Goal: Task Accomplishment & Management: Use online tool/utility

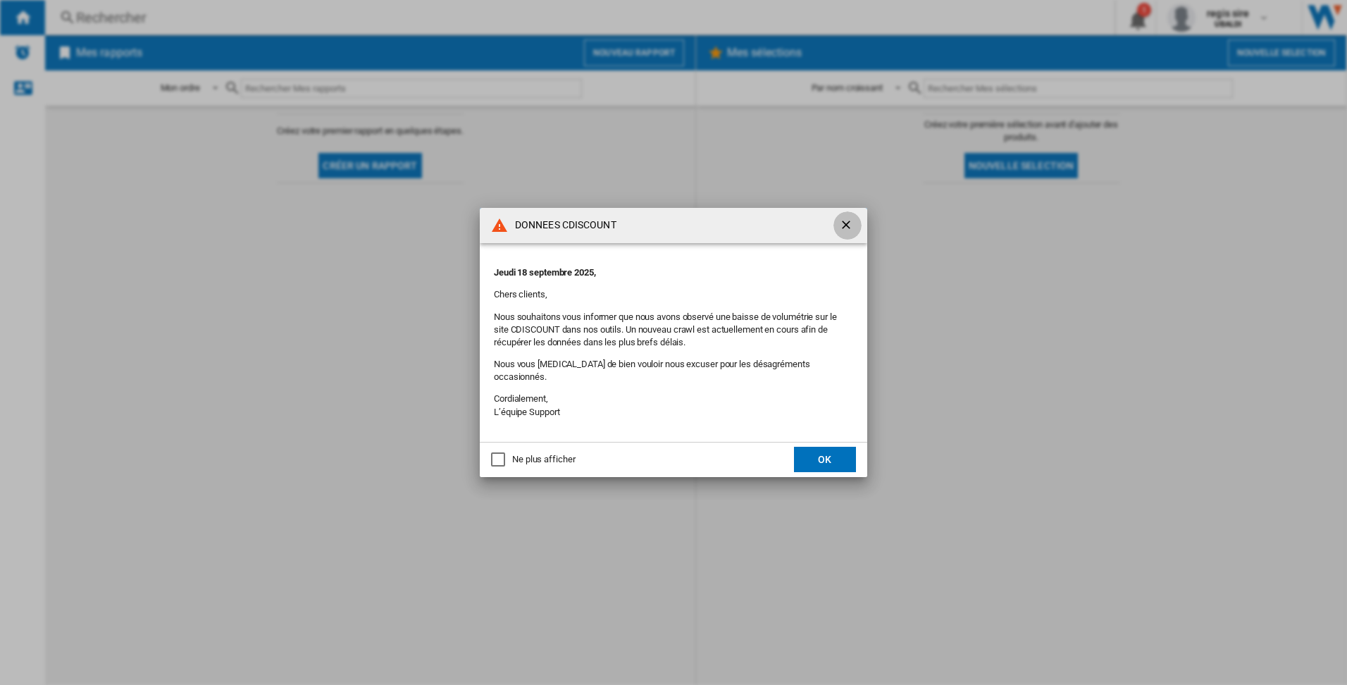
click at [847, 231] on ng-md-icon "getI18NText('BUTTONS.CLOSE_DIALOG')" at bounding box center [847, 226] width 17 height 17
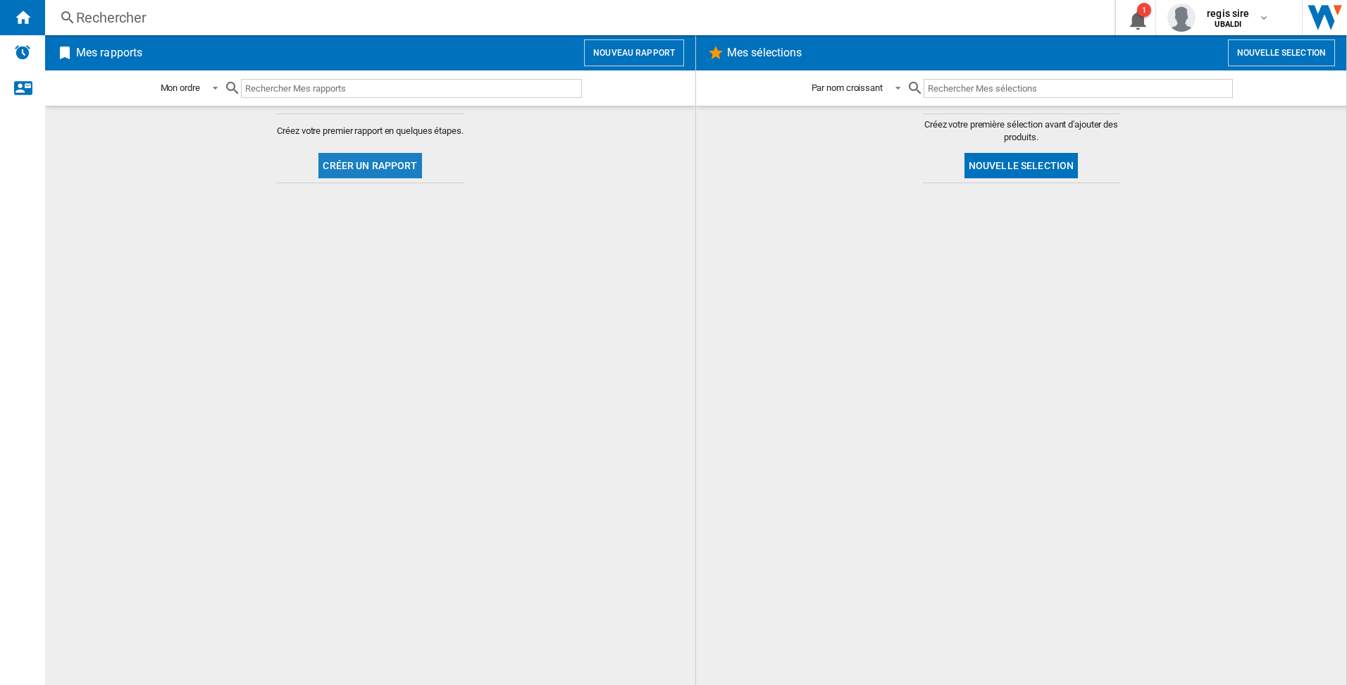
click at [394, 163] on button "Créer un rapport" at bounding box center [369, 165] width 103 height 25
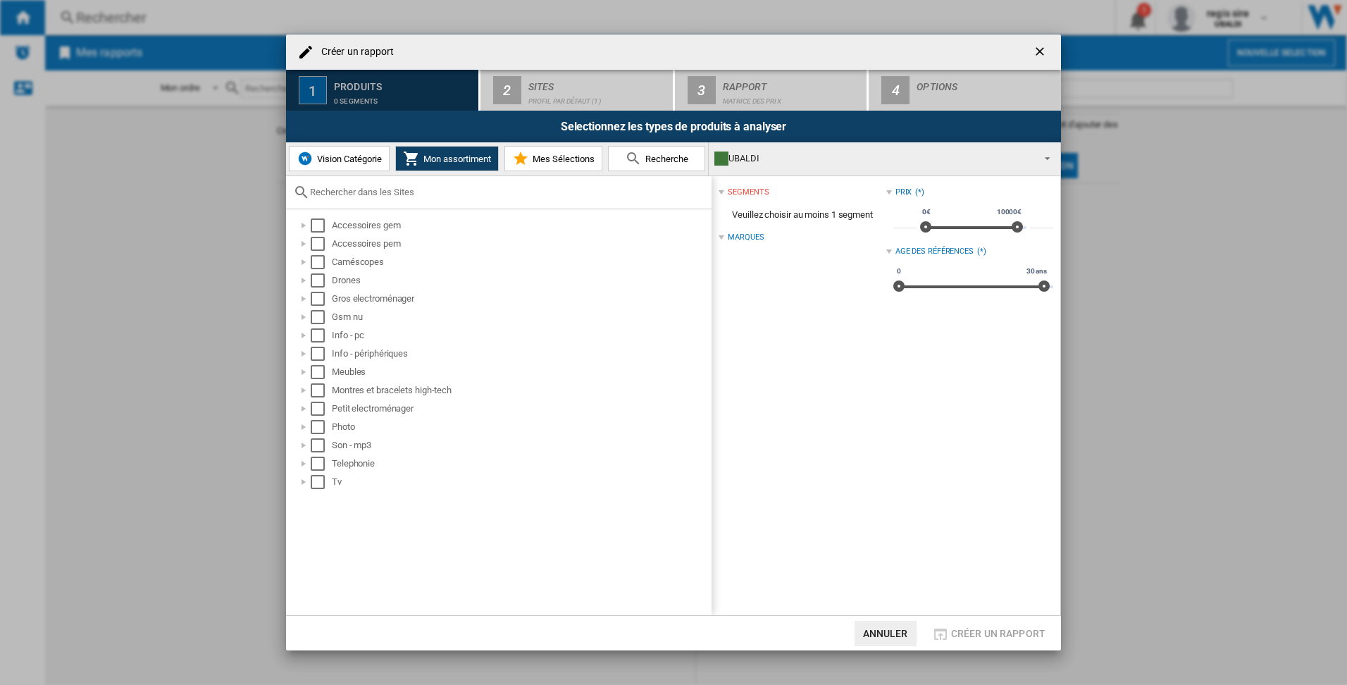
click at [388, 92] on div "0 segments" at bounding box center [403, 97] width 139 height 15
click at [351, 156] on span "Vision Catégorie" at bounding box center [347, 159] width 68 height 11
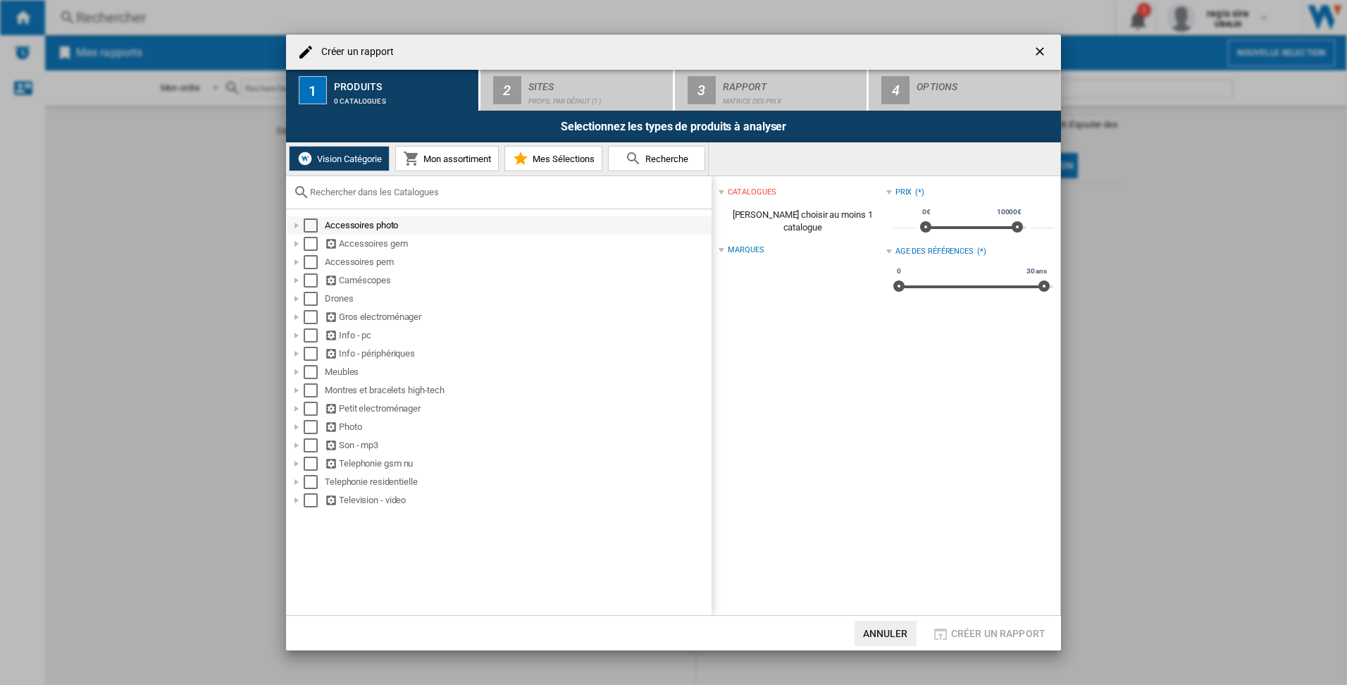
click at [295, 224] on div at bounding box center [297, 225] width 14 height 14
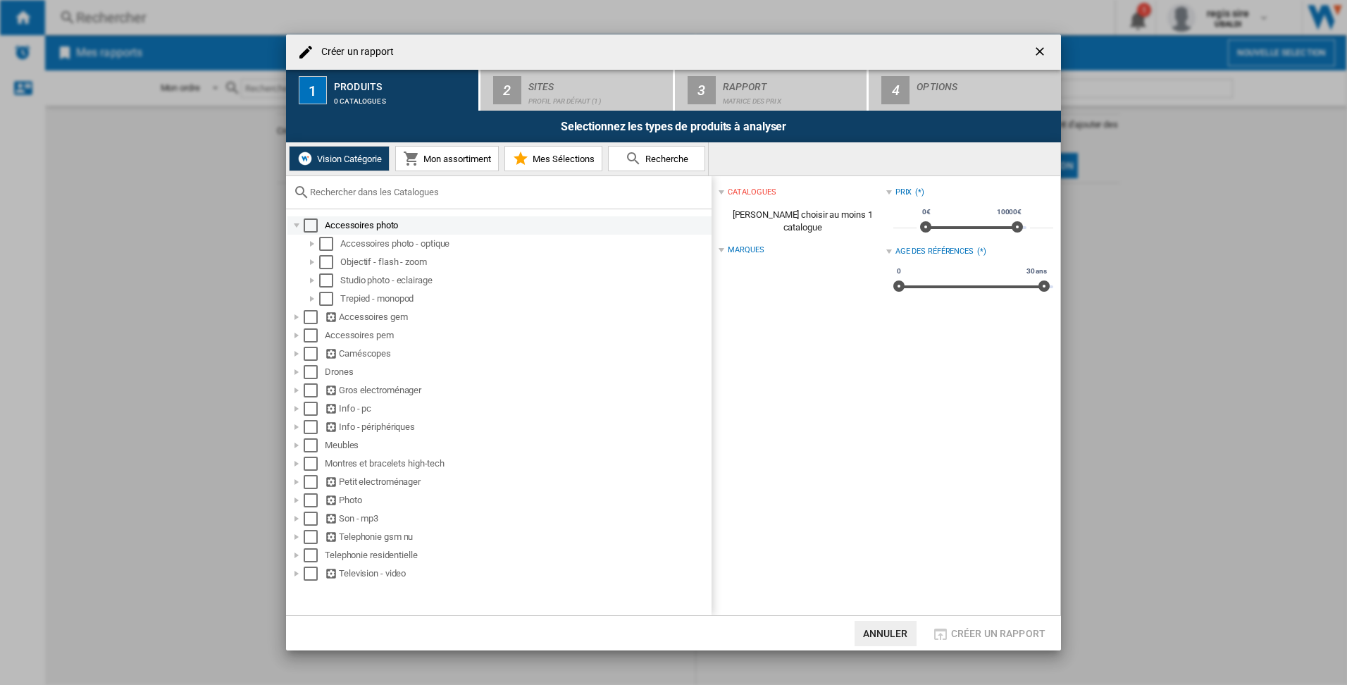
click at [296, 225] on div at bounding box center [297, 225] width 14 height 14
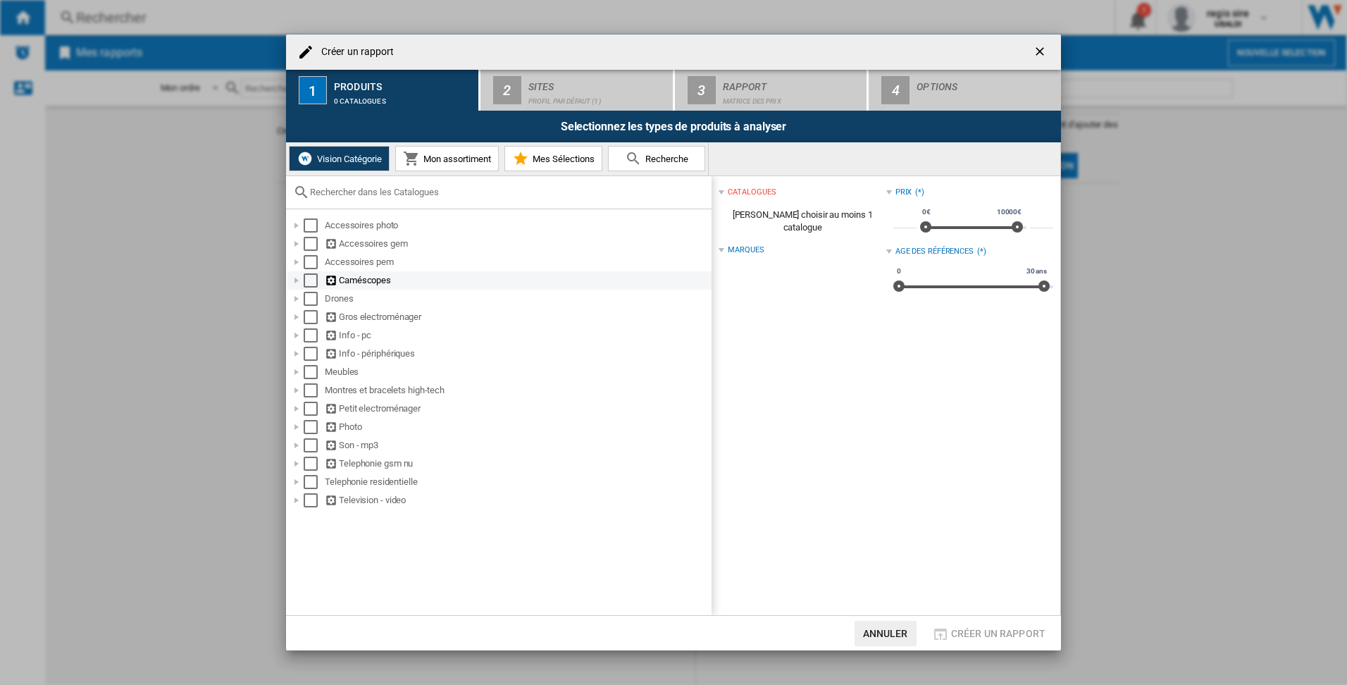
click at [294, 282] on div at bounding box center [297, 280] width 14 height 14
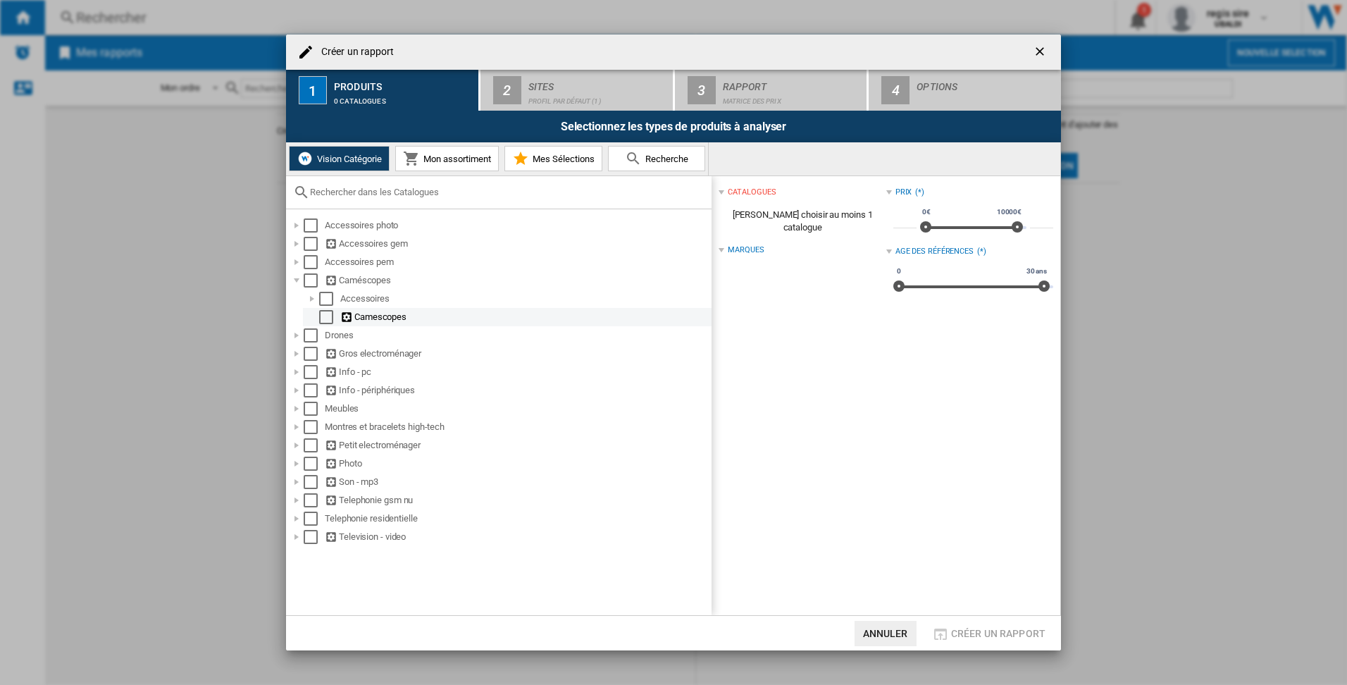
click at [330, 318] on div "Select" at bounding box center [326, 317] width 14 height 14
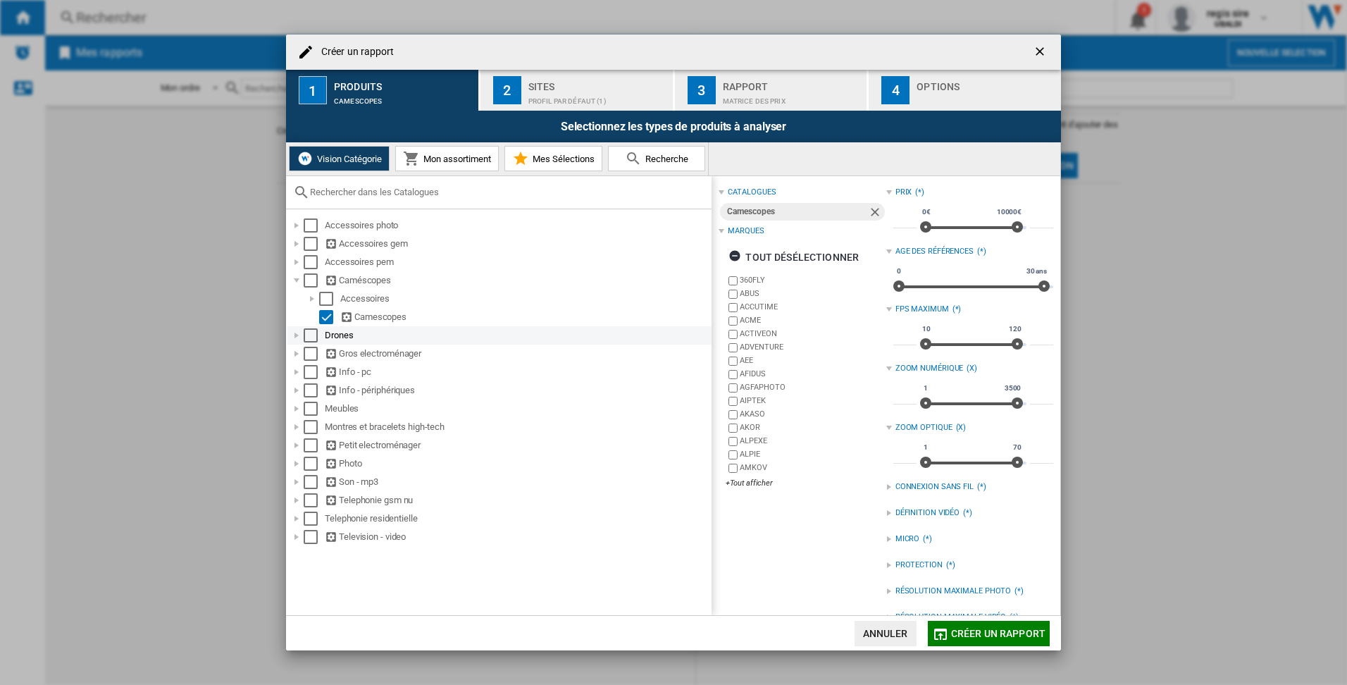
click at [297, 337] on div at bounding box center [297, 335] width 14 height 14
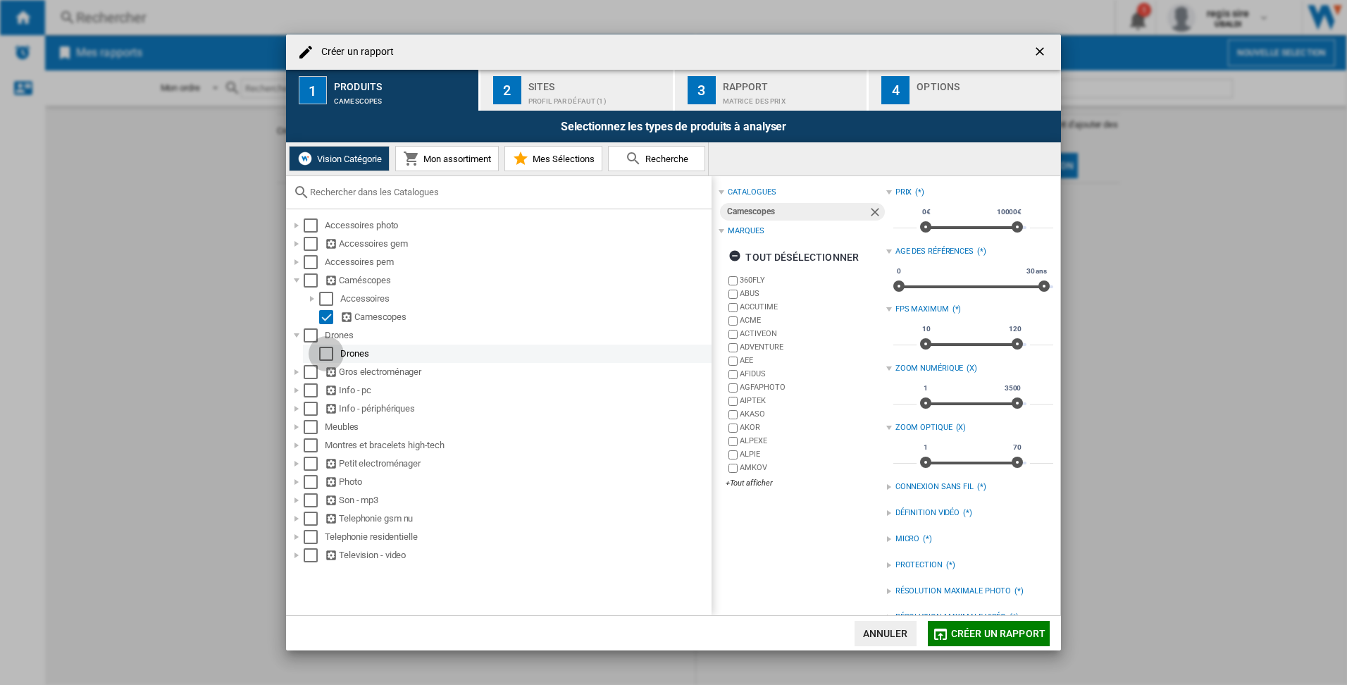
click at [324, 354] on div "Select" at bounding box center [326, 354] width 14 height 14
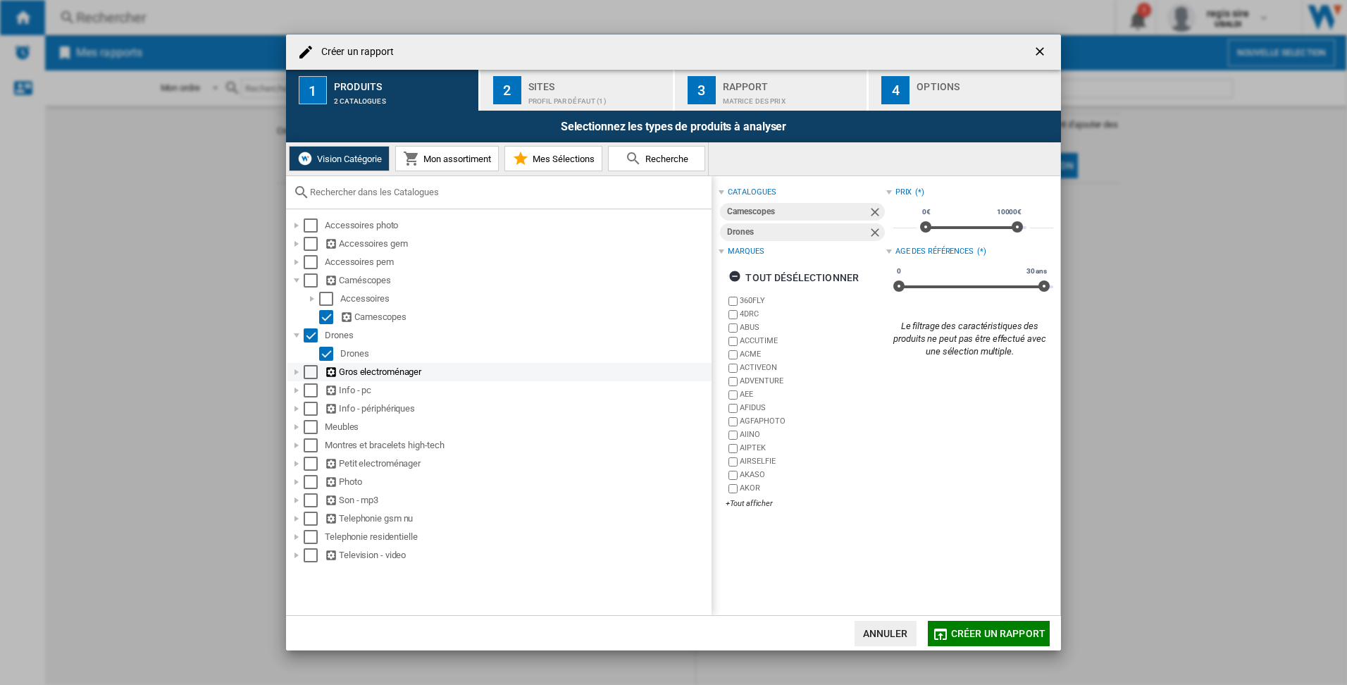
click at [297, 371] on div at bounding box center [297, 372] width 14 height 14
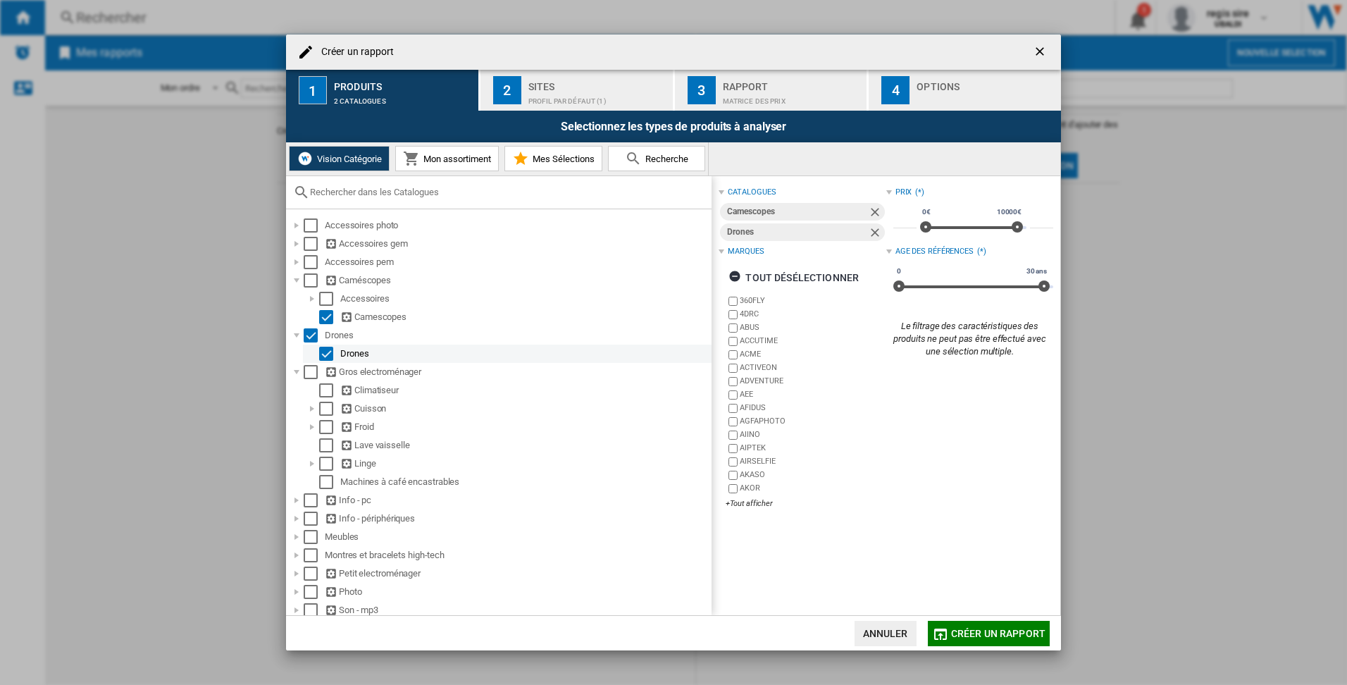
scroll to position [59, 0]
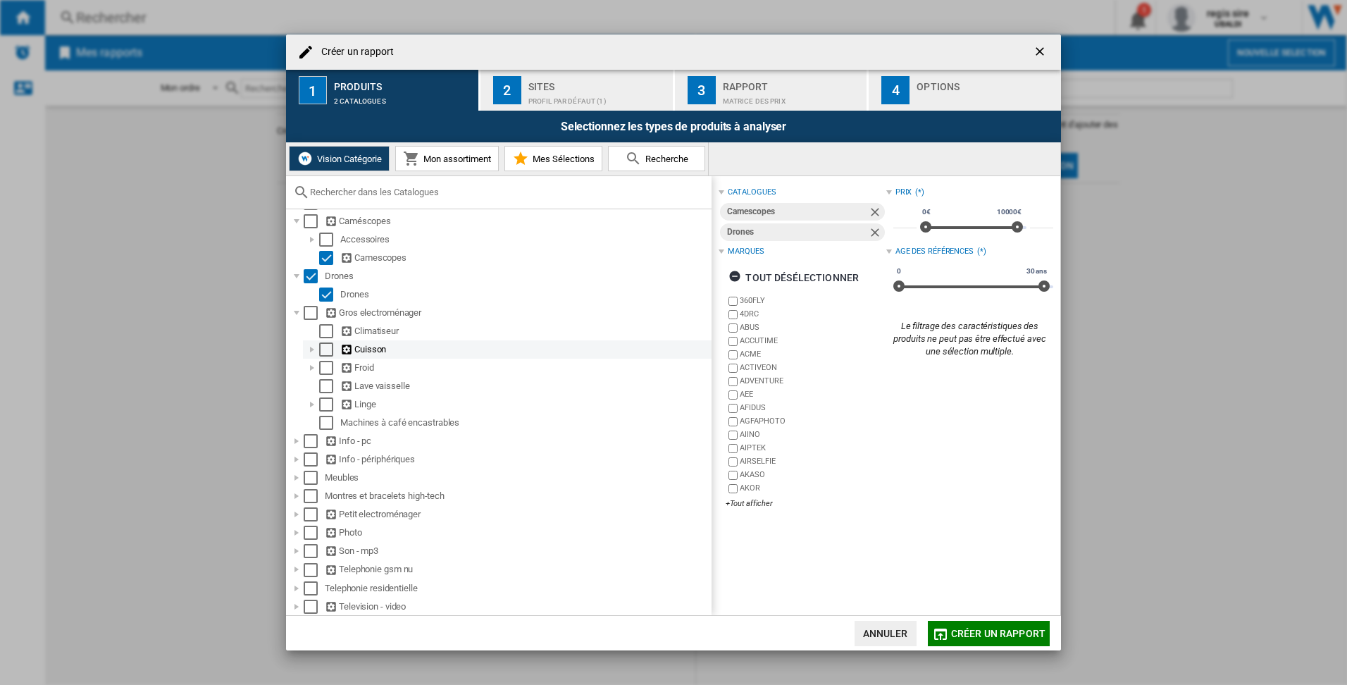
click at [325, 346] on div "Select" at bounding box center [326, 349] width 14 height 14
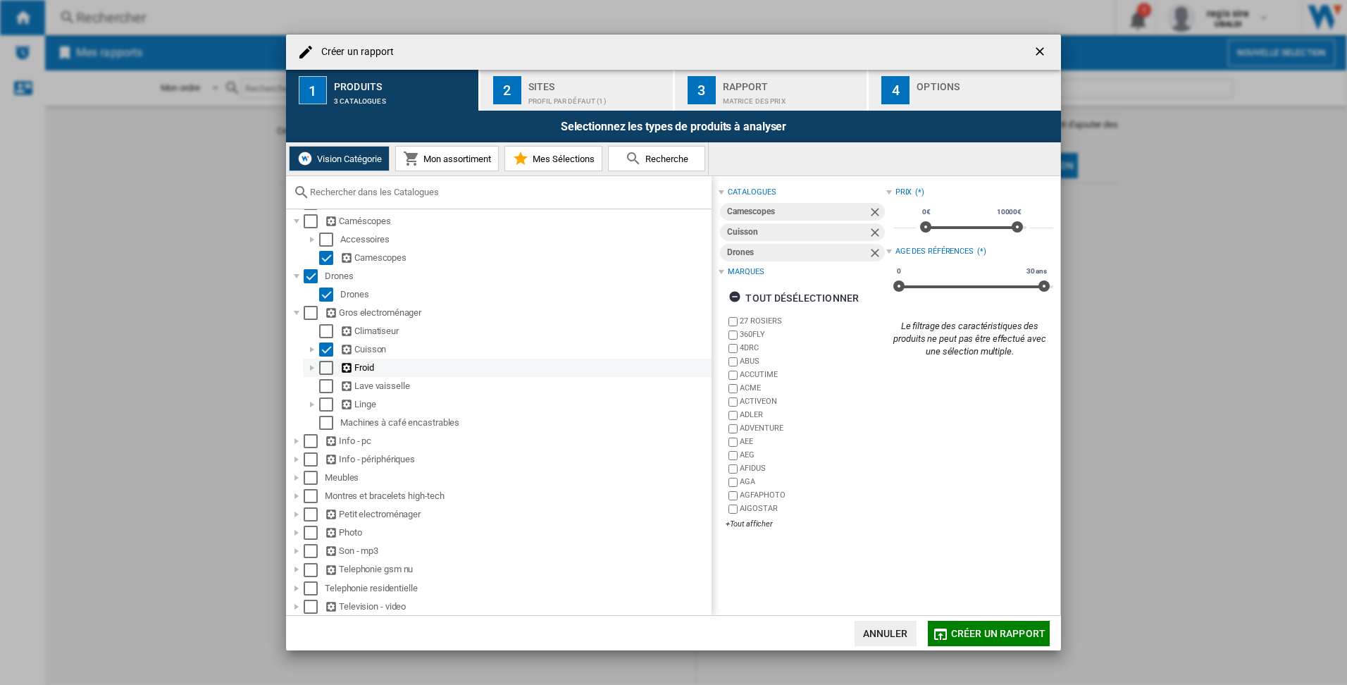
click at [327, 366] on div "Select" at bounding box center [326, 368] width 14 height 14
click at [329, 388] on div "Select" at bounding box center [326, 386] width 14 height 14
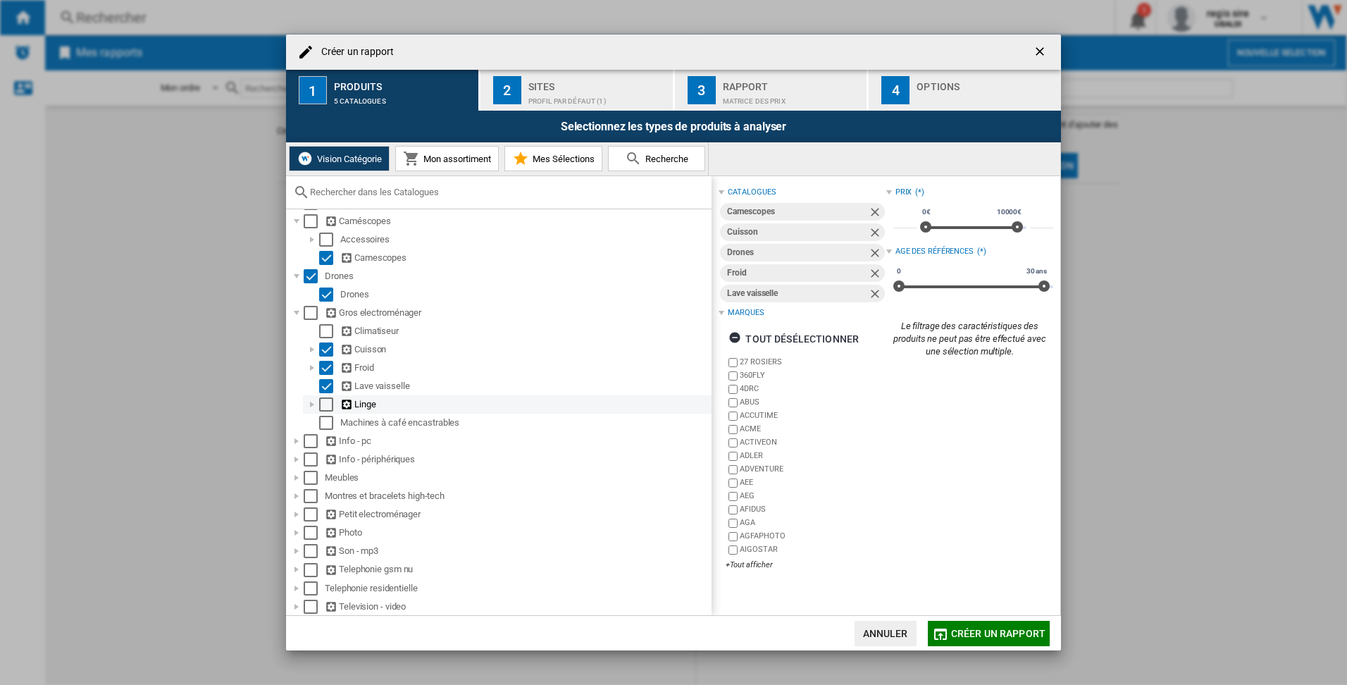
click at [316, 406] on div at bounding box center [312, 404] width 14 height 14
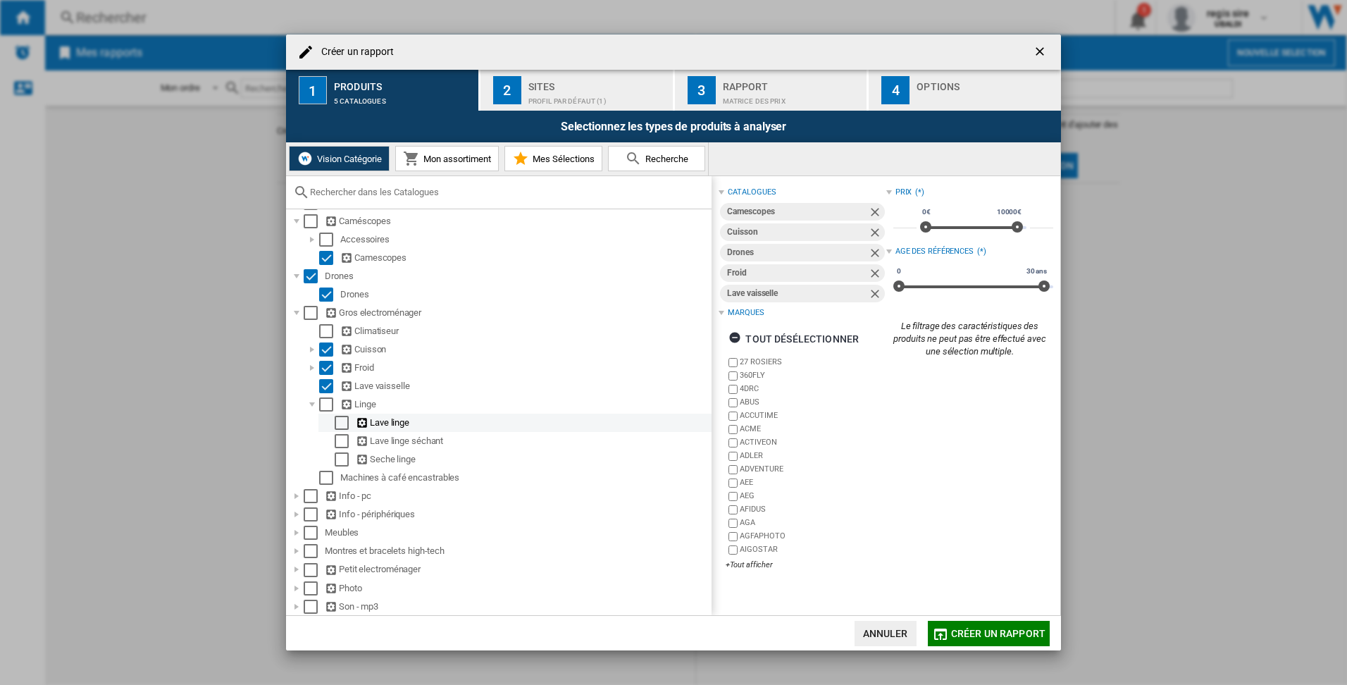
click at [341, 421] on div "Select" at bounding box center [342, 423] width 14 height 14
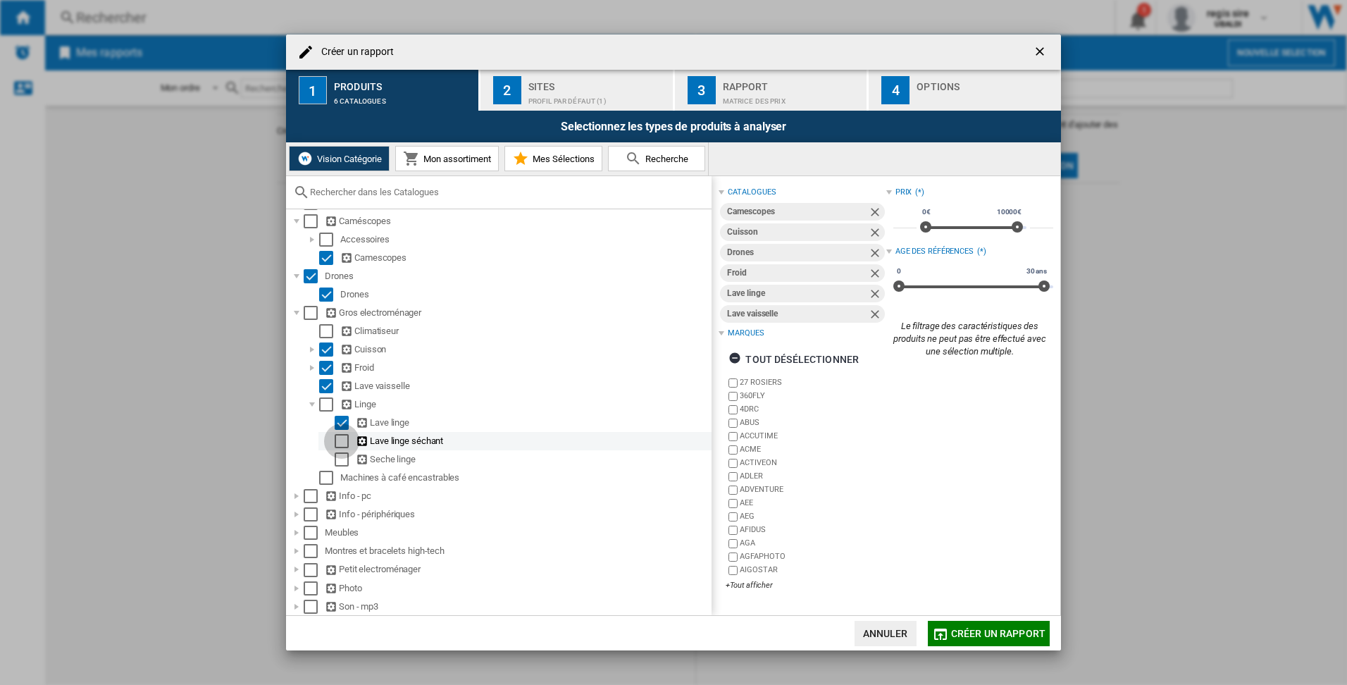
click at [344, 435] on div "Select" at bounding box center [342, 441] width 14 height 14
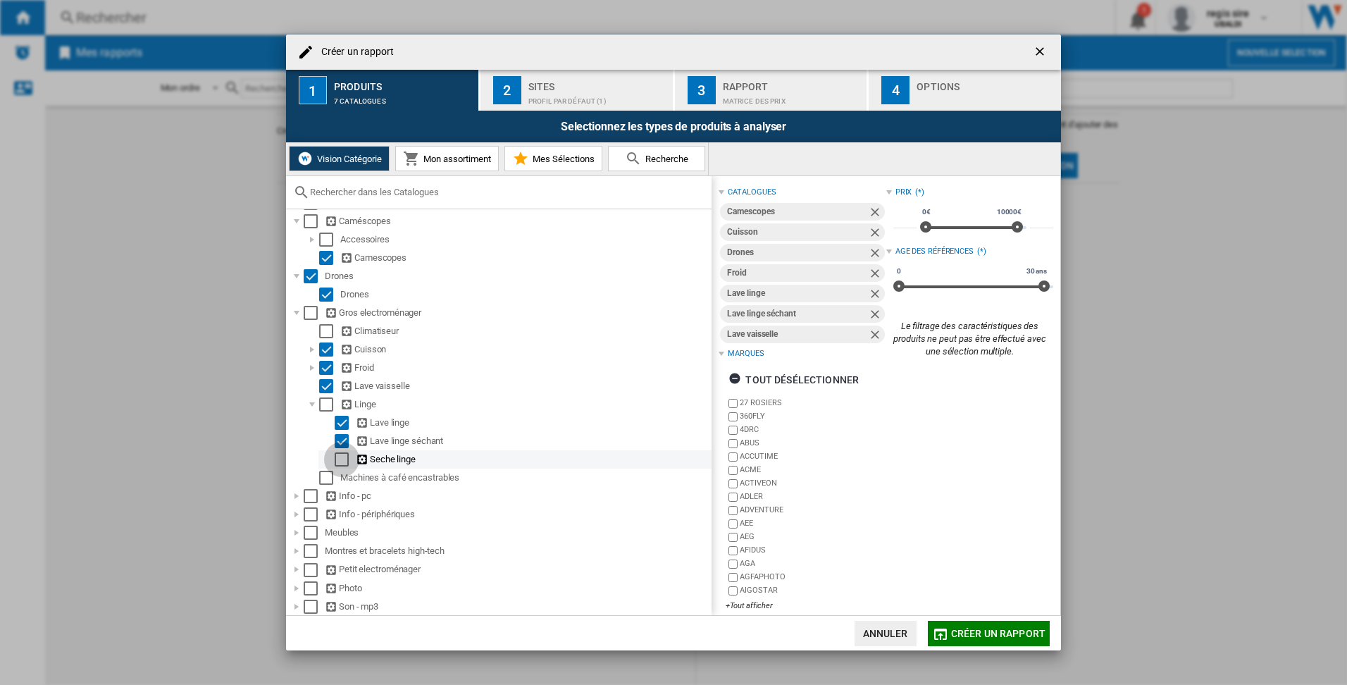
click at [346, 458] on div "Select" at bounding box center [342, 459] width 14 height 14
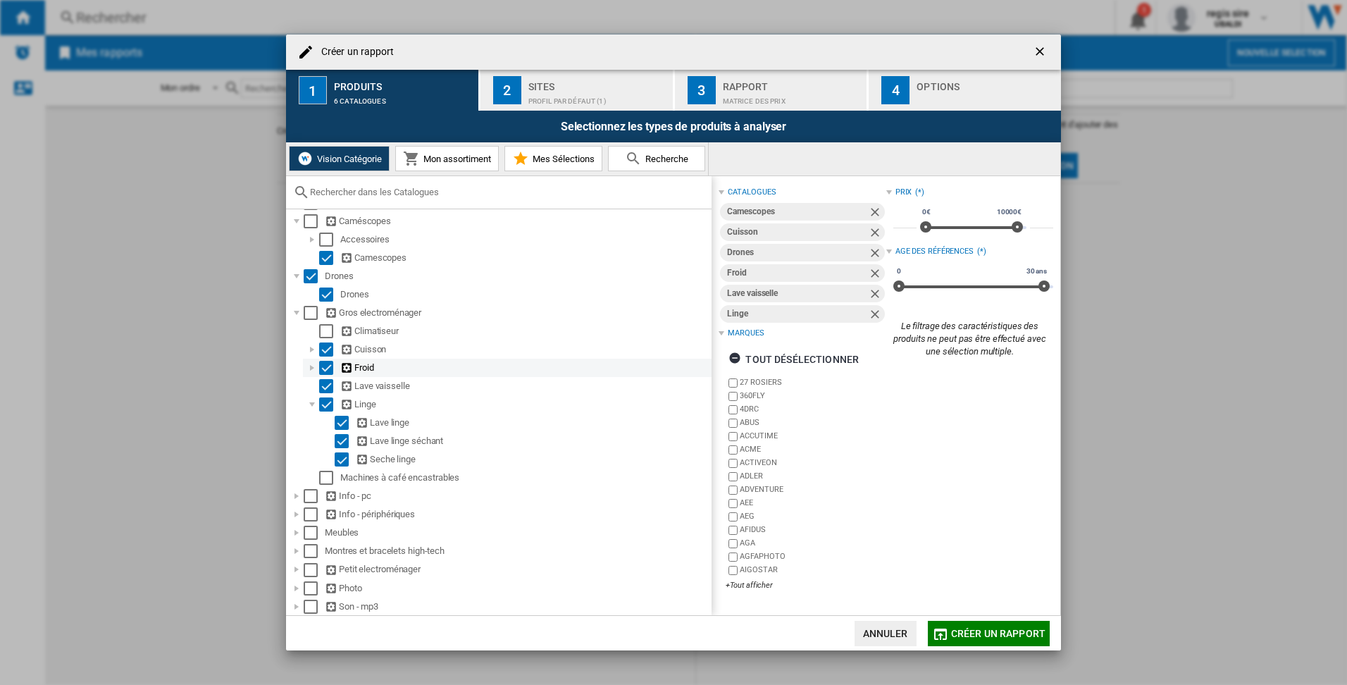
click at [315, 370] on div at bounding box center [312, 368] width 14 height 14
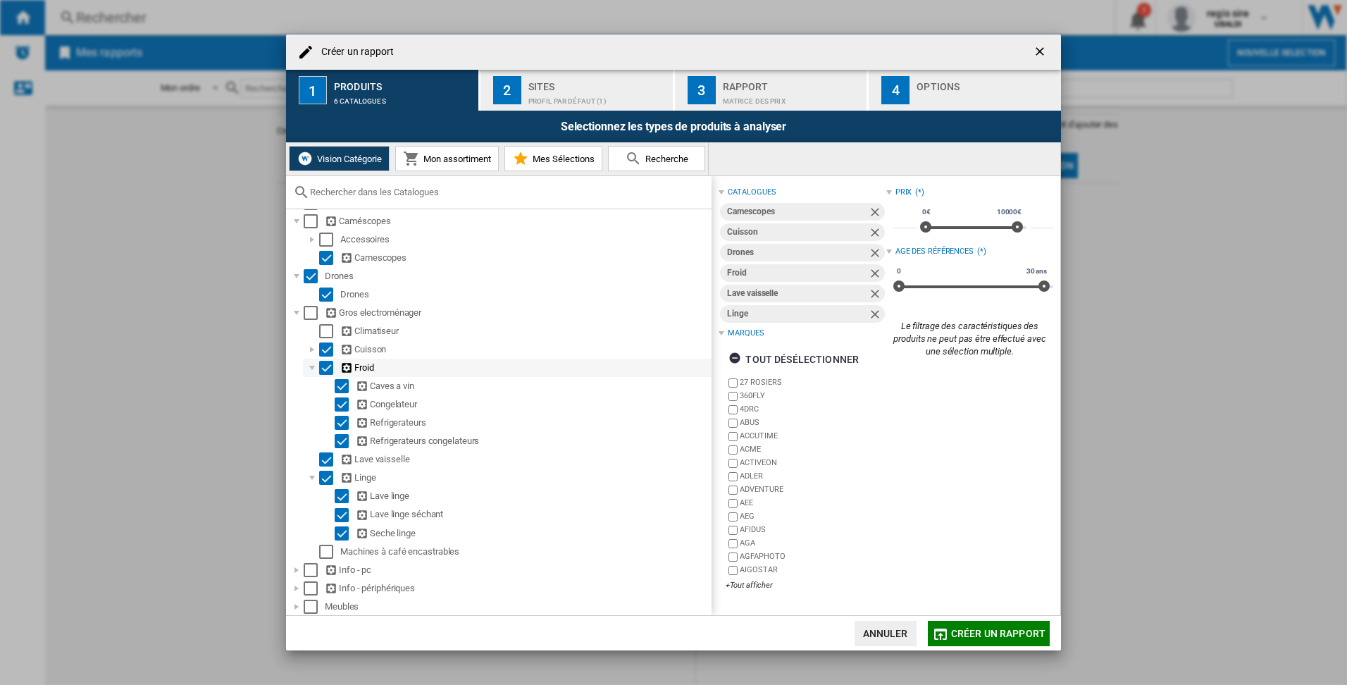
click at [315, 370] on div at bounding box center [312, 368] width 14 height 14
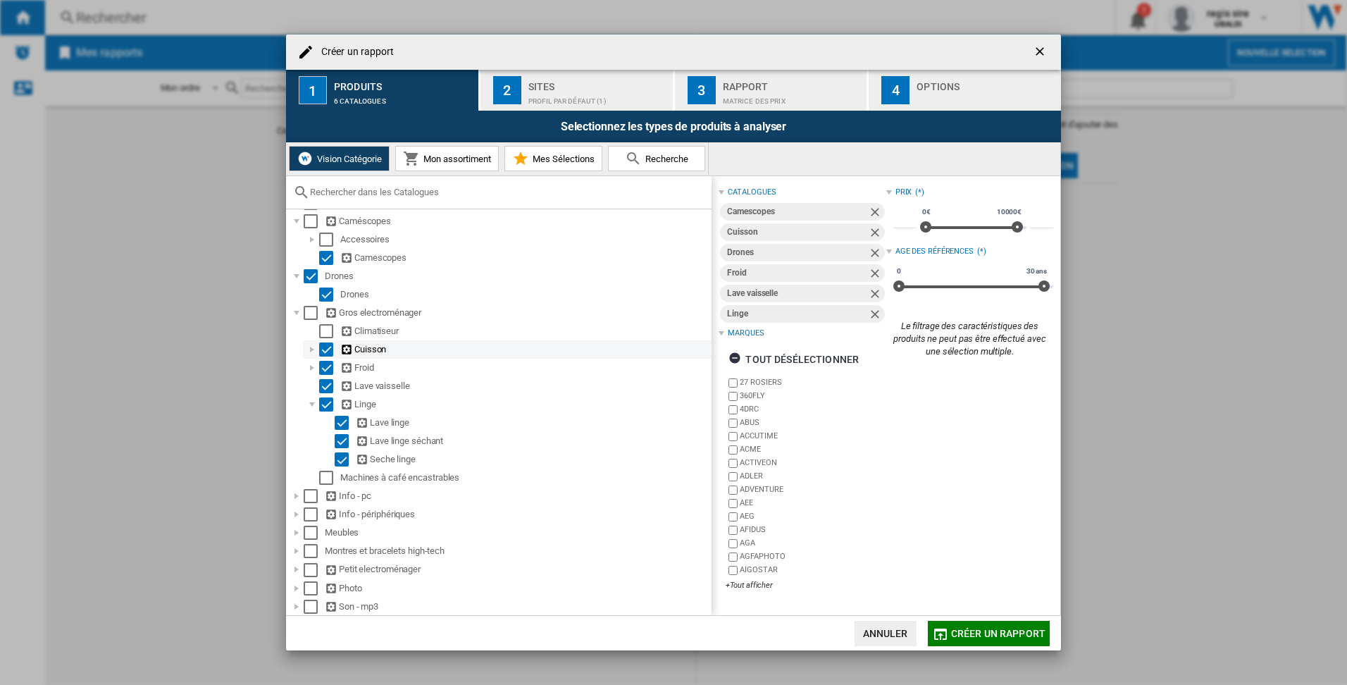
click at [311, 350] on div at bounding box center [312, 349] width 14 height 14
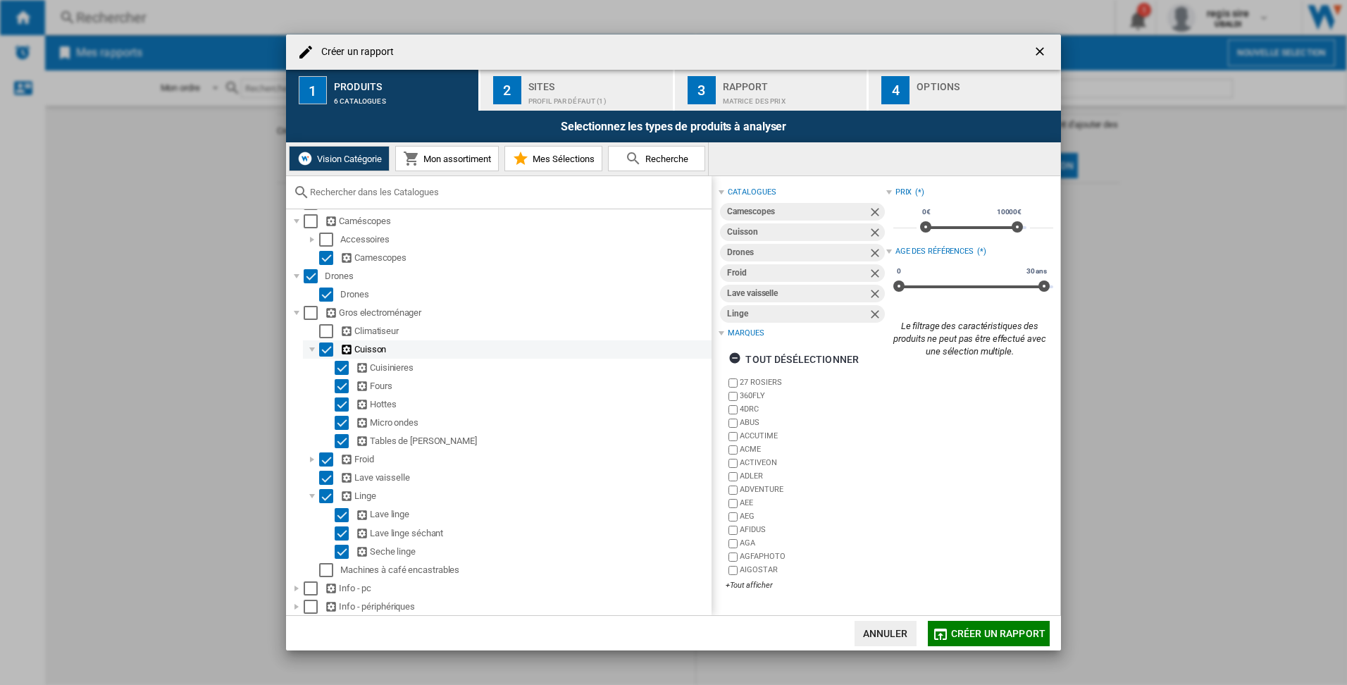
click at [311, 350] on div at bounding box center [312, 349] width 14 height 14
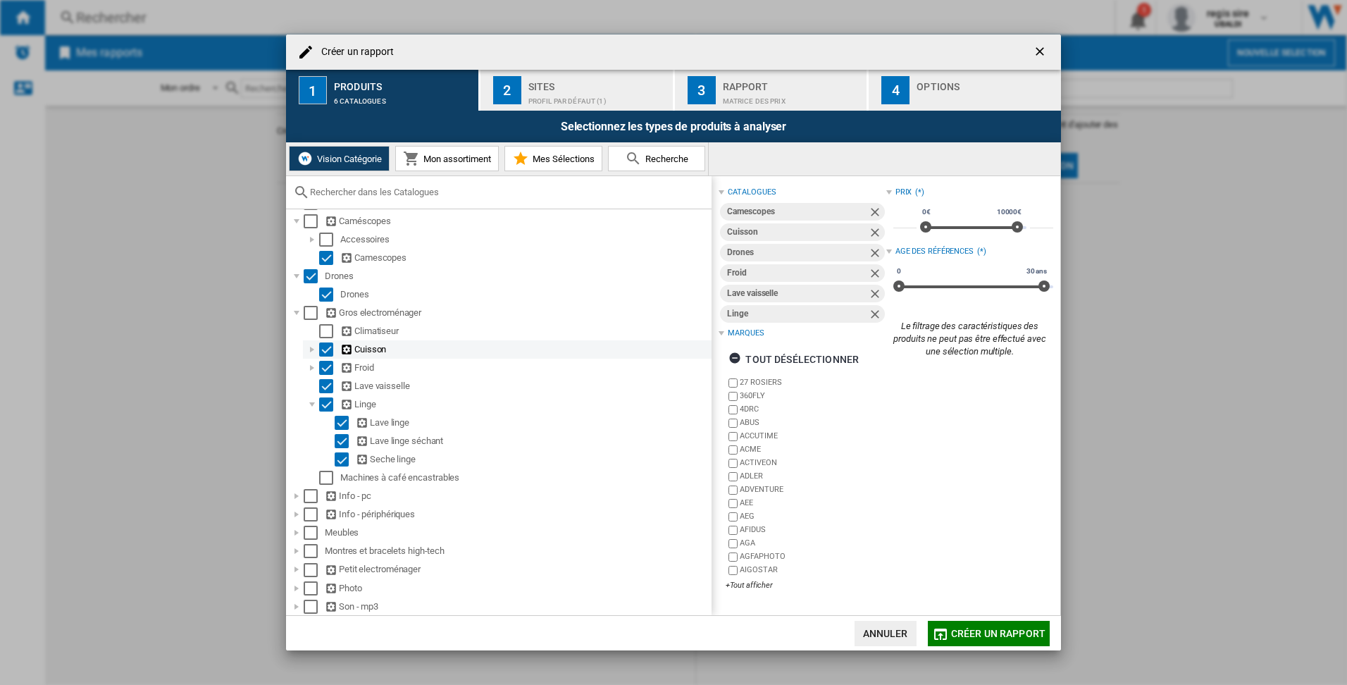
scroll to position [114, 0]
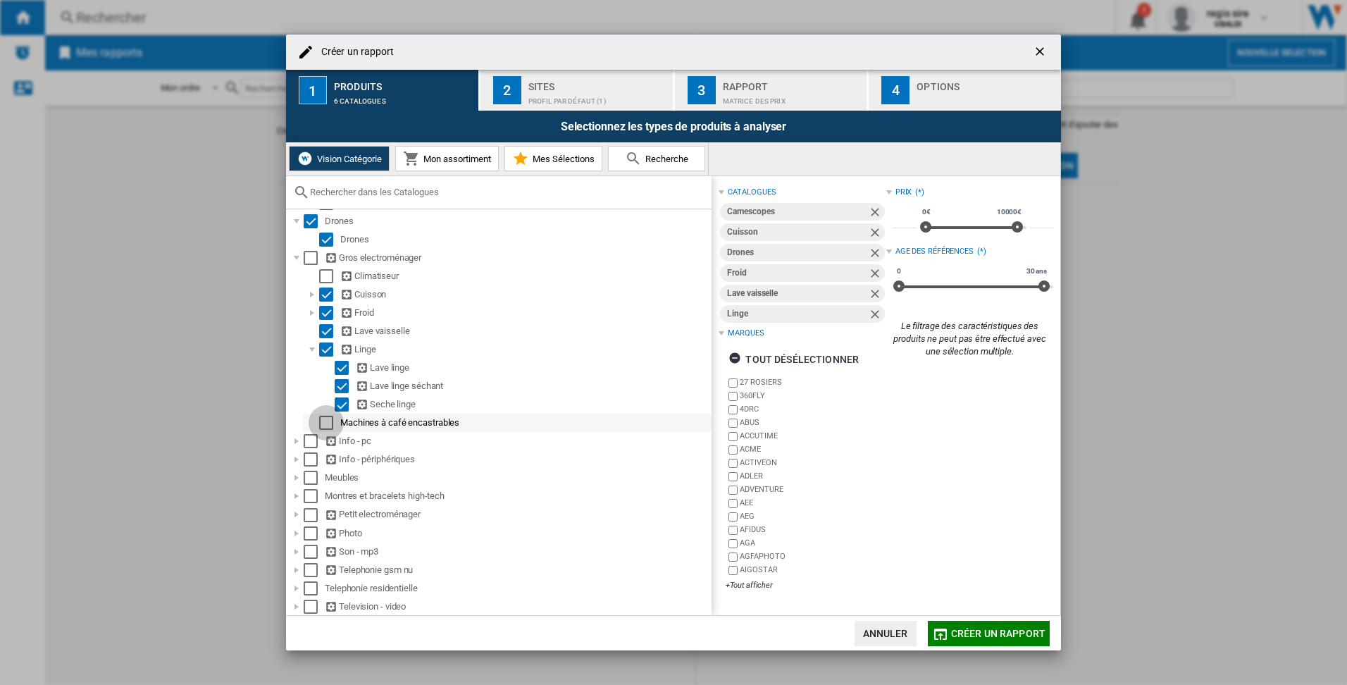
click at [329, 419] on div "Select" at bounding box center [326, 423] width 14 height 14
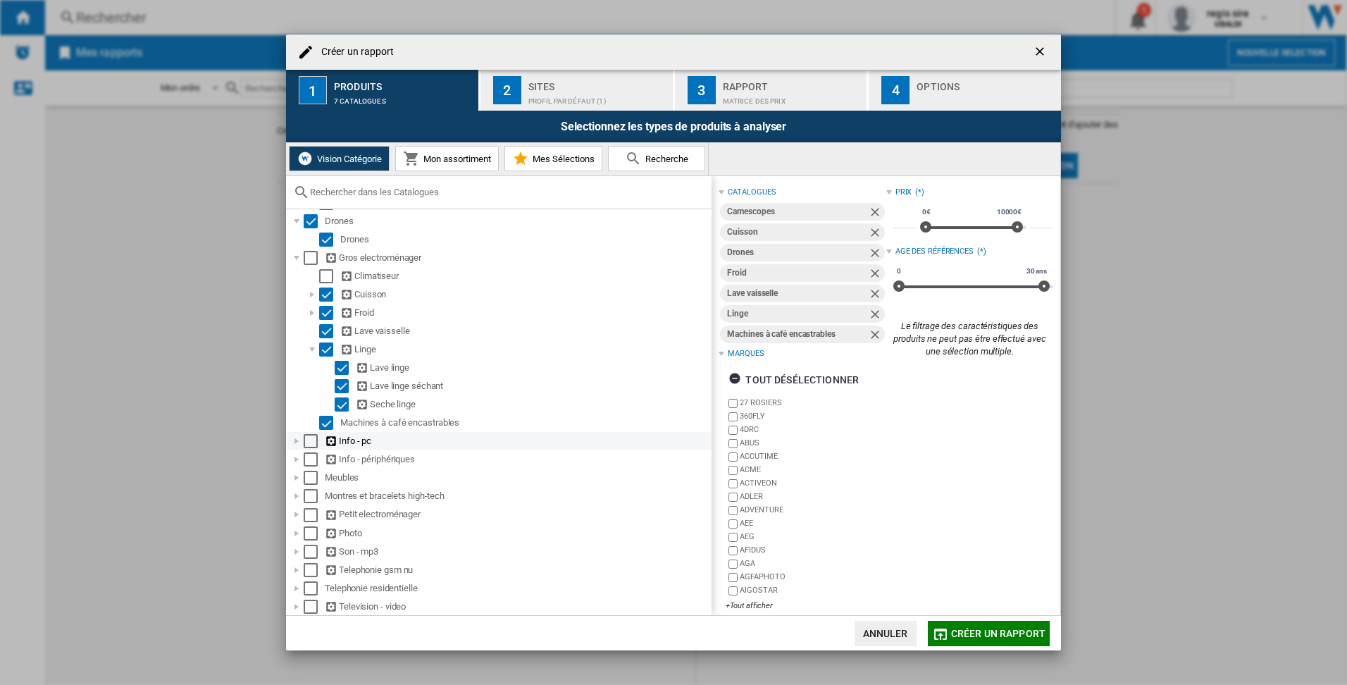
click at [297, 441] on div at bounding box center [297, 441] width 14 height 14
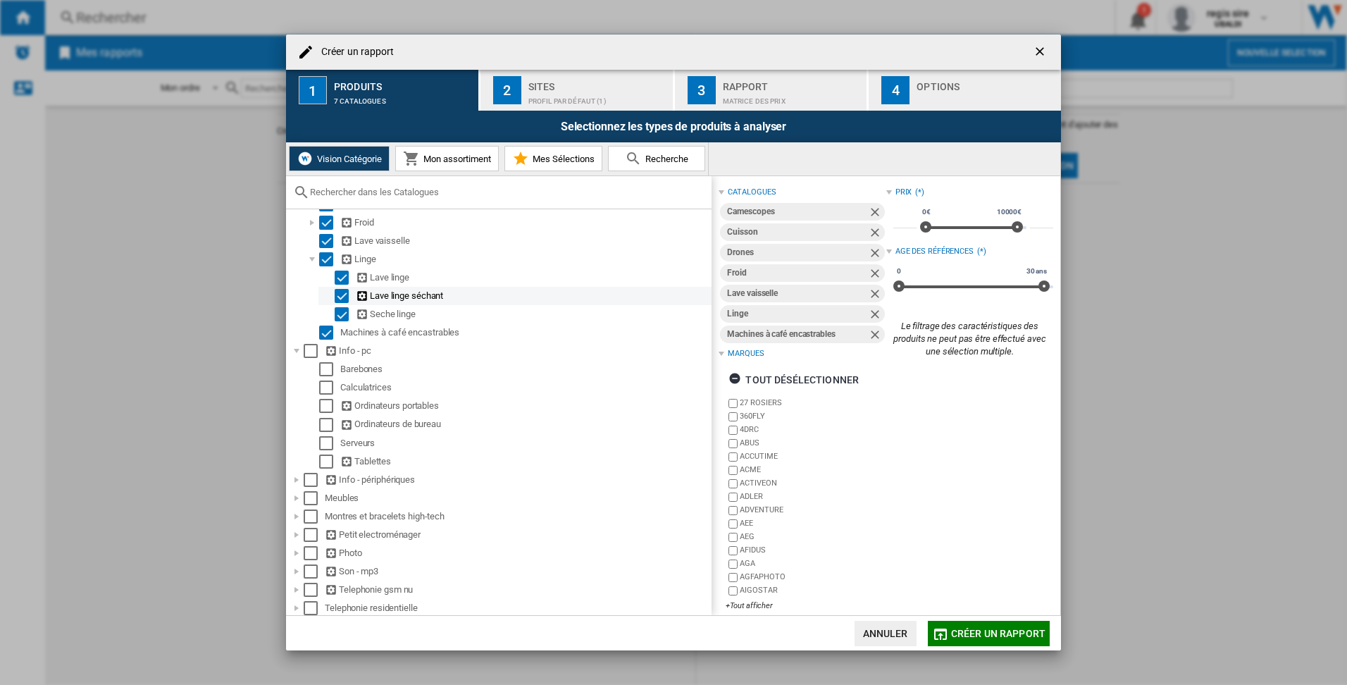
scroll to position [224, 0]
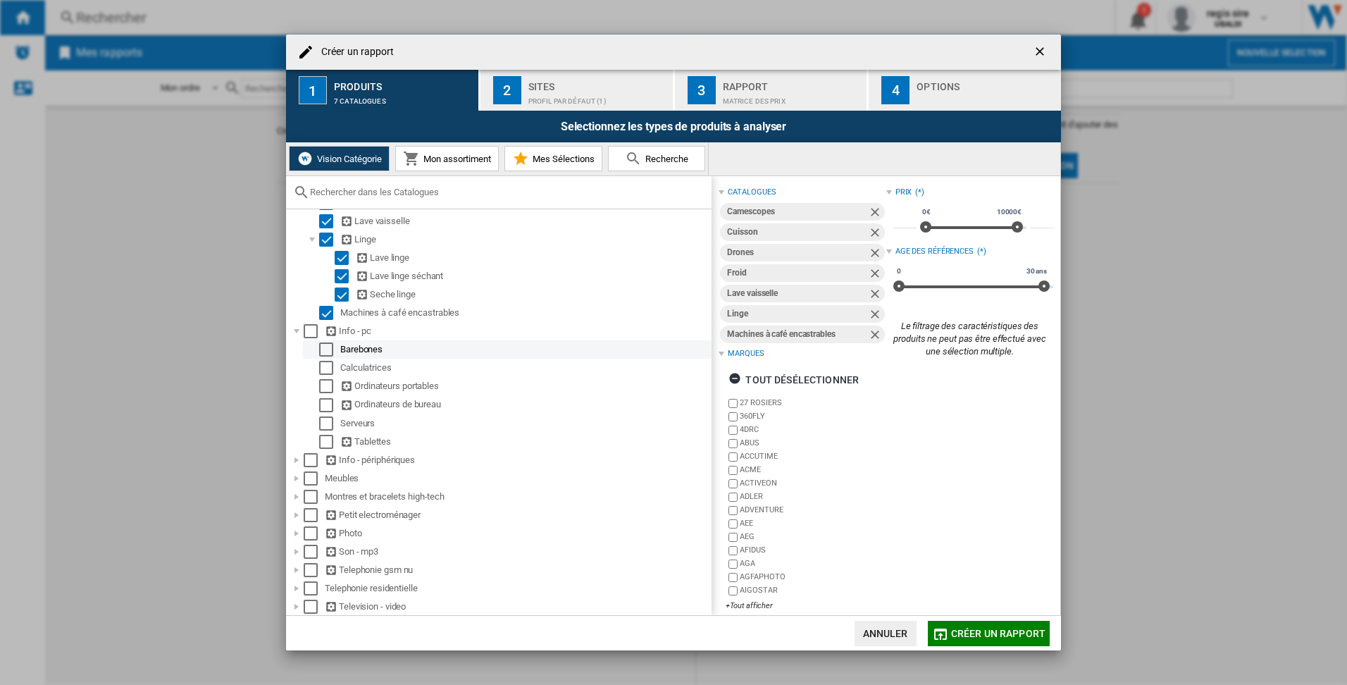
click at [318, 347] on div at bounding box center [312, 349] width 14 height 14
click at [325, 349] on div "Select" at bounding box center [326, 349] width 14 height 14
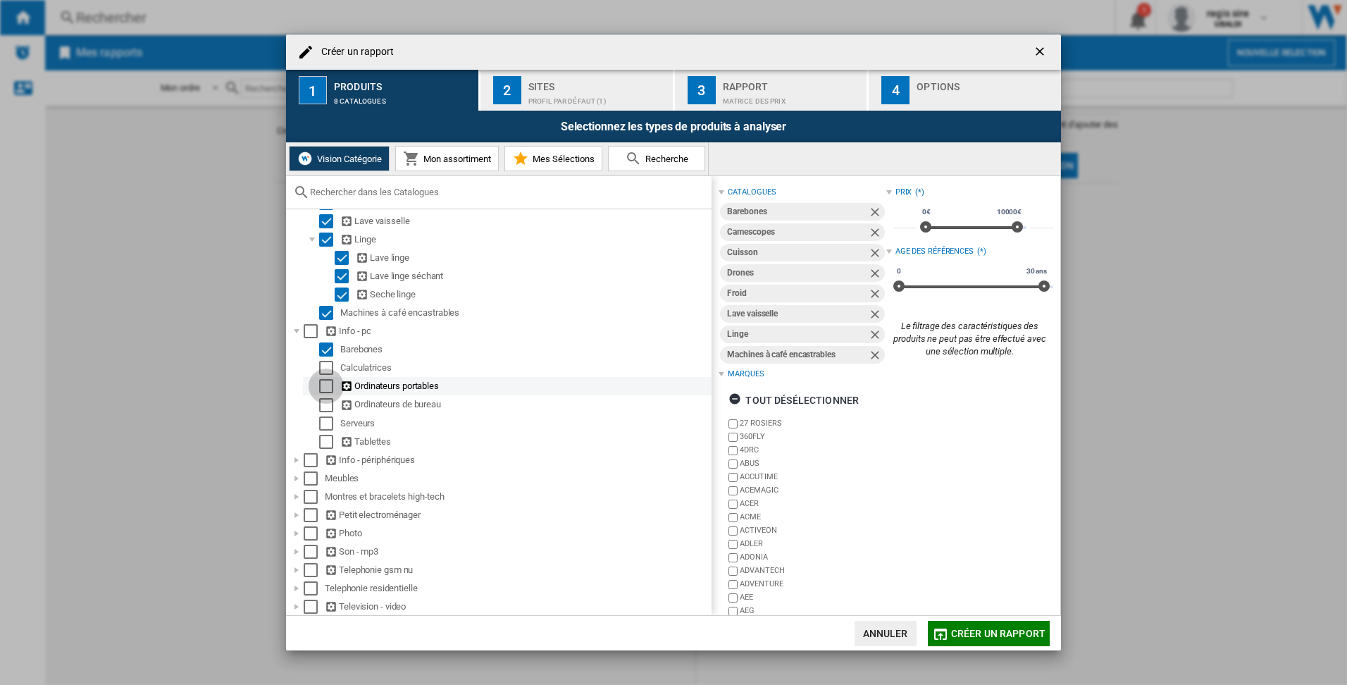
click at [328, 386] on div "Select" at bounding box center [326, 386] width 14 height 14
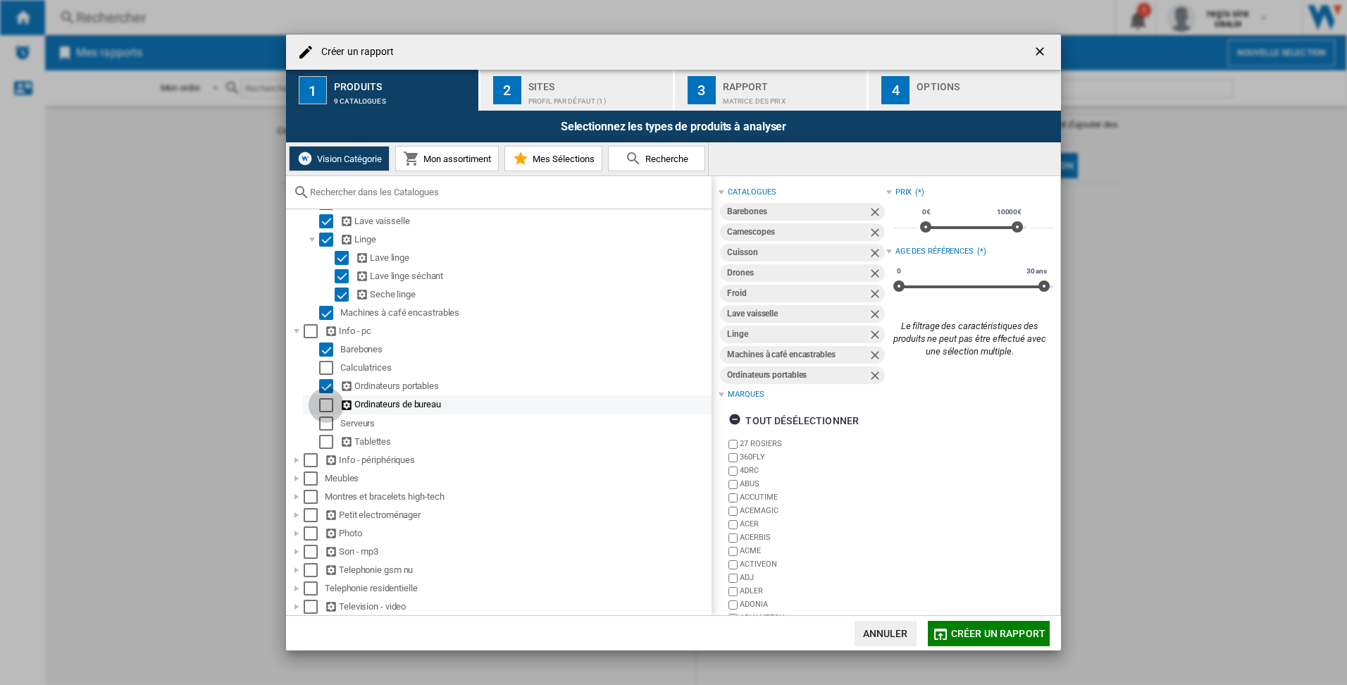
click at [329, 404] on div "Select" at bounding box center [326, 405] width 14 height 14
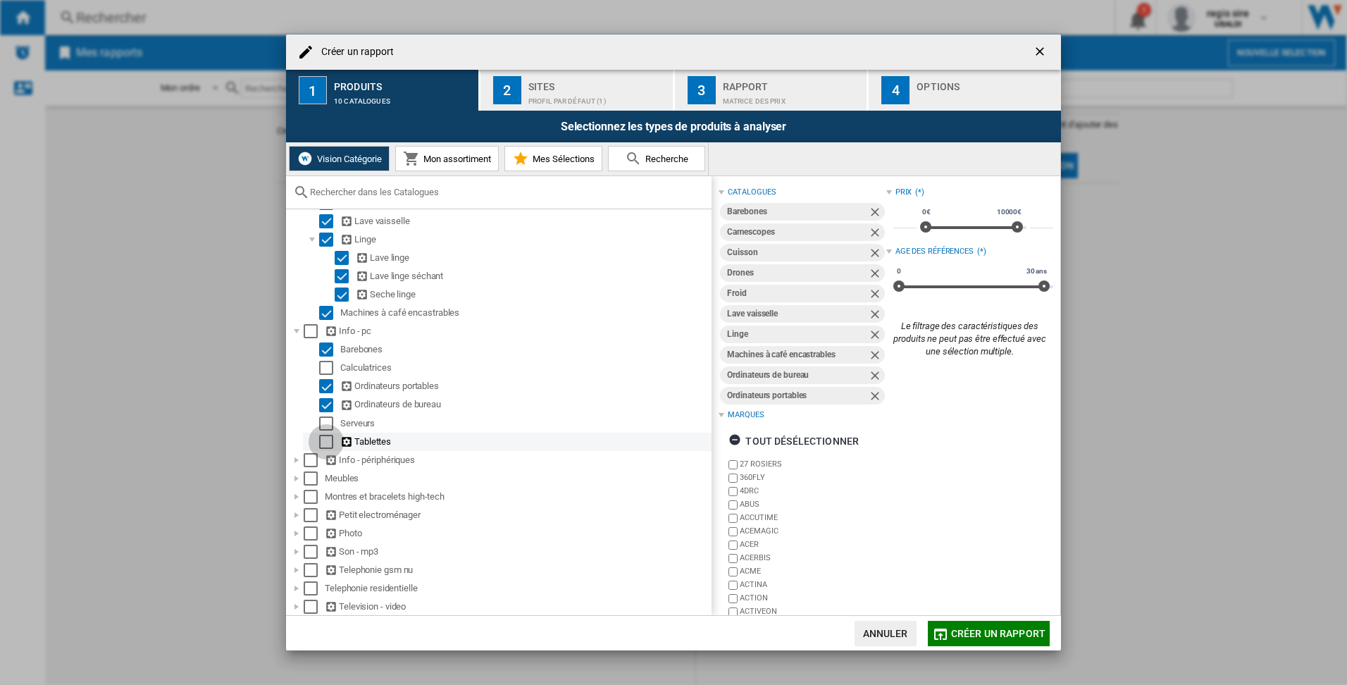
click at [330, 443] on div "Select" at bounding box center [326, 442] width 14 height 14
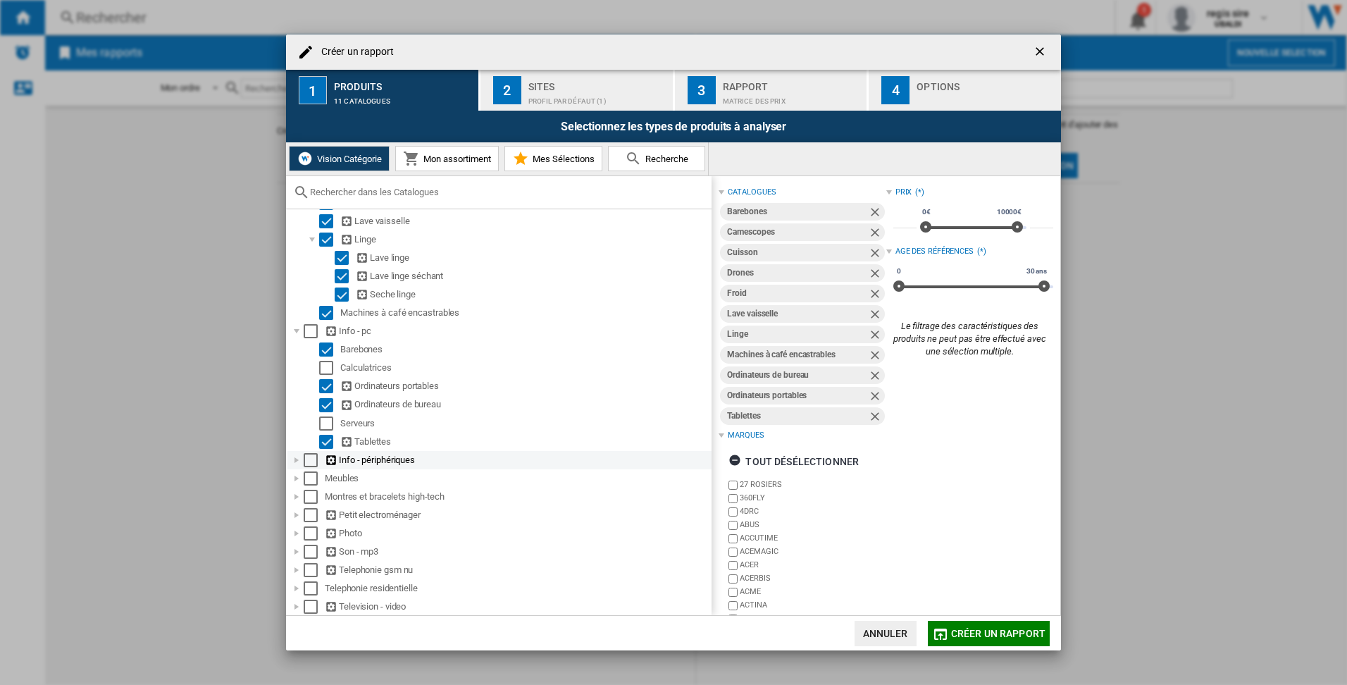
click at [297, 462] on div at bounding box center [297, 460] width 14 height 14
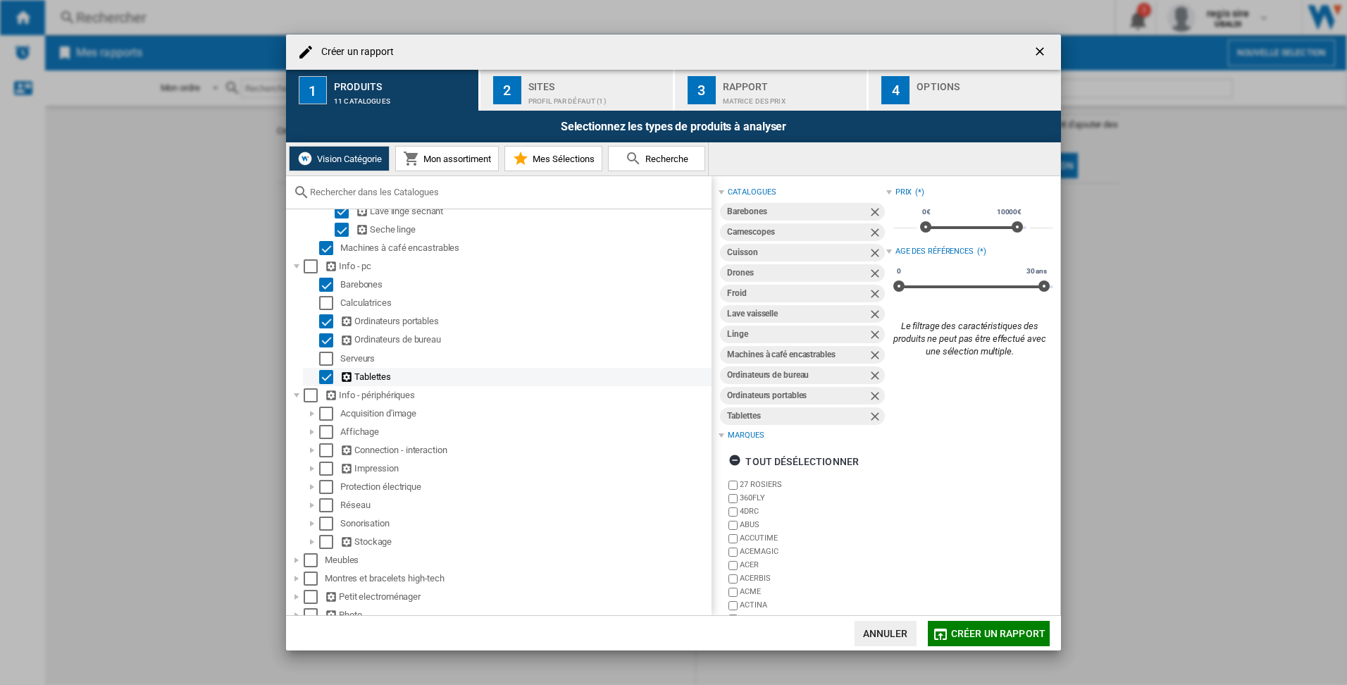
scroll to position [371, 0]
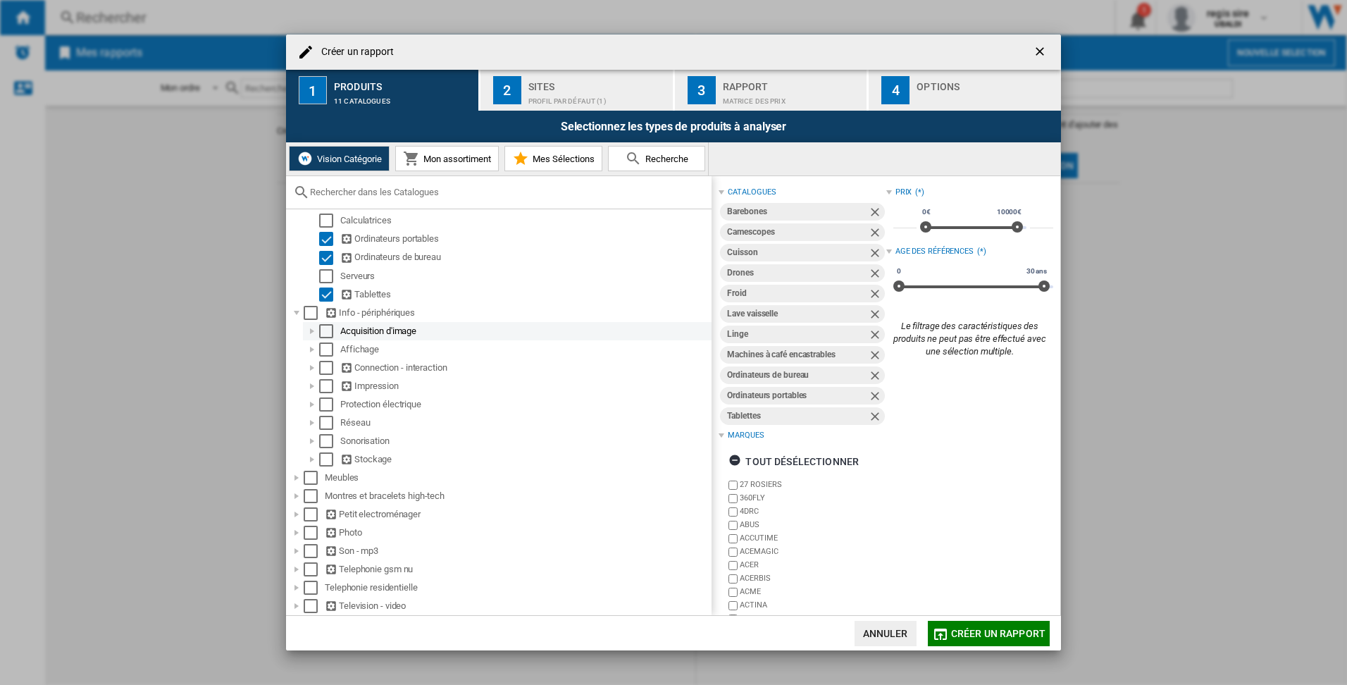
click at [313, 330] on div at bounding box center [312, 331] width 14 height 14
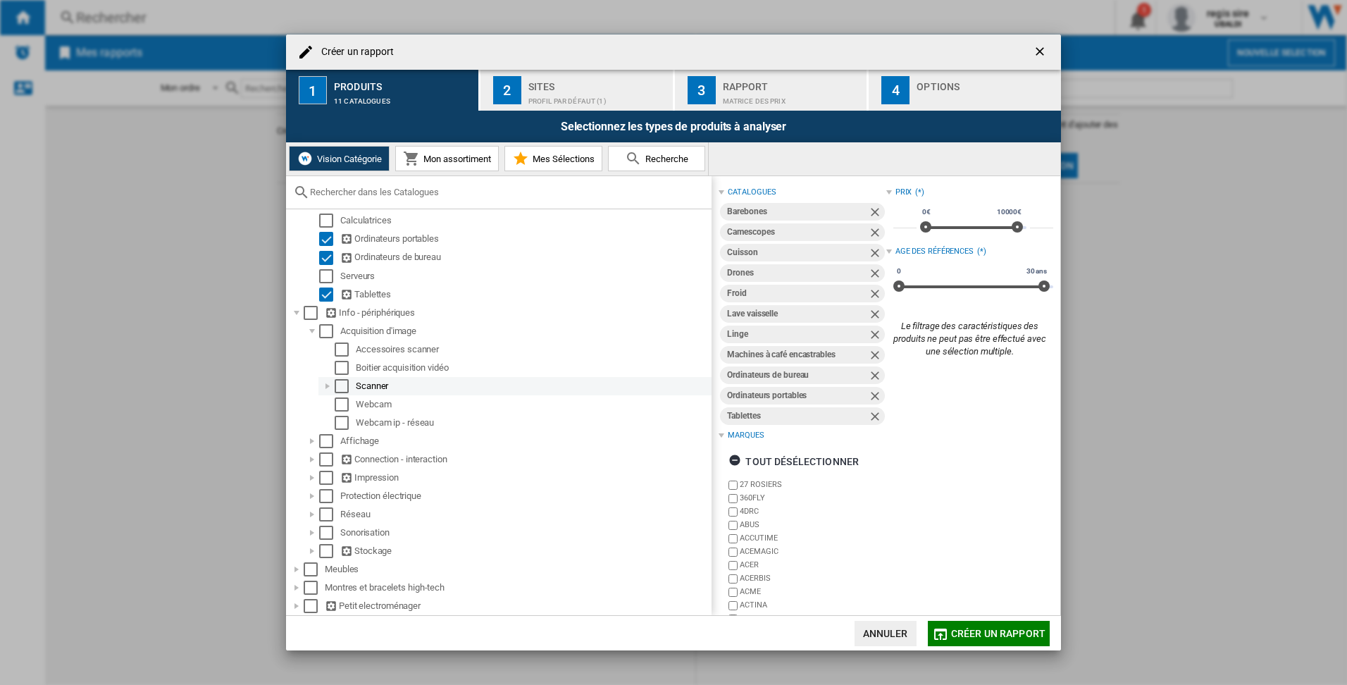
click at [331, 384] on div at bounding box center [328, 386] width 14 height 14
click at [330, 386] on div at bounding box center [328, 386] width 14 height 14
click at [340, 402] on div "Select" at bounding box center [342, 404] width 14 height 14
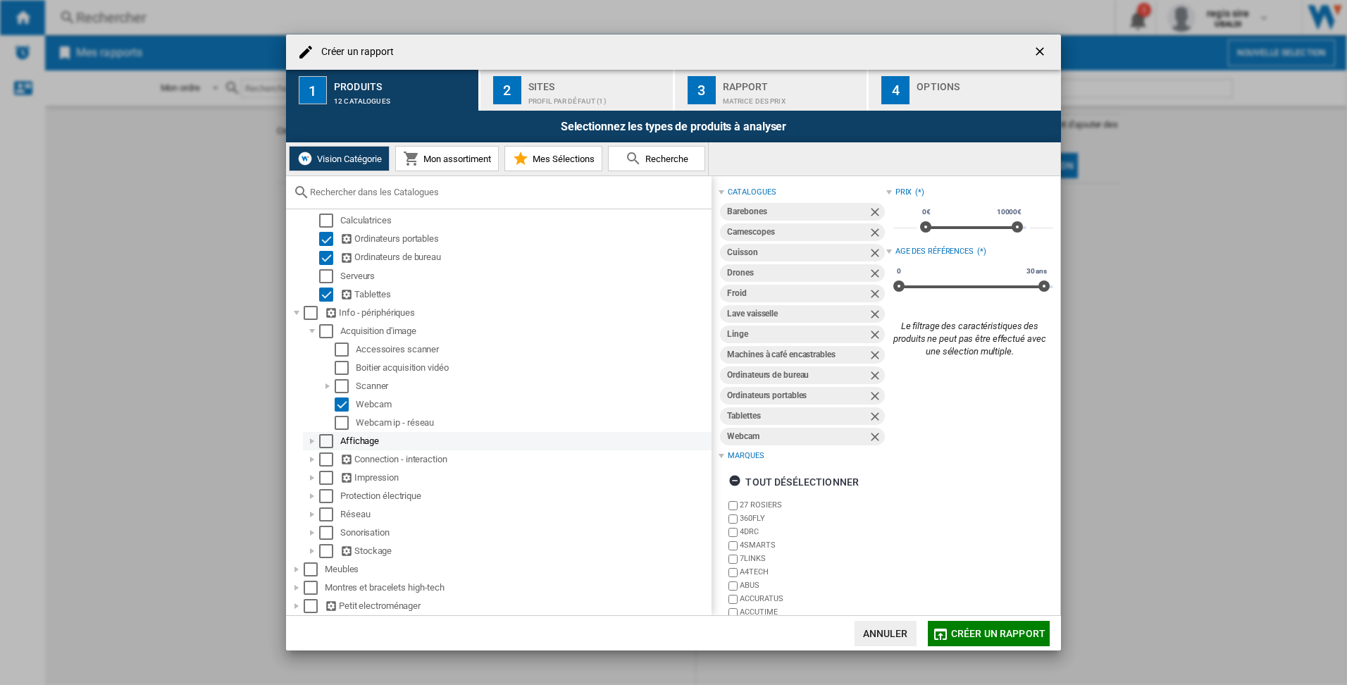
click at [312, 440] on div at bounding box center [312, 441] width 14 height 14
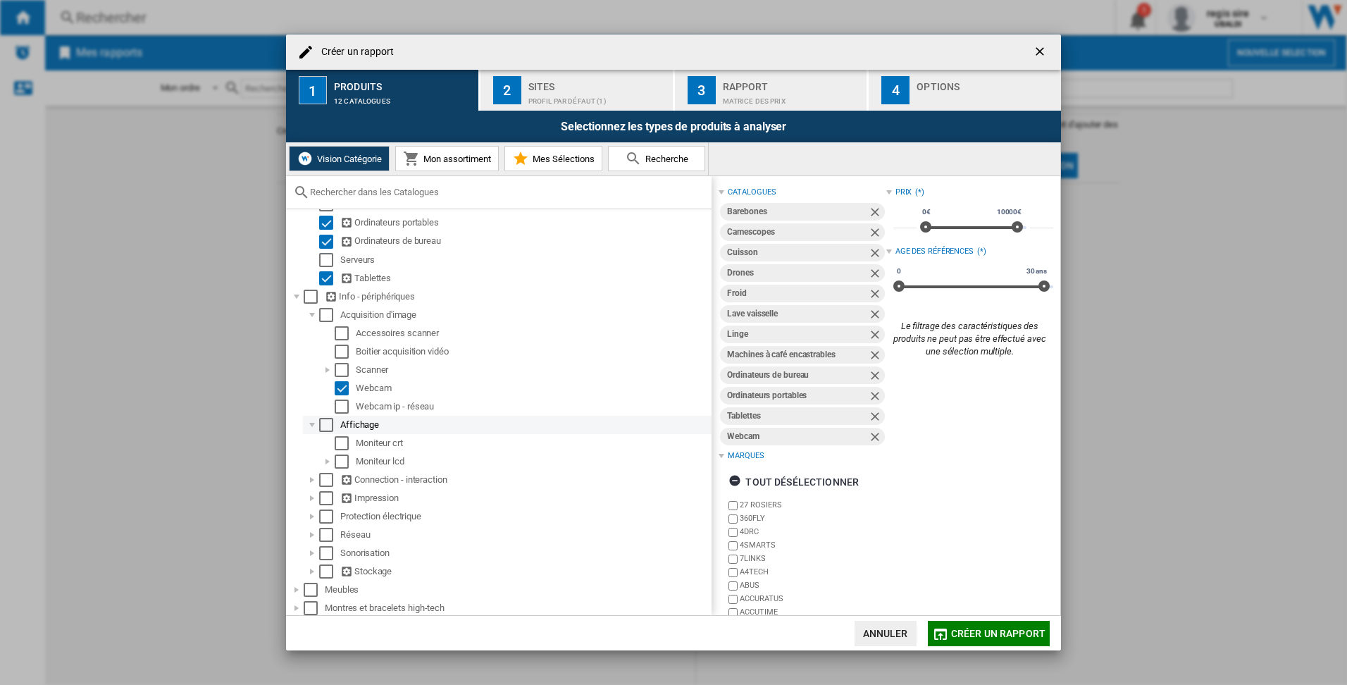
scroll to position [499, 0]
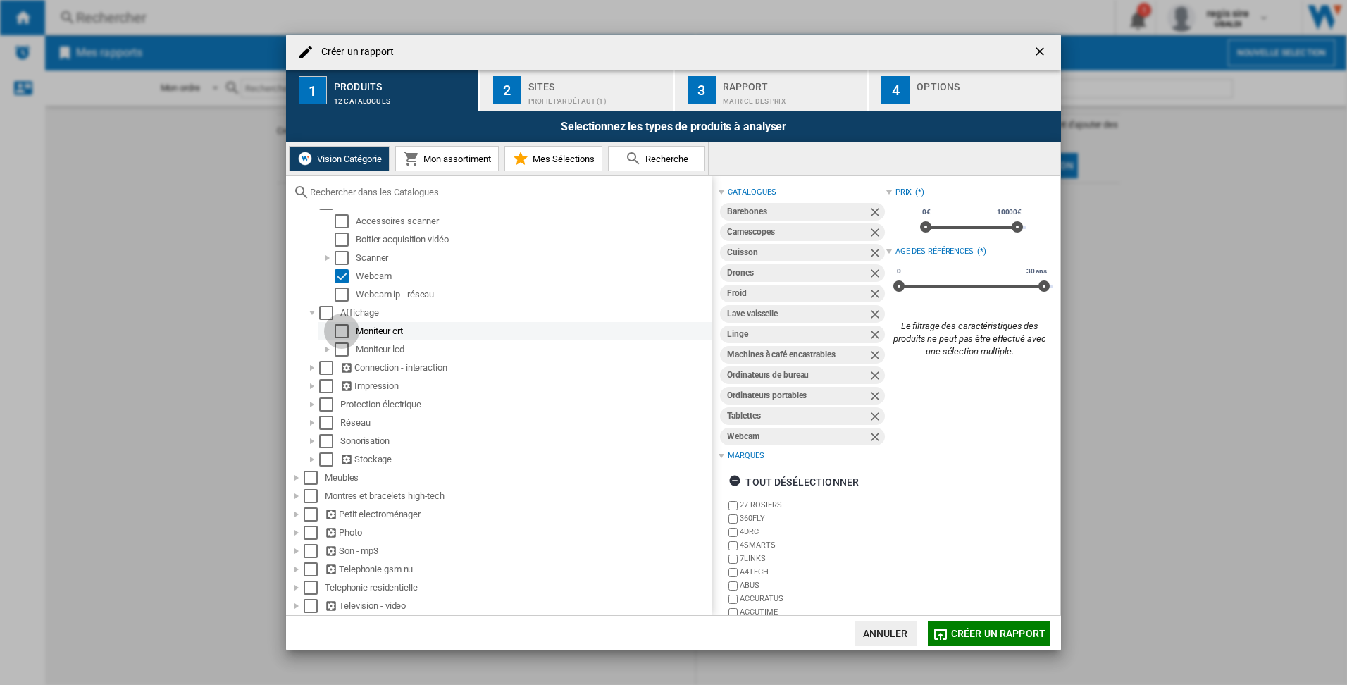
click at [335, 330] on div "Select" at bounding box center [342, 331] width 14 height 14
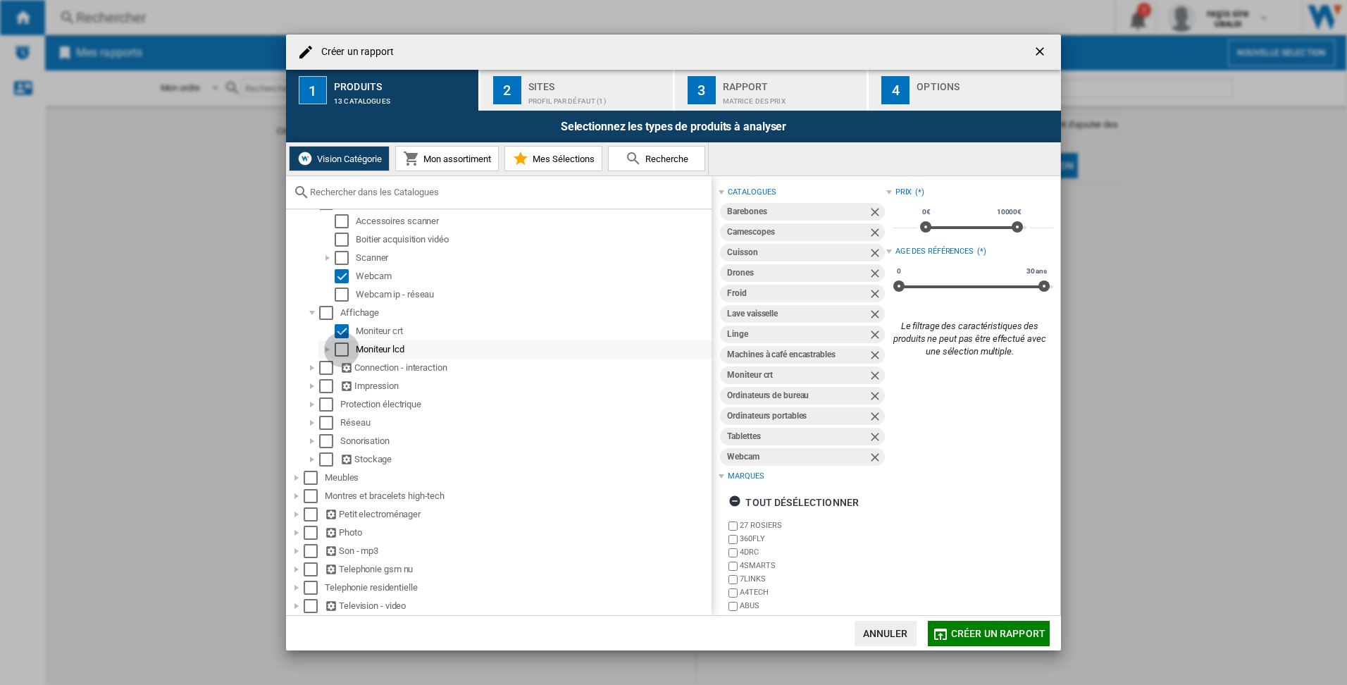
click at [340, 347] on div "Select" at bounding box center [342, 349] width 14 height 14
click at [313, 371] on div at bounding box center [312, 368] width 14 height 14
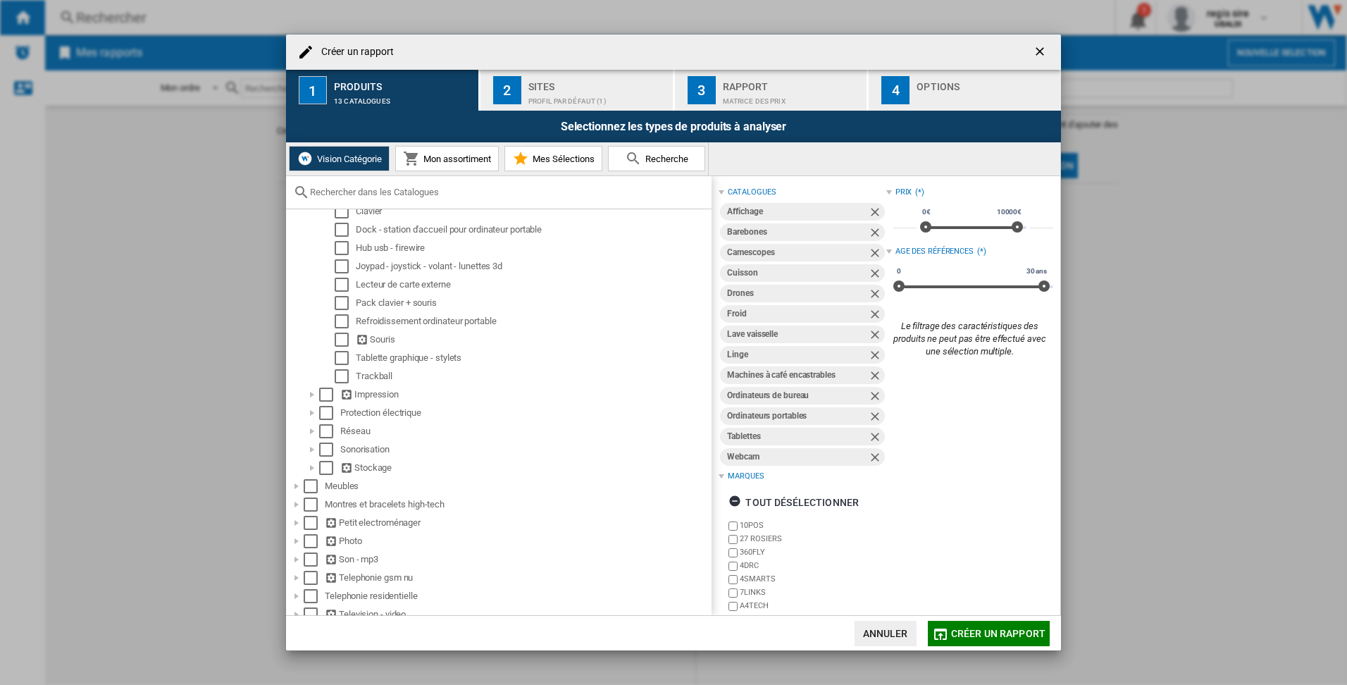
scroll to position [719, 0]
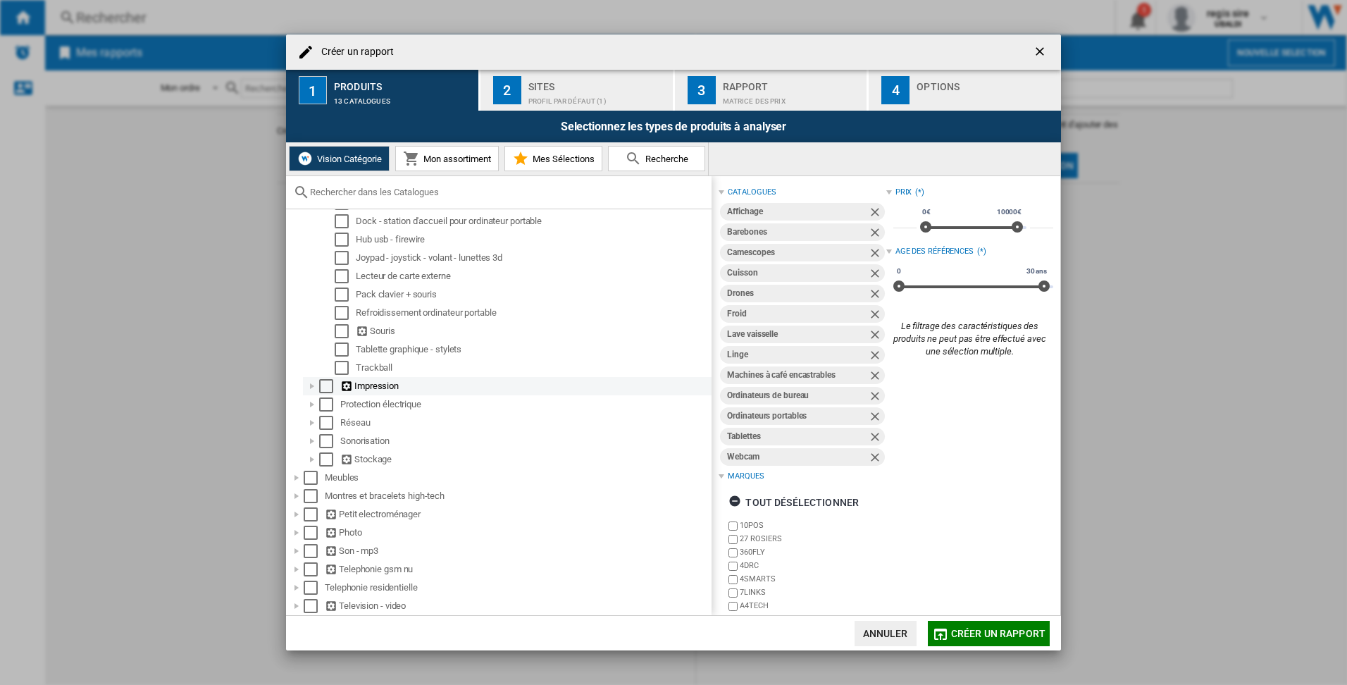
click at [311, 385] on div at bounding box center [312, 386] width 14 height 14
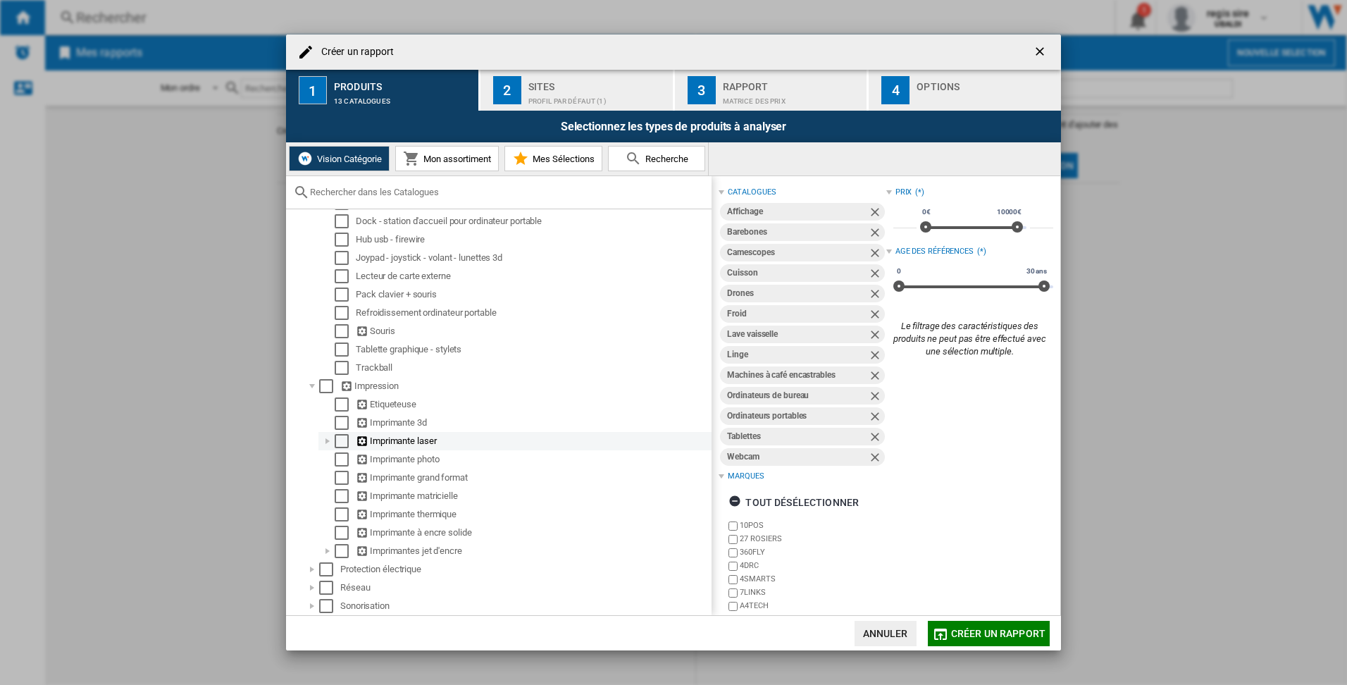
click at [346, 440] on div "Select" at bounding box center [342, 441] width 14 height 14
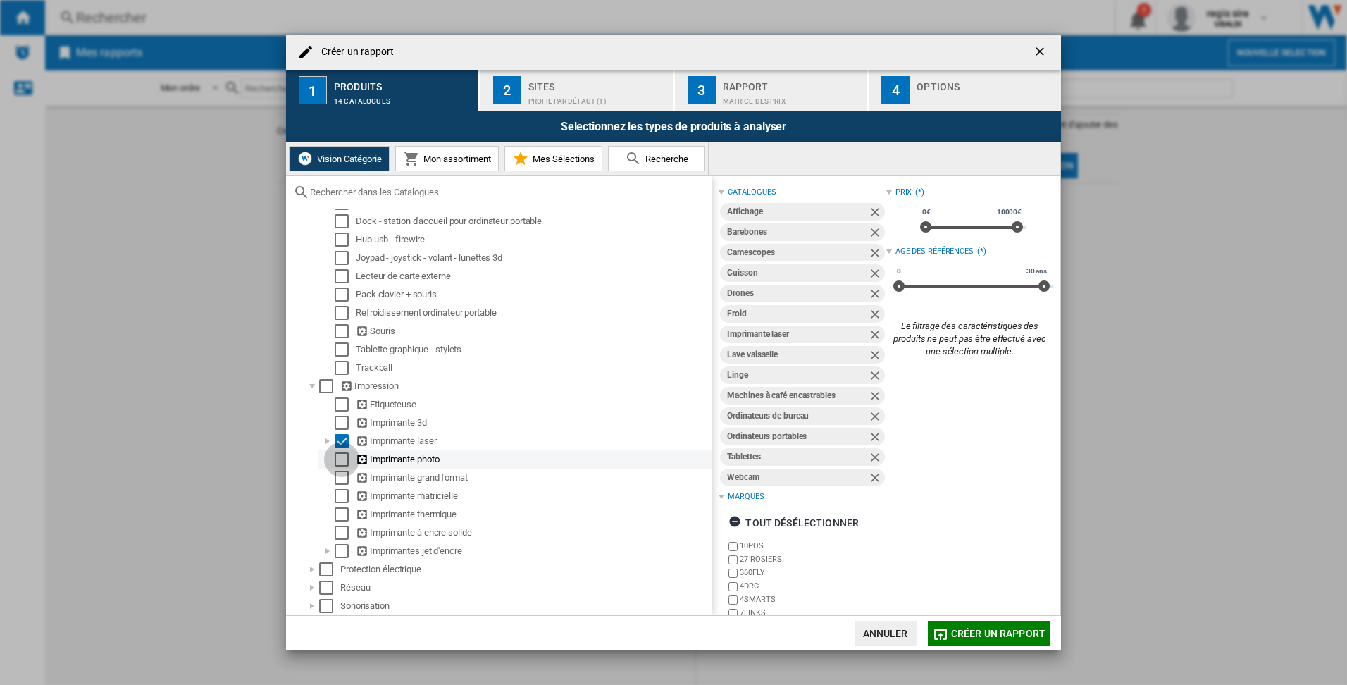
click at [346, 459] on div "Select" at bounding box center [342, 459] width 14 height 14
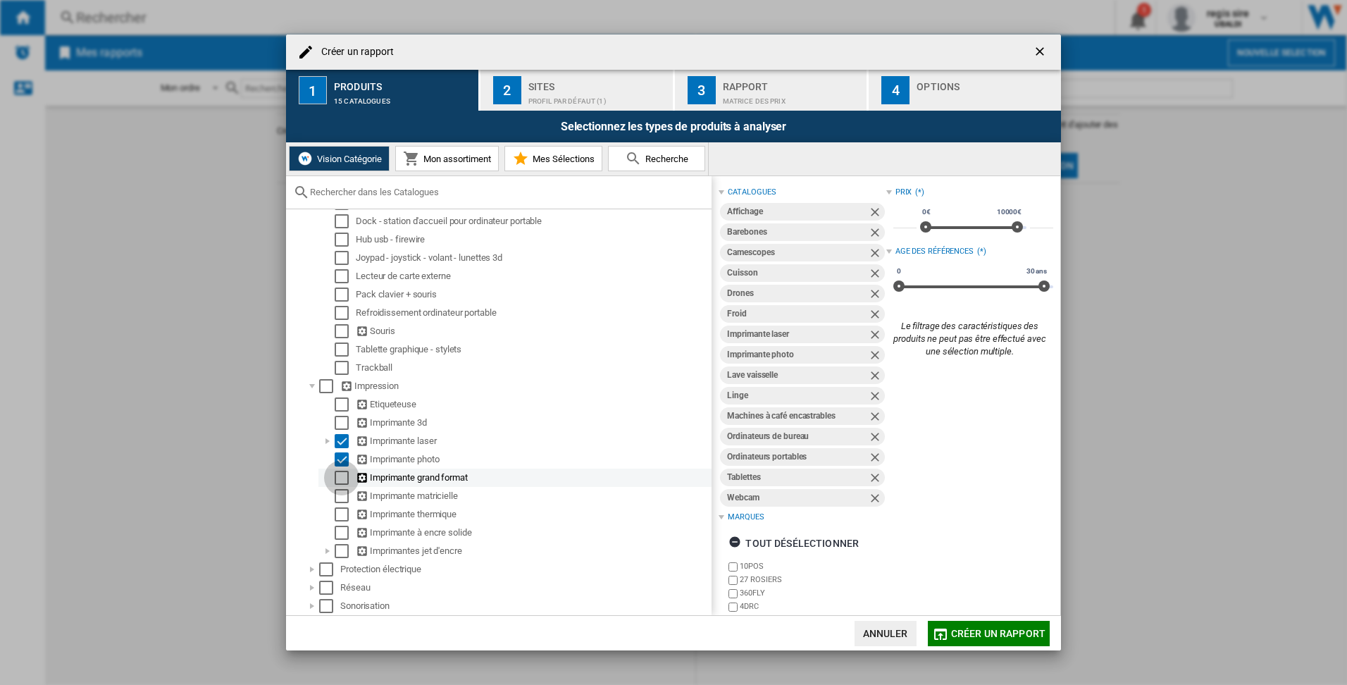
click at [341, 476] on div "Select" at bounding box center [342, 478] width 14 height 14
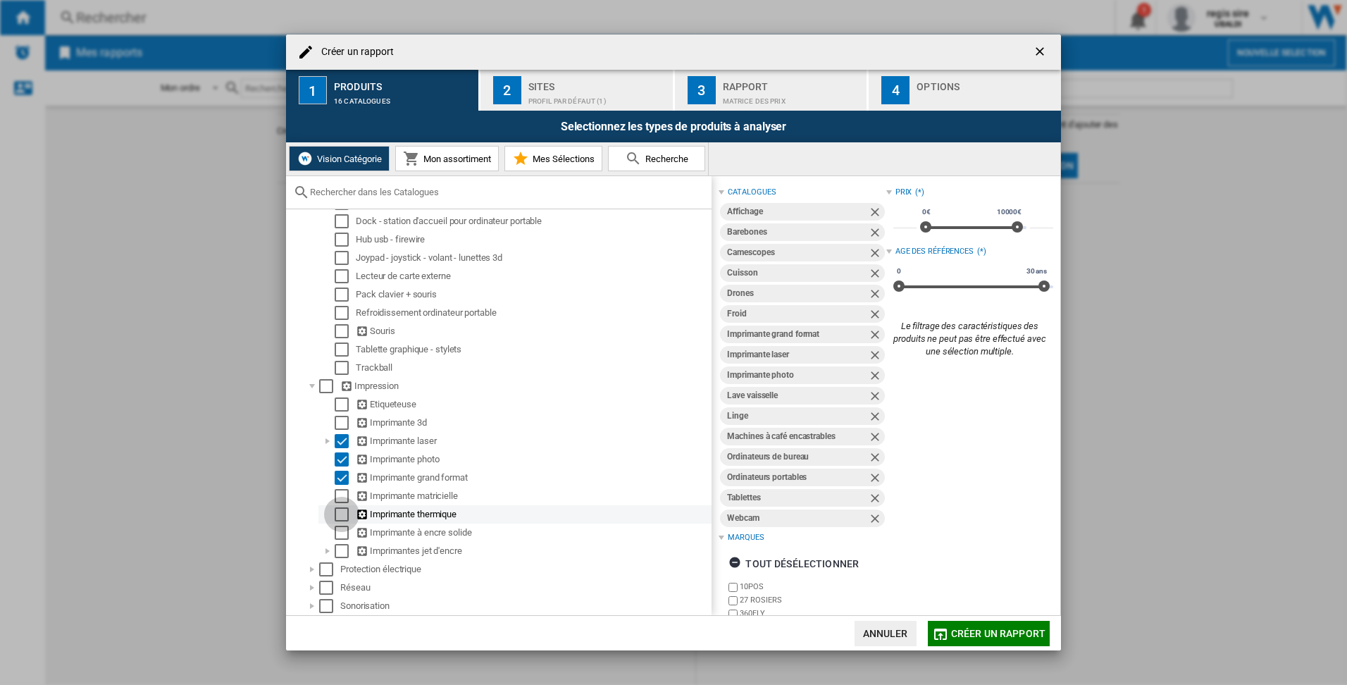
click at [342, 510] on div "Select" at bounding box center [342, 514] width 14 height 14
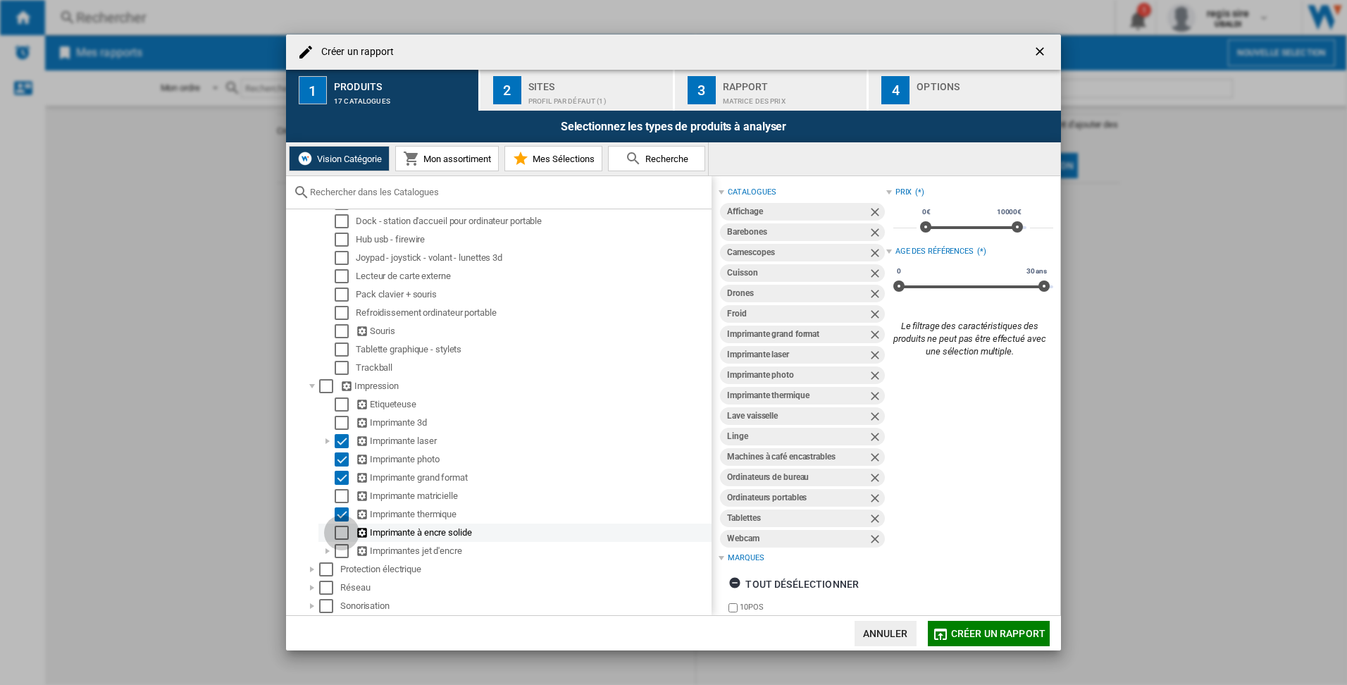
click at [343, 534] on div "Select" at bounding box center [342, 532] width 14 height 14
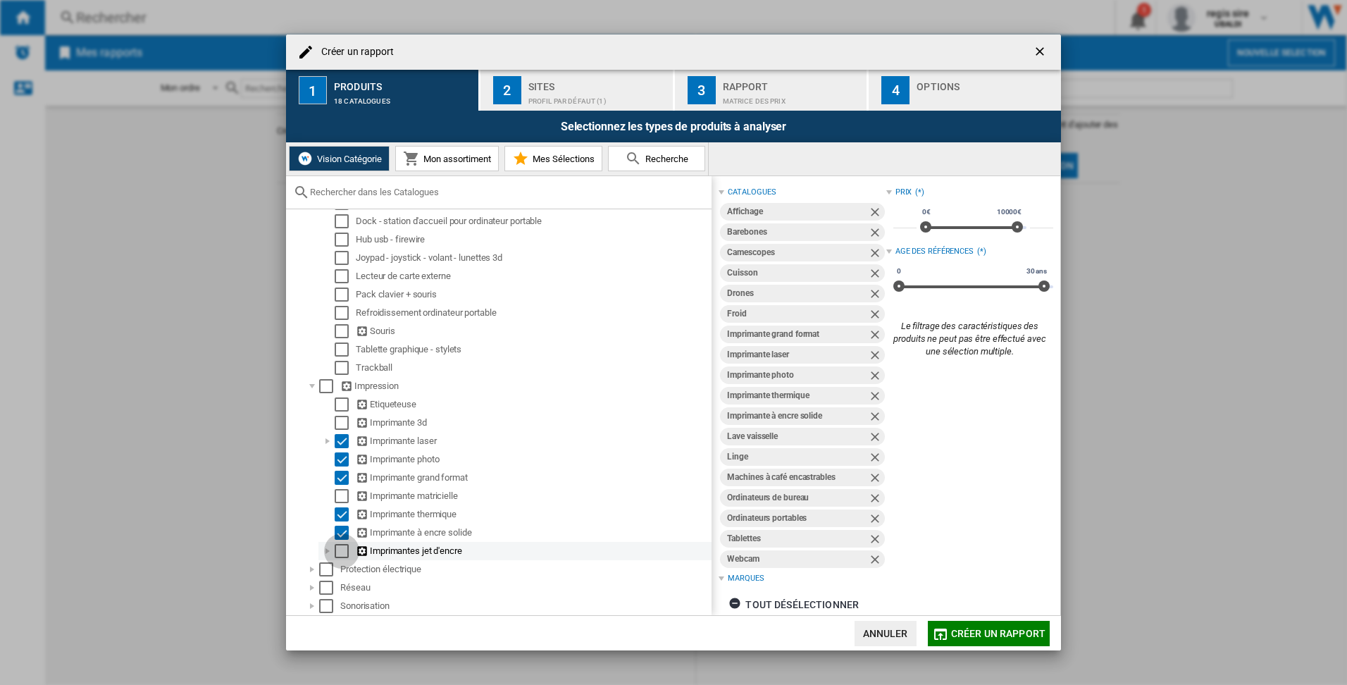
click at [342, 547] on div "Select" at bounding box center [342, 551] width 14 height 14
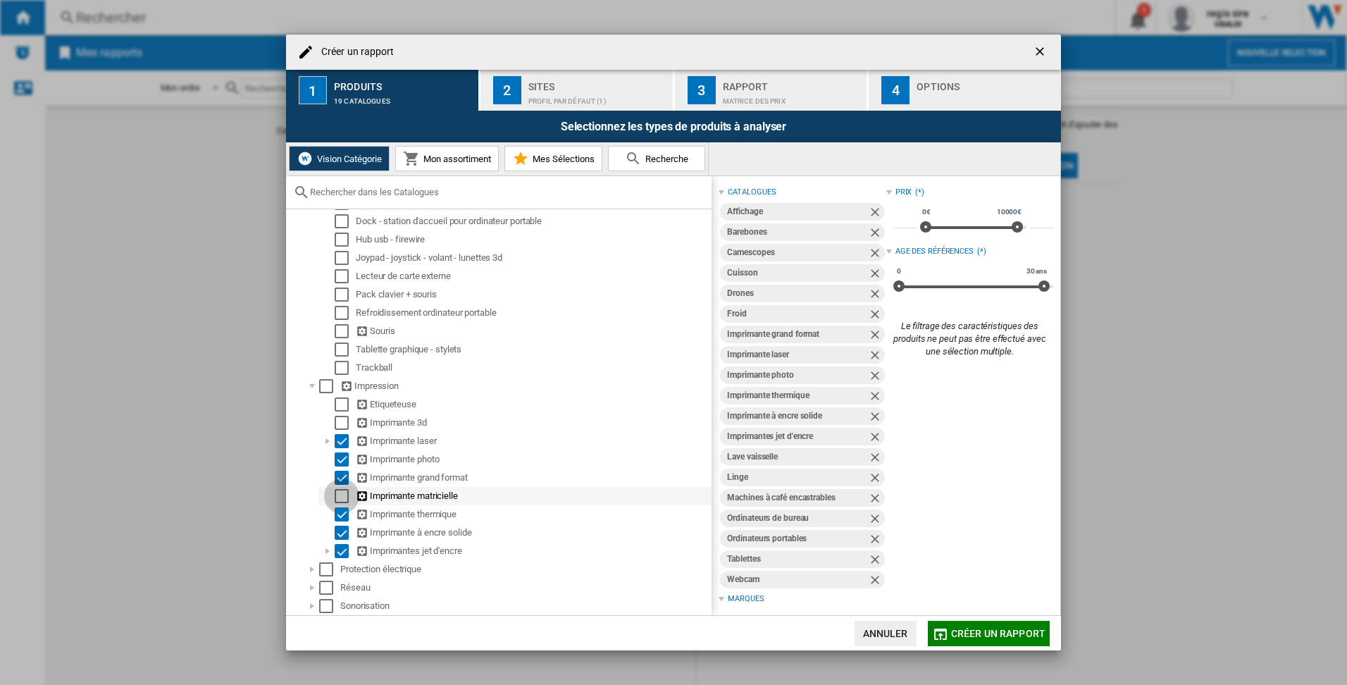
click at [342, 496] on div "Select" at bounding box center [342, 496] width 14 height 14
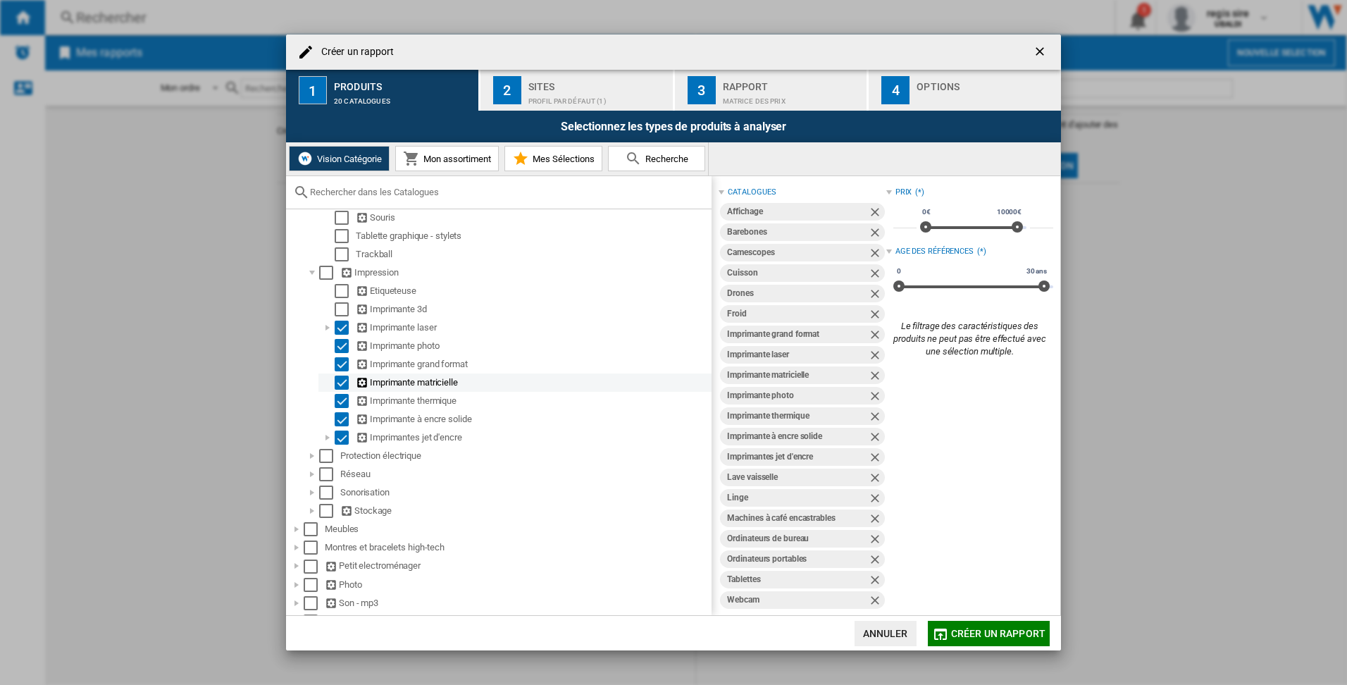
scroll to position [884, 0]
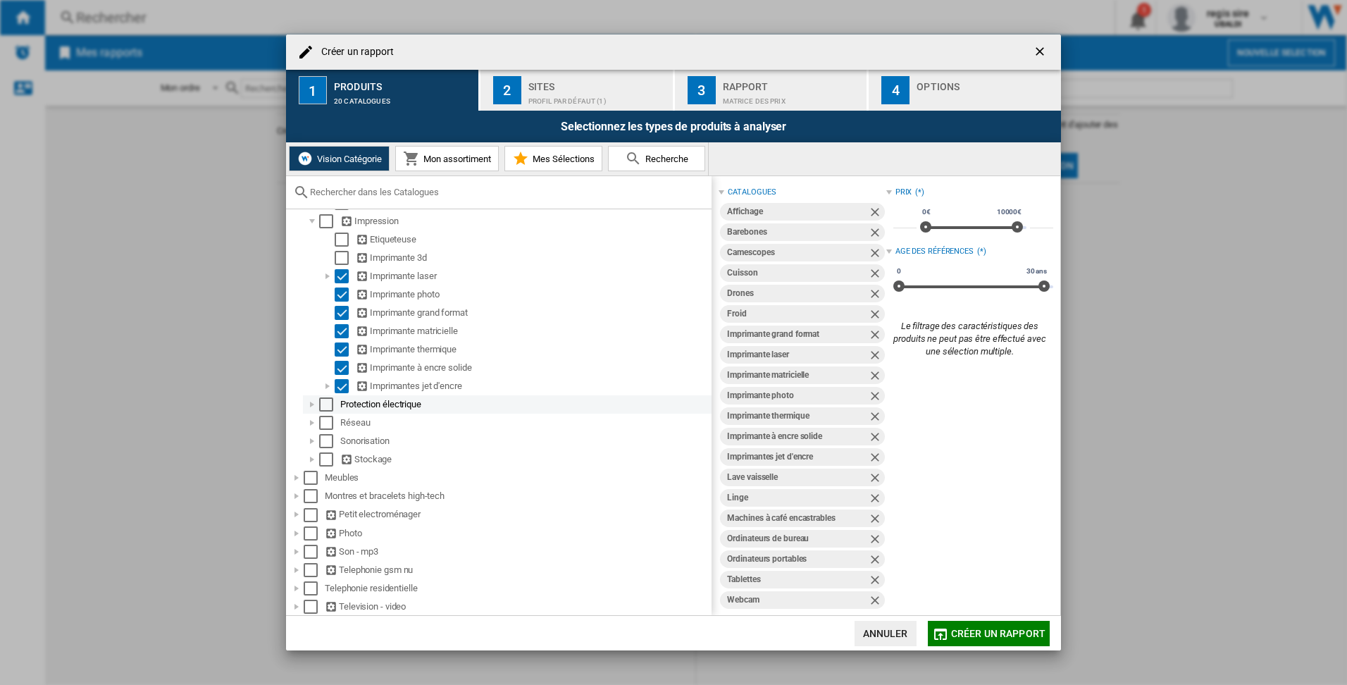
click at [313, 407] on div at bounding box center [312, 404] width 14 height 14
click at [313, 418] on div at bounding box center [312, 423] width 14 height 14
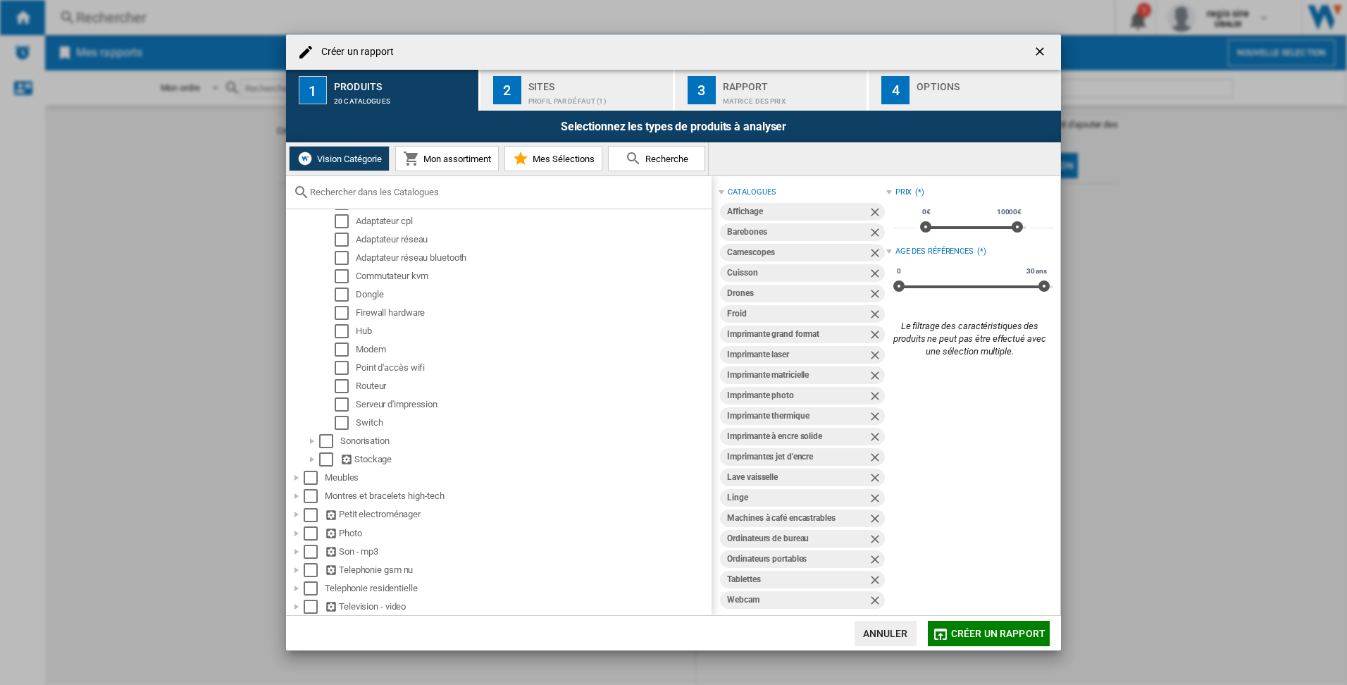
scroll to position [982, 0]
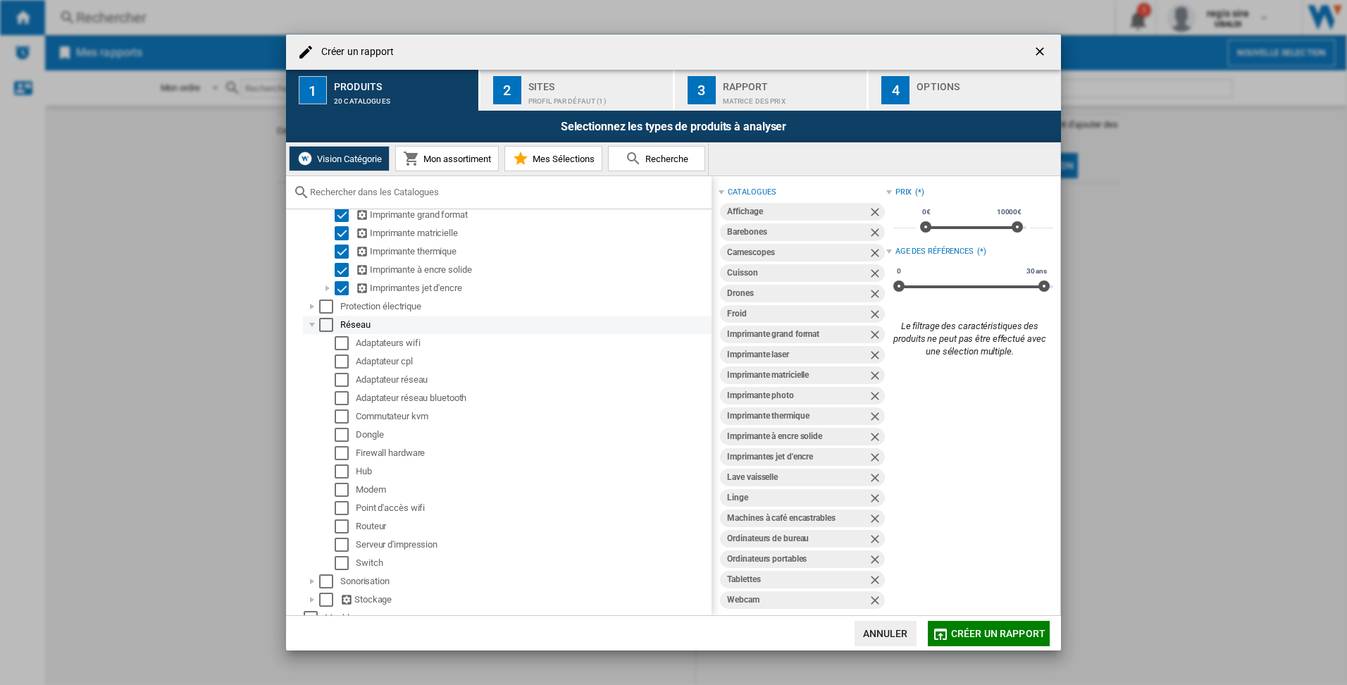
click at [309, 327] on div at bounding box center [312, 325] width 14 height 14
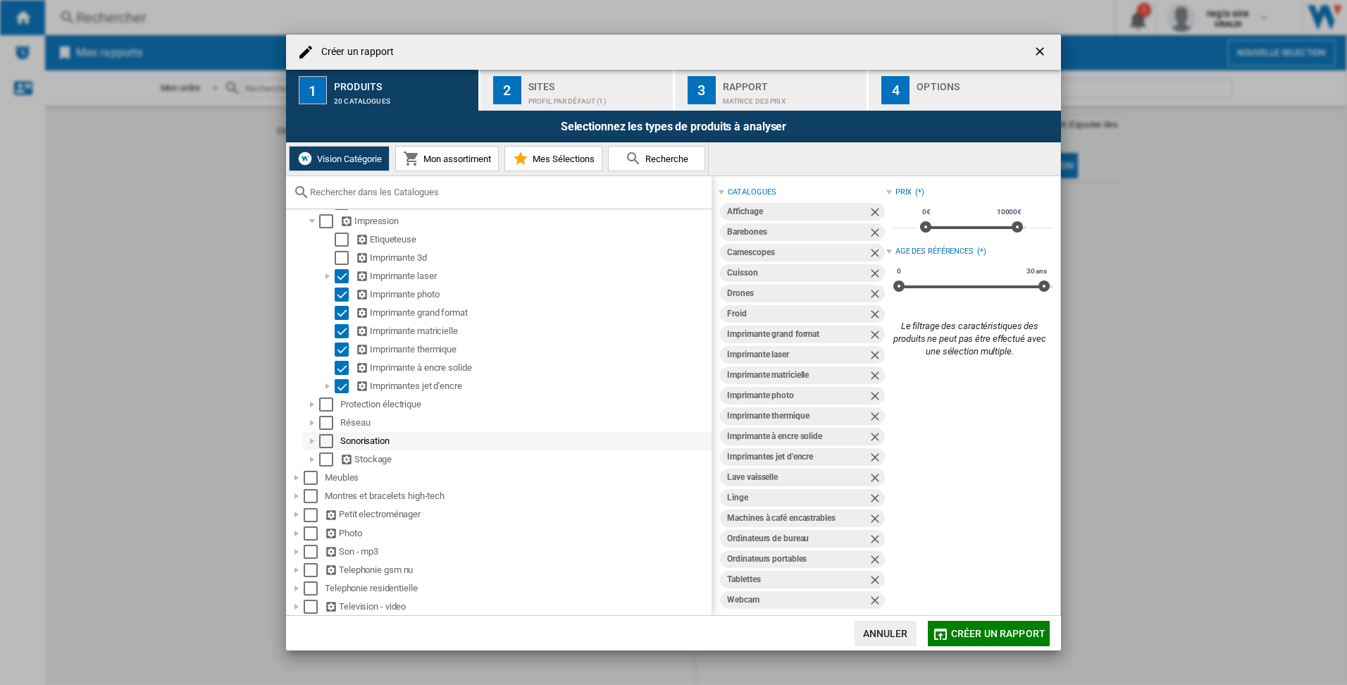
click at [309, 439] on div at bounding box center [312, 441] width 14 height 14
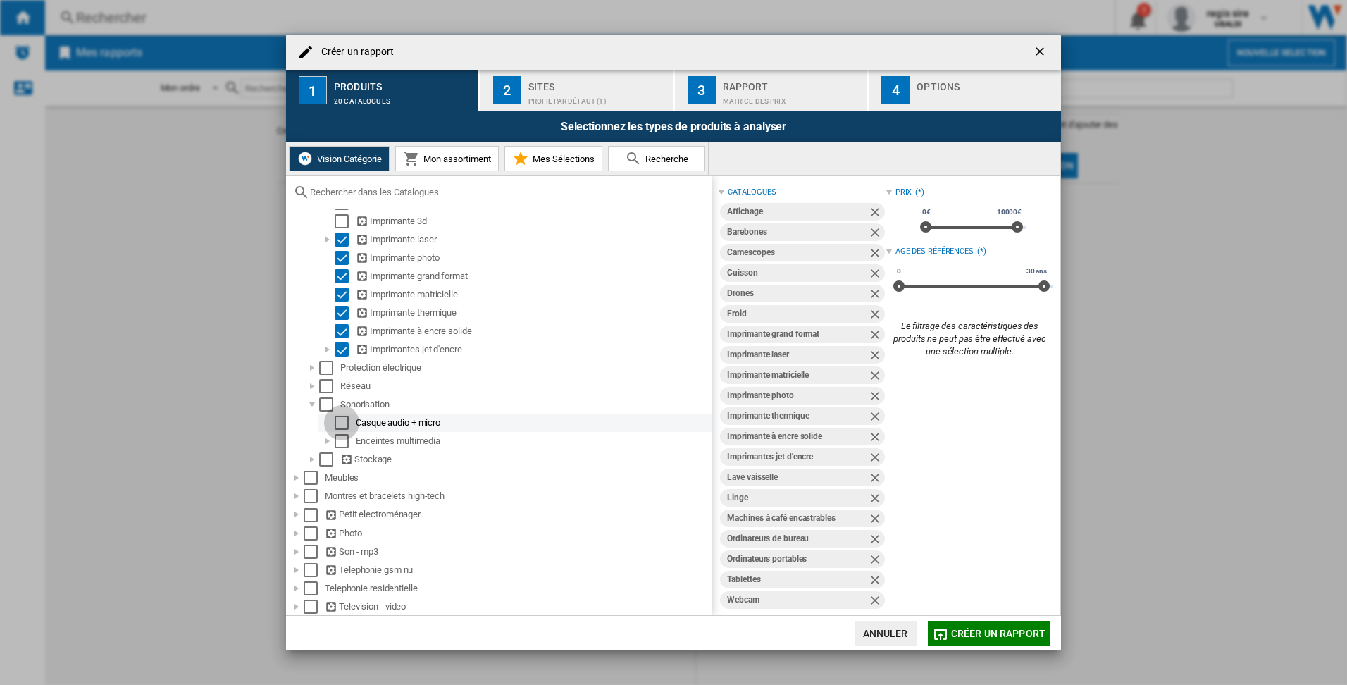
click at [339, 422] on div "Select" at bounding box center [342, 423] width 14 height 14
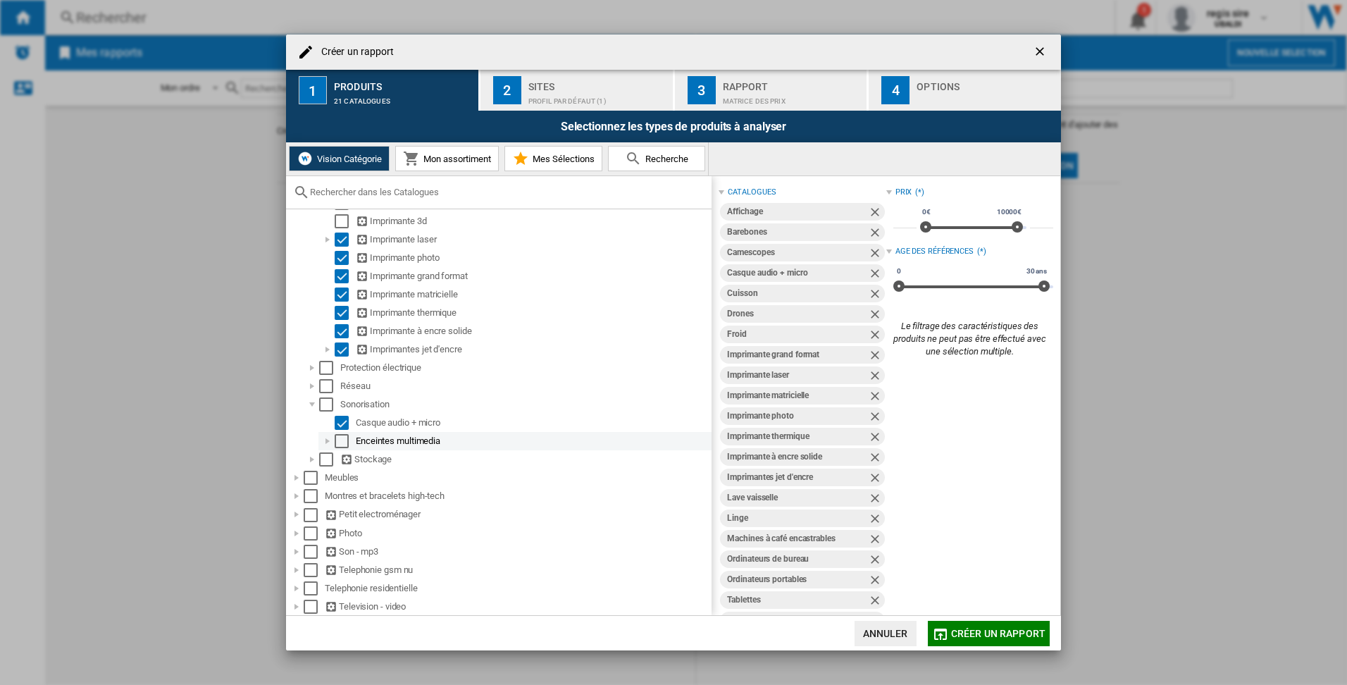
click at [339, 436] on div "Select" at bounding box center [342, 441] width 14 height 14
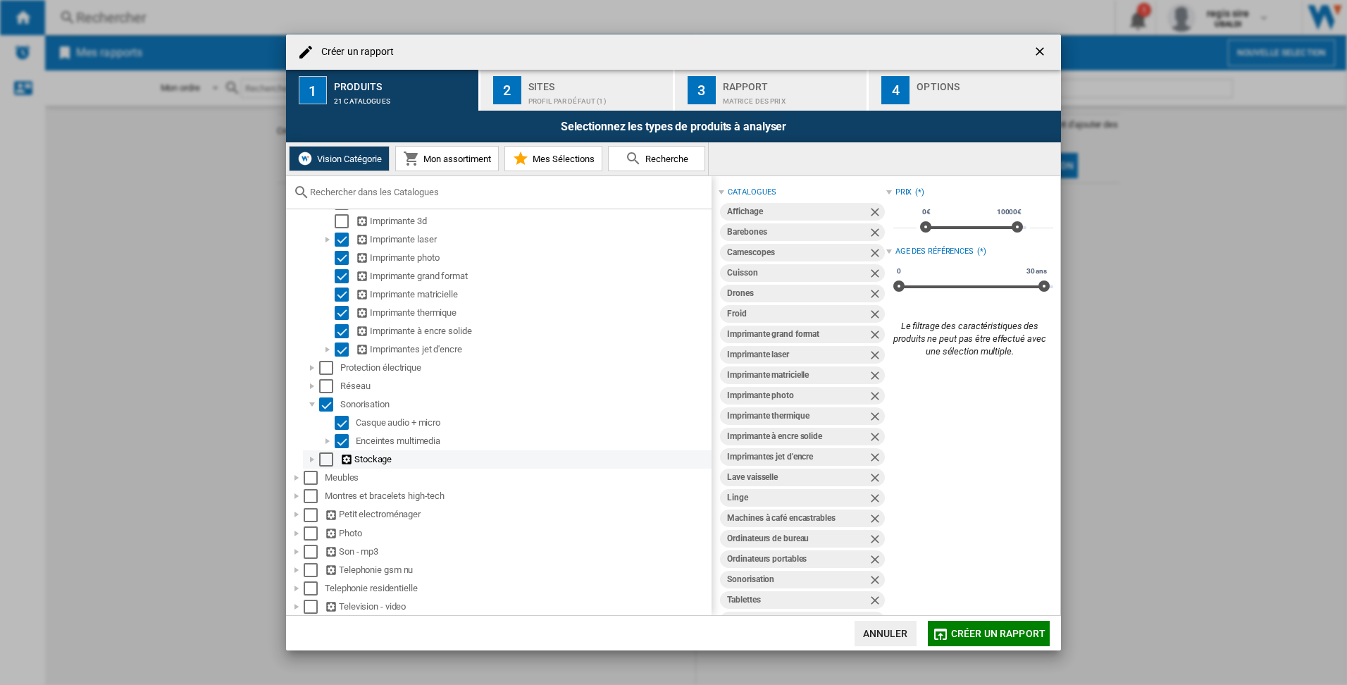
click at [313, 459] on div at bounding box center [312, 459] width 14 height 14
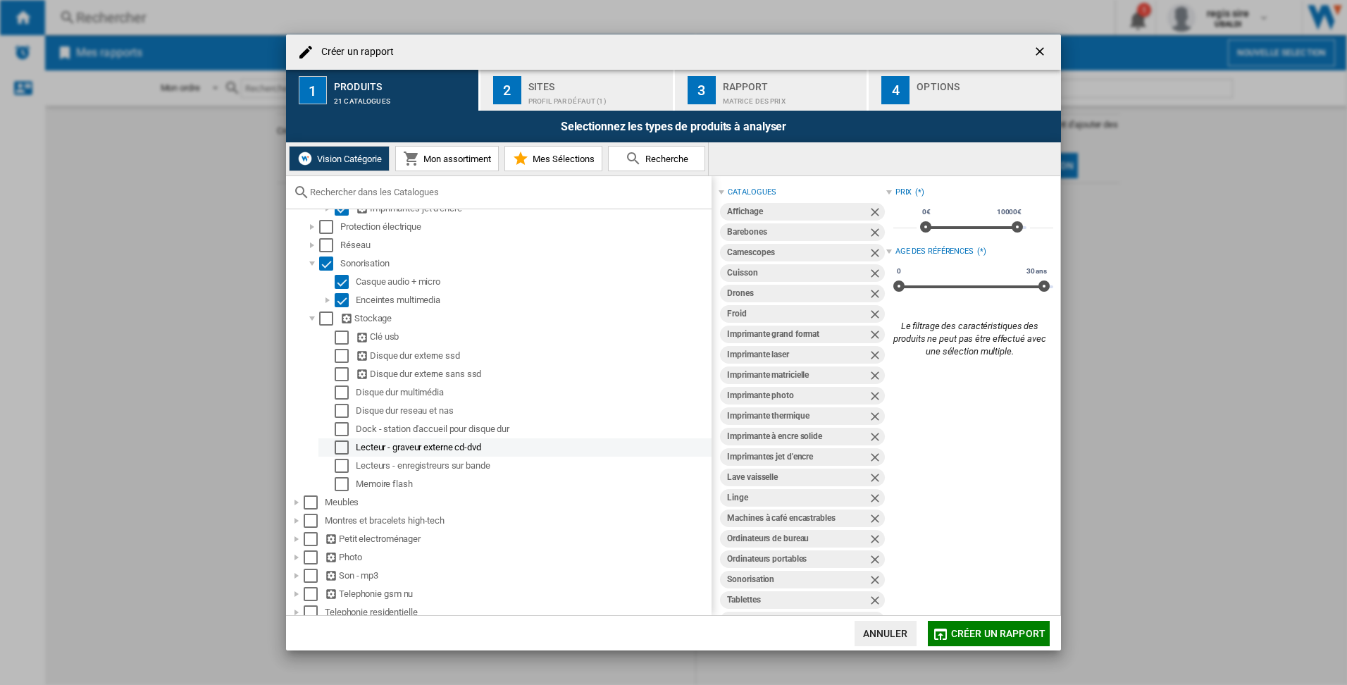
scroll to position [1085, 0]
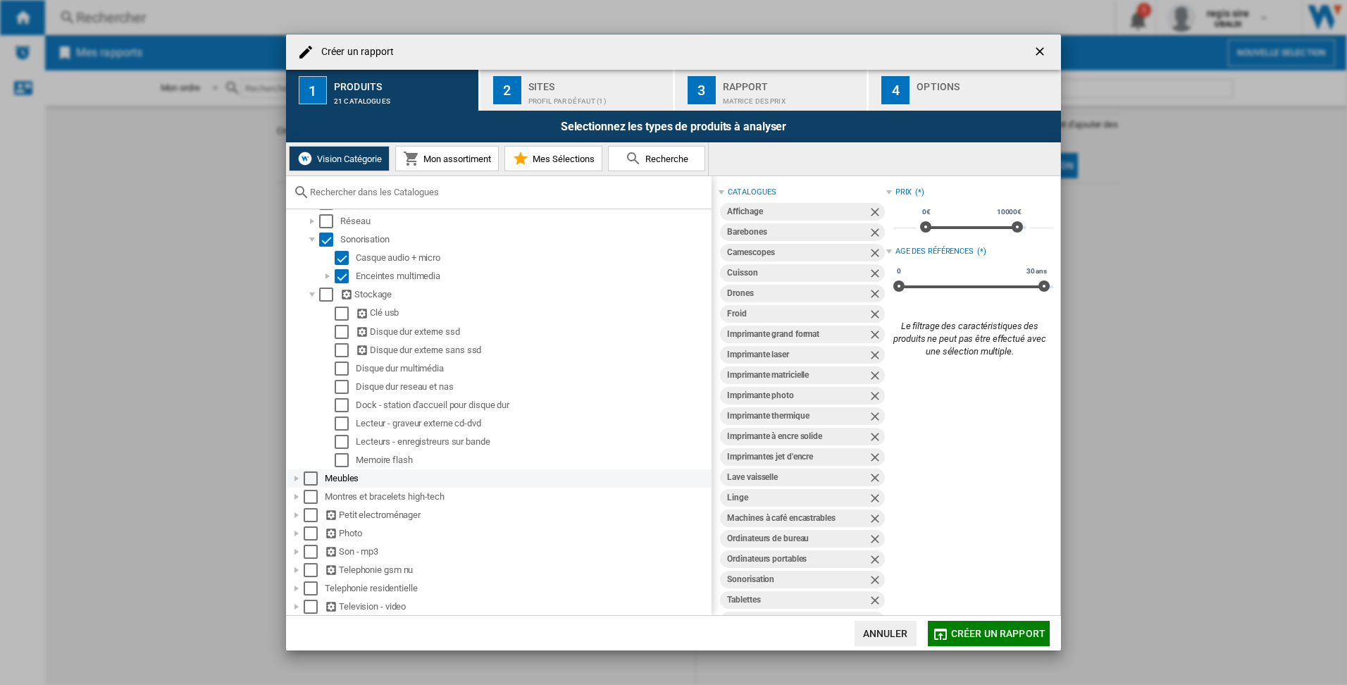
click at [296, 479] on div at bounding box center [297, 478] width 14 height 14
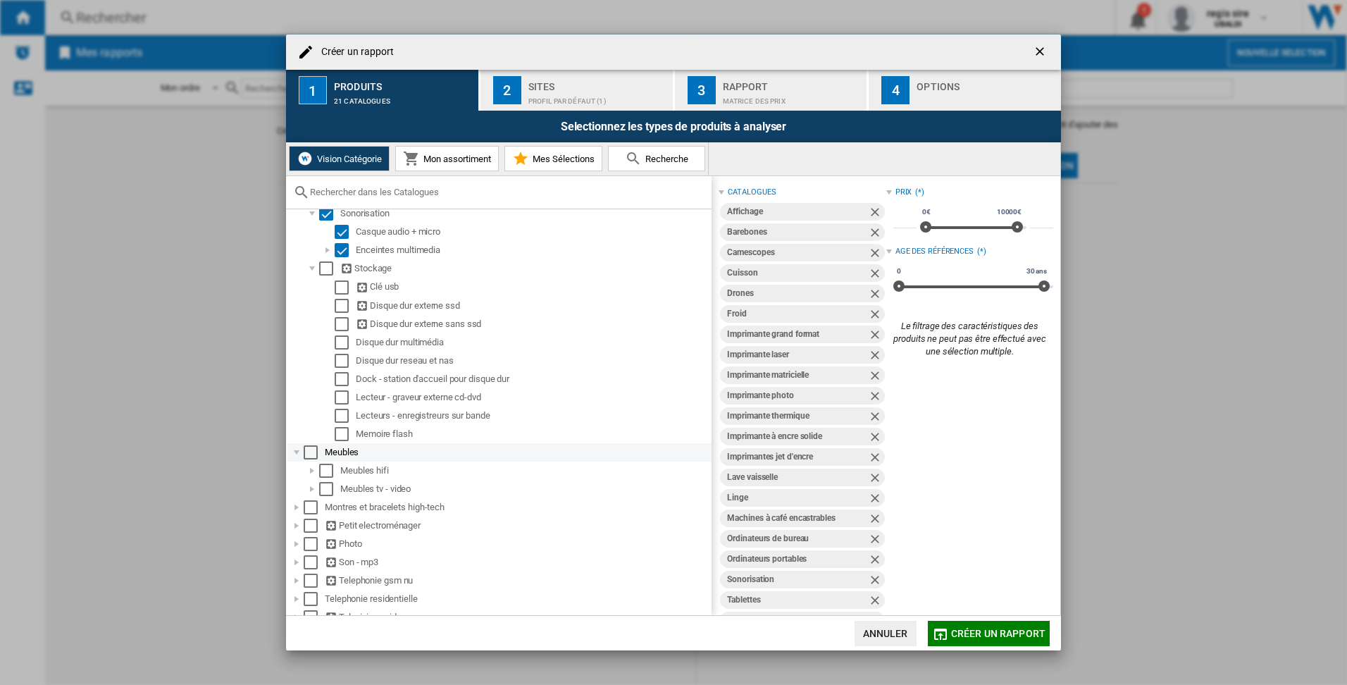
scroll to position [1122, 0]
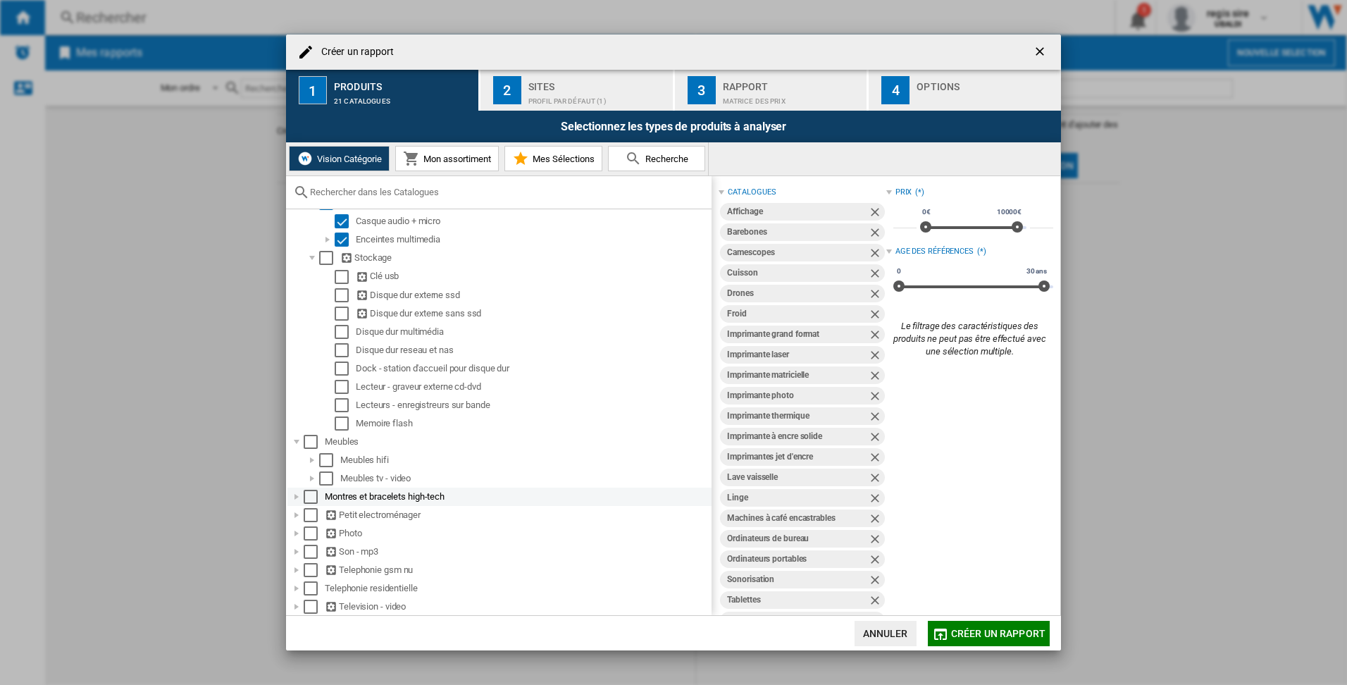
click at [295, 497] on div at bounding box center [297, 497] width 14 height 14
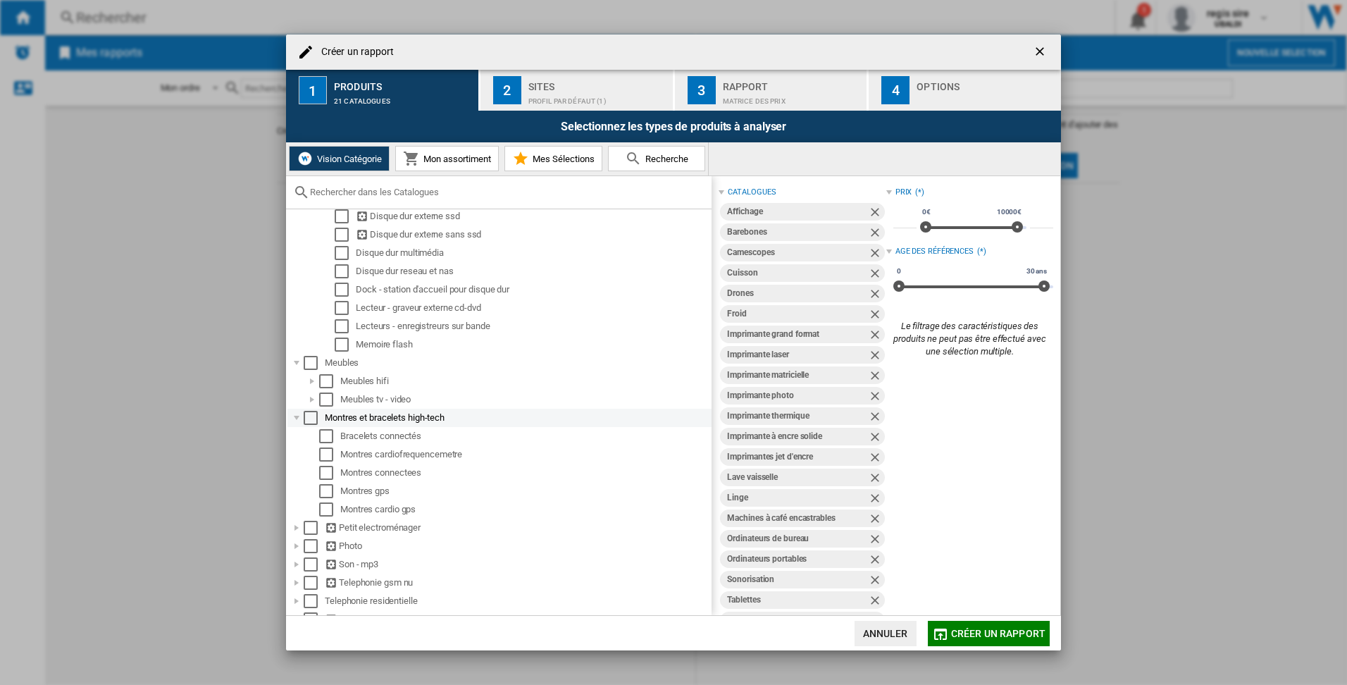
scroll to position [1214, 0]
click at [328, 456] on div "Select" at bounding box center [326, 460] width 14 height 14
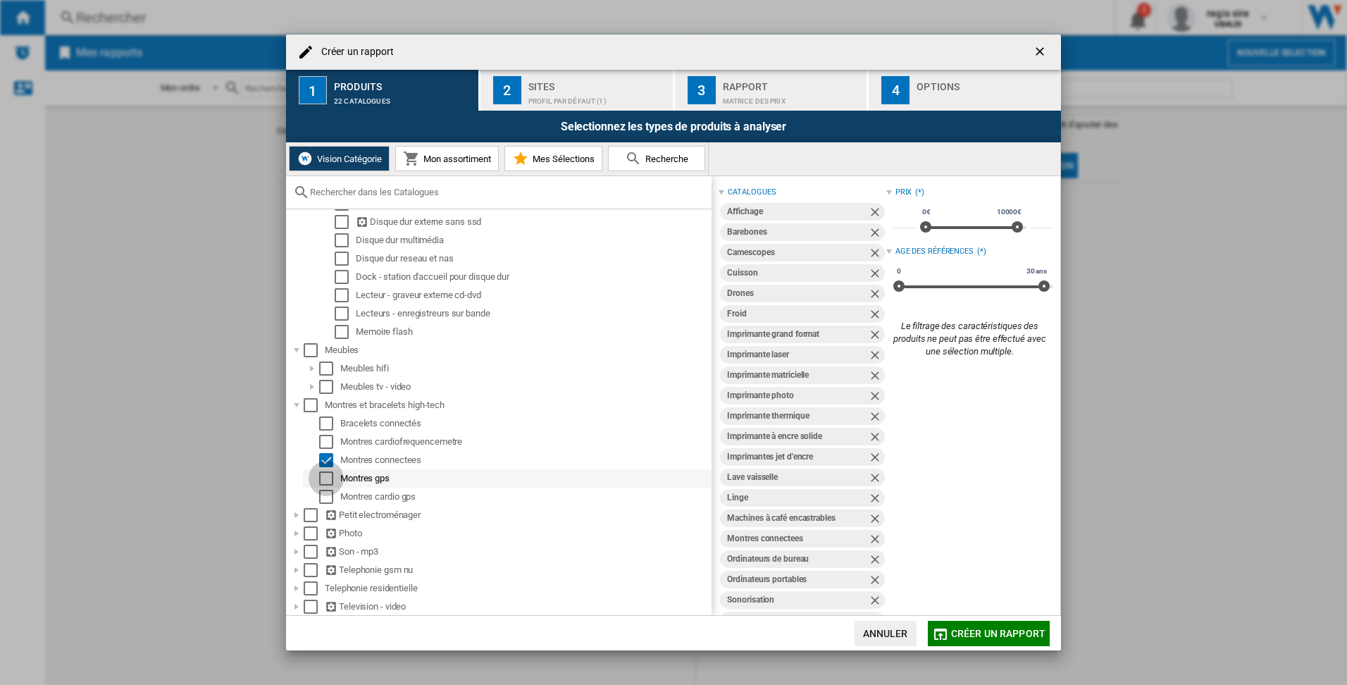
click at [328, 473] on div "Select" at bounding box center [326, 478] width 14 height 14
click at [331, 501] on div "Select" at bounding box center [326, 497] width 14 height 14
click at [294, 516] on div at bounding box center [297, 515] width 14 height 14
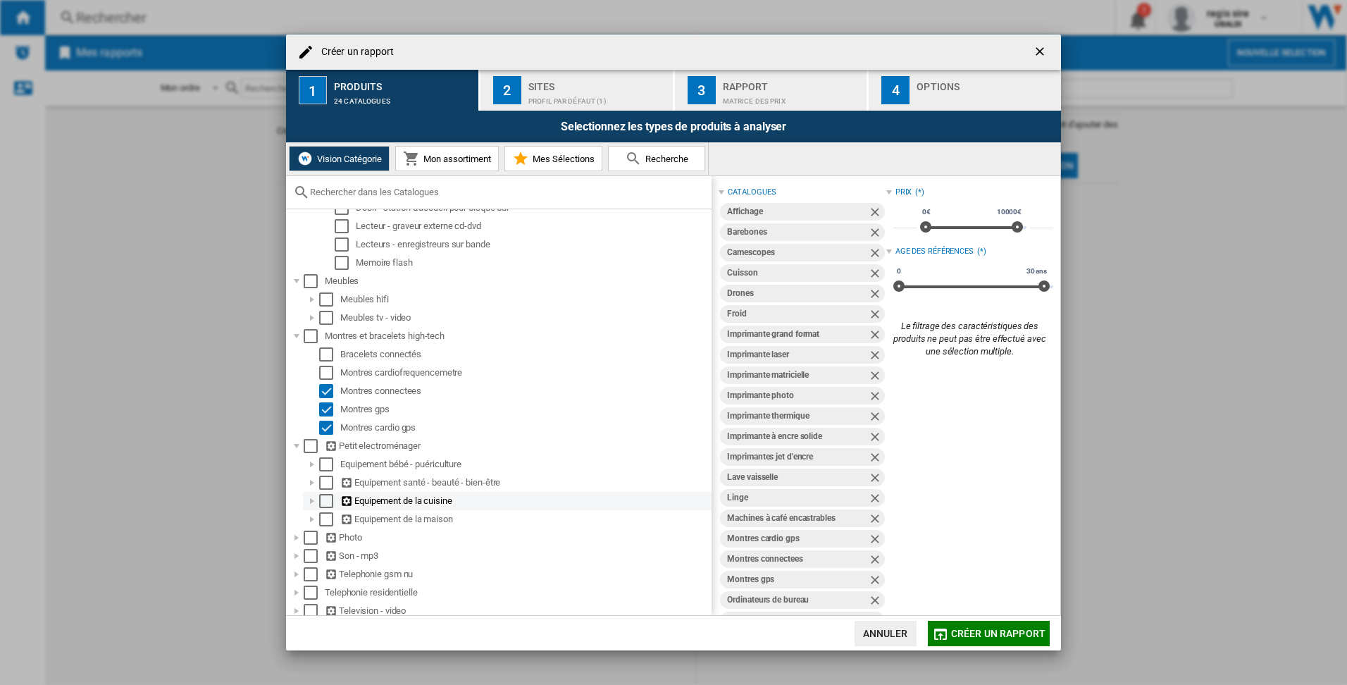
scroll to position [1288, 0]
click at [325, 477] on div "Select" at bounding box center [326, 478] width 14 height 14
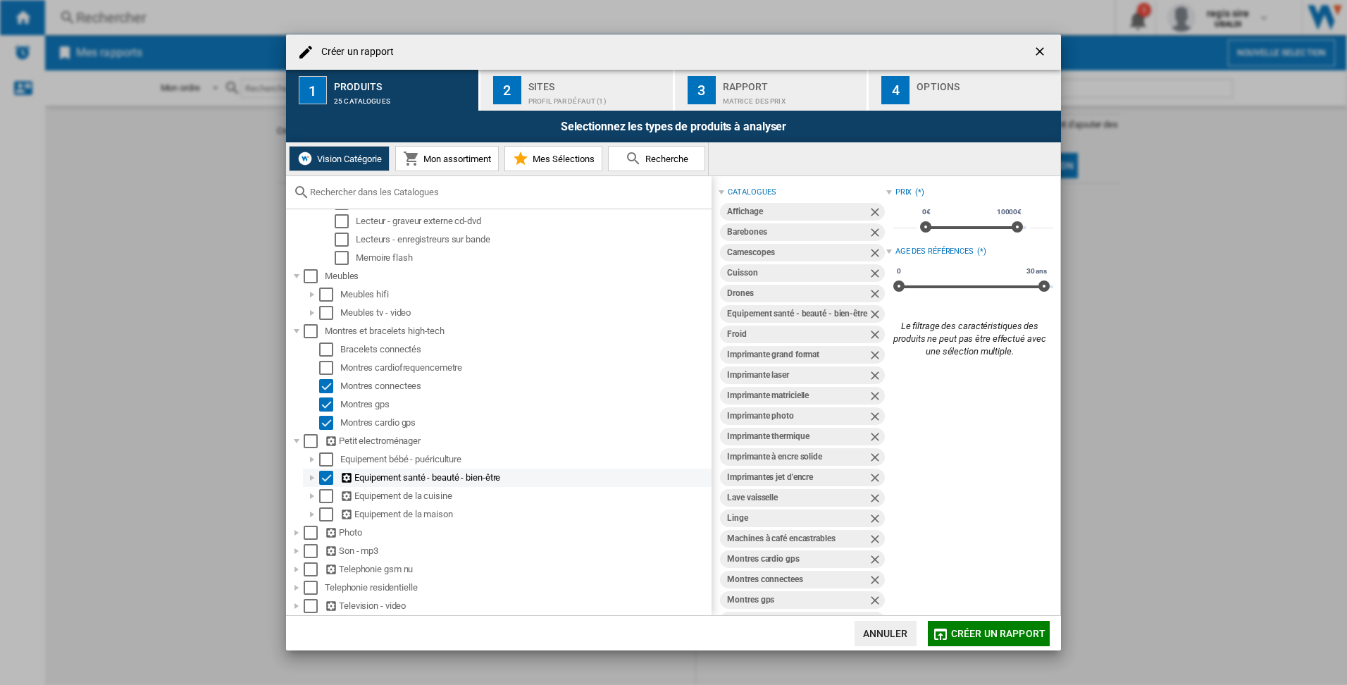
click at [307, 480] on div at bounding box center [312, 478] width 14 height 14
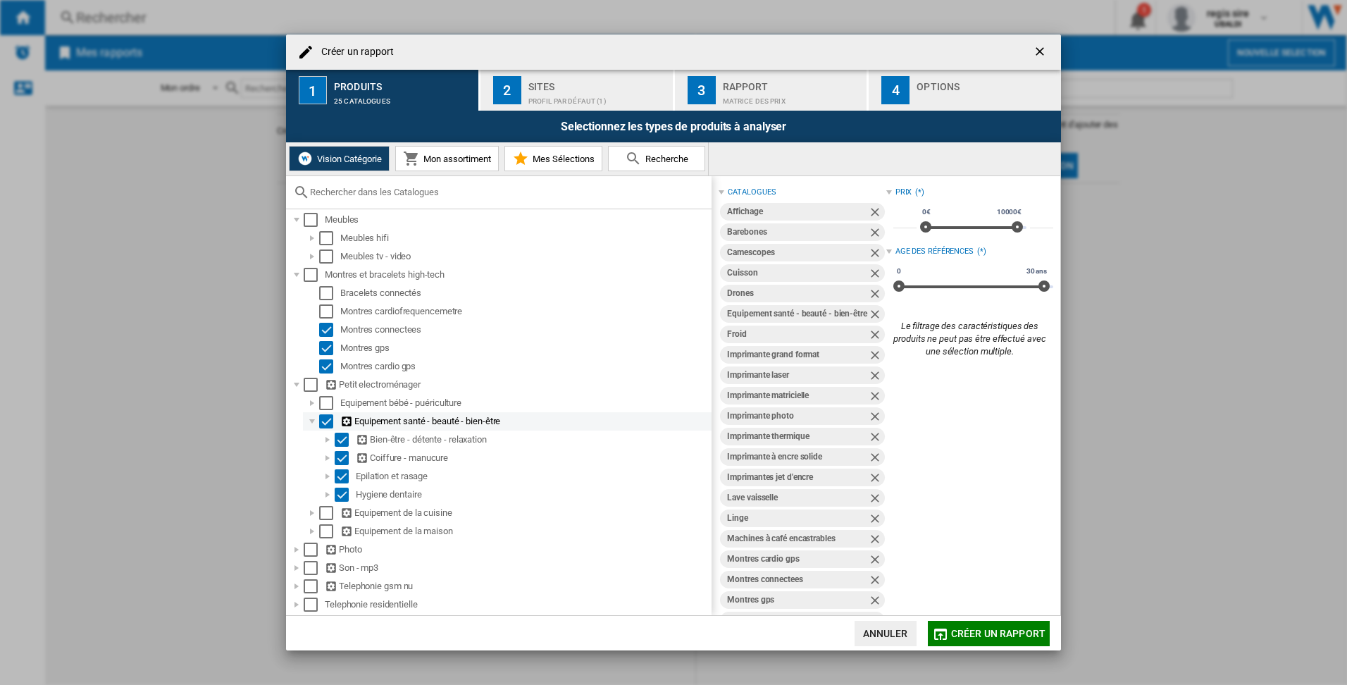
scroll to position [1361, 0]
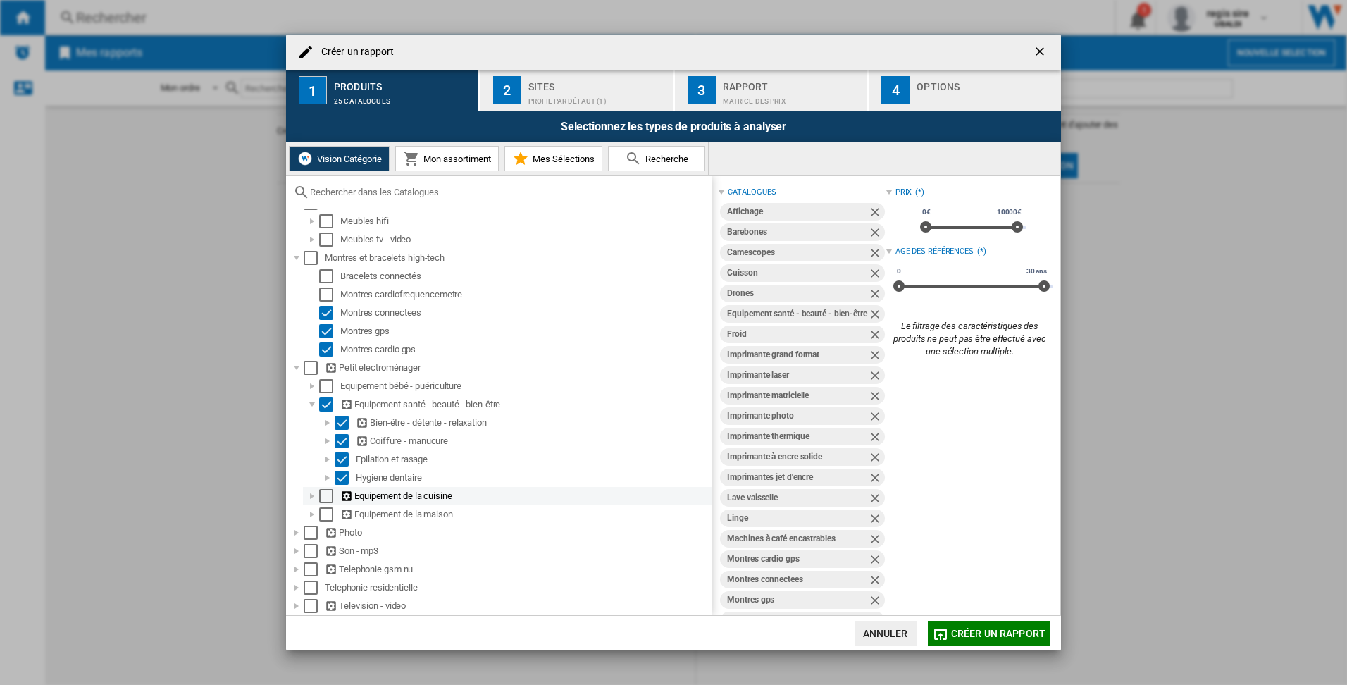
click at [311, 496] on div at bounding box center [312, 496] width 14 height 14
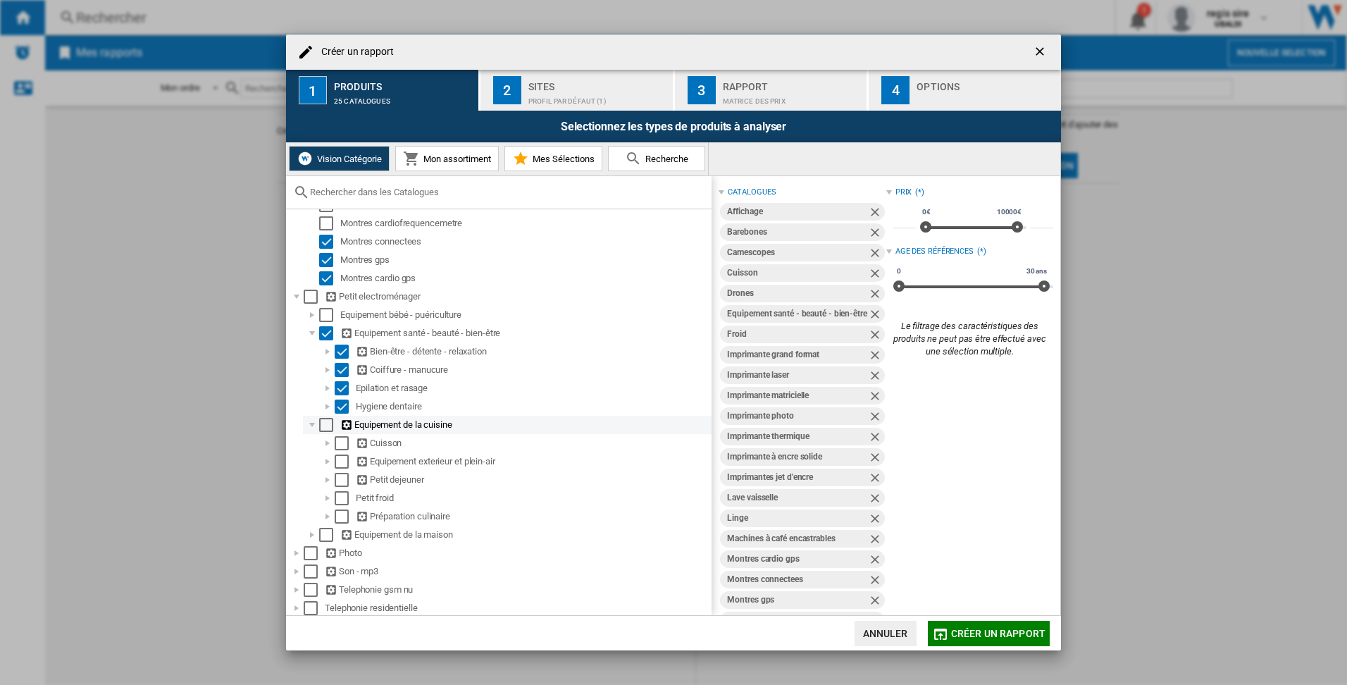
scroll to position [1452, 0]
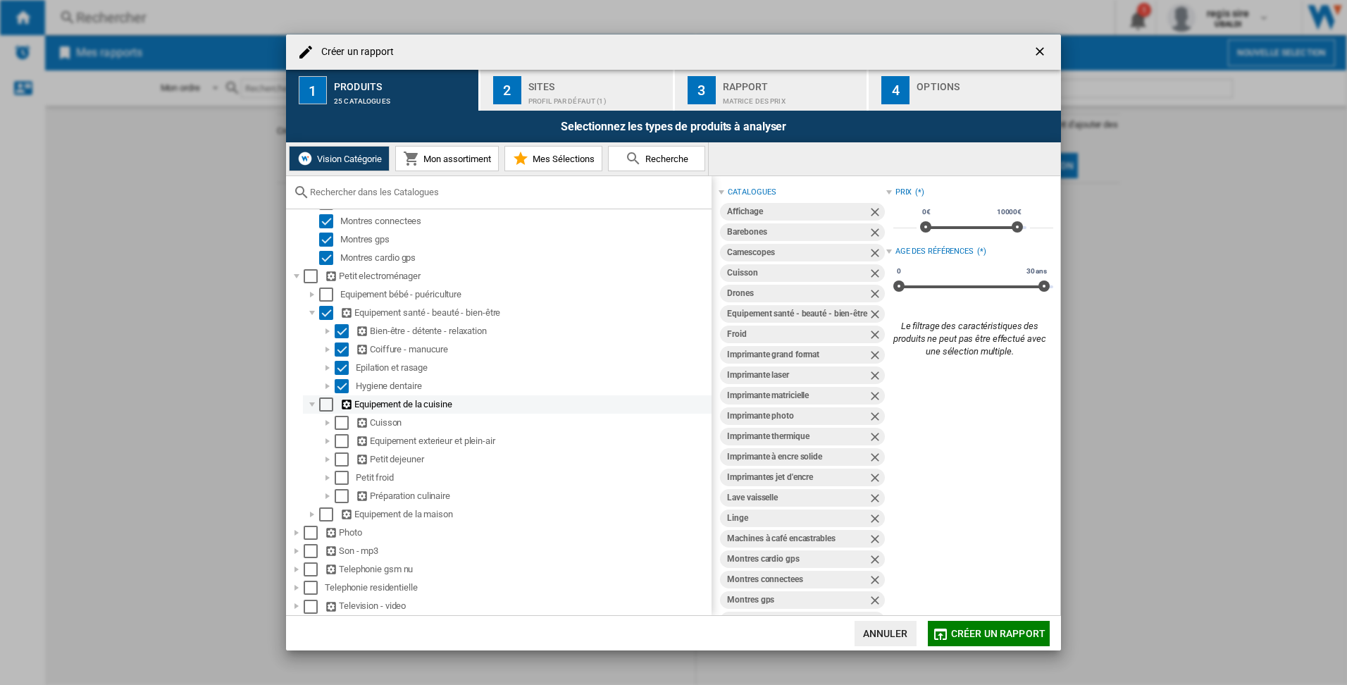
click at [325, 408] on div "Select" at bounding box center [326, 404] width 14 height 14
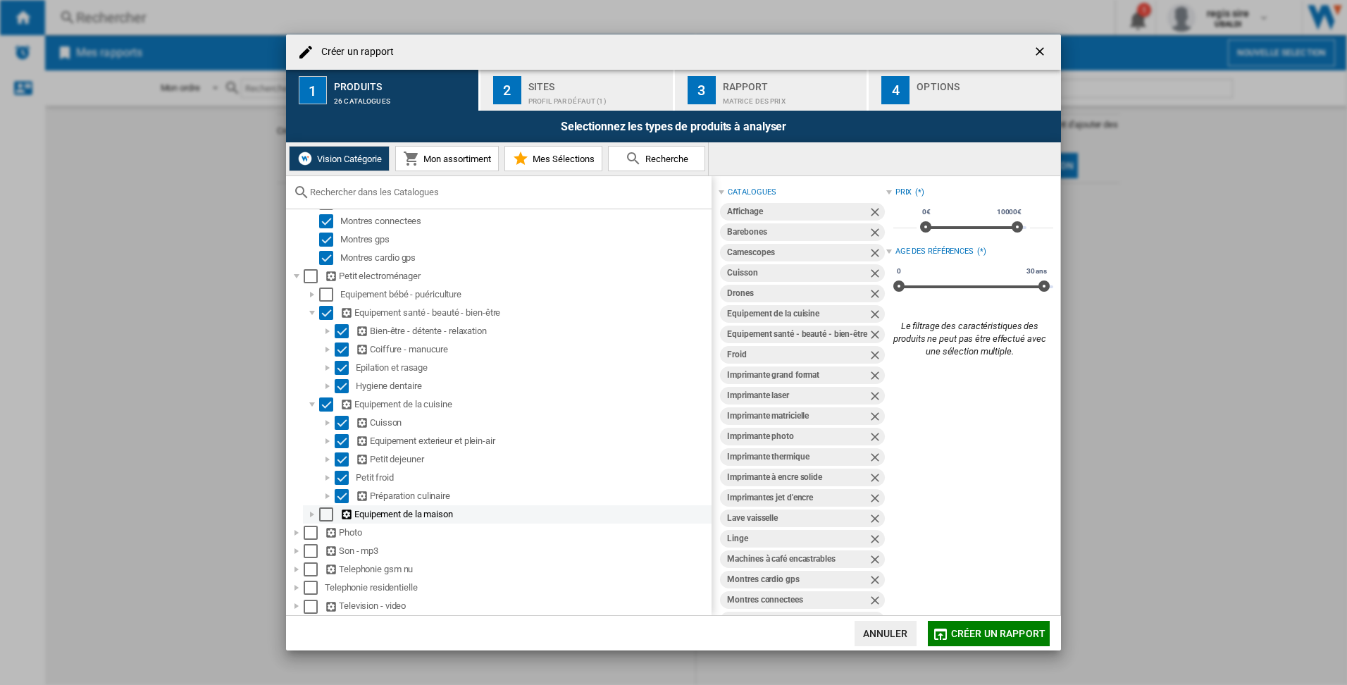
click at [313, 514] on div at bounding box center [312, 514] width 14 height 14
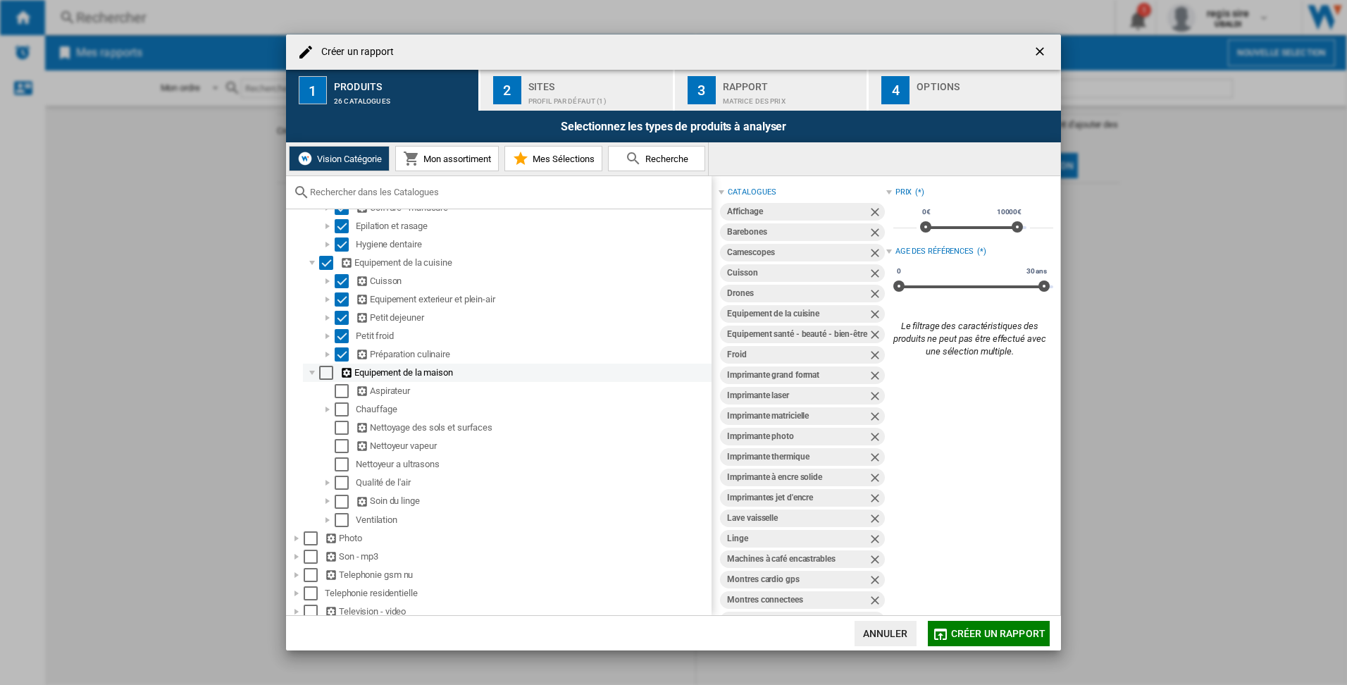
scroll to position [1599, 0]
click at [328, 364] on div "Select" at bounding box center [326, 368] width 14 height 14
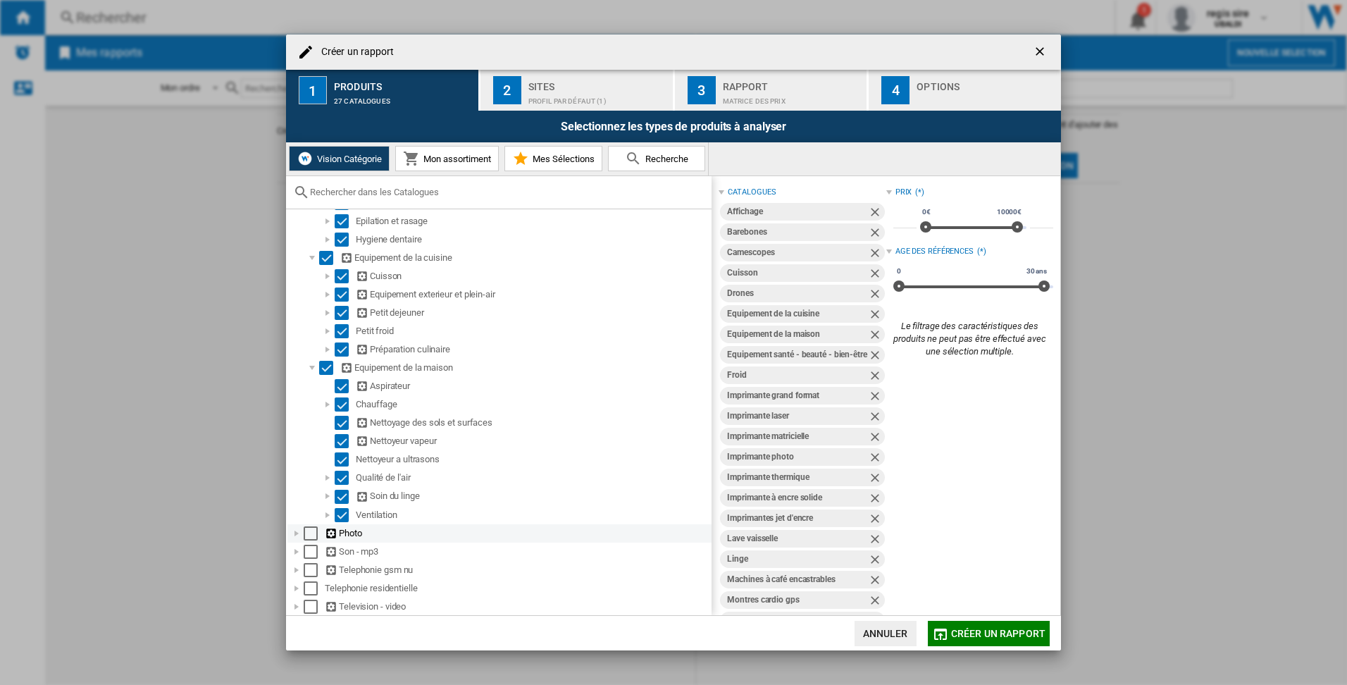
click at [298, 533] on div at bounding box center [297, 533] width 14 height 14
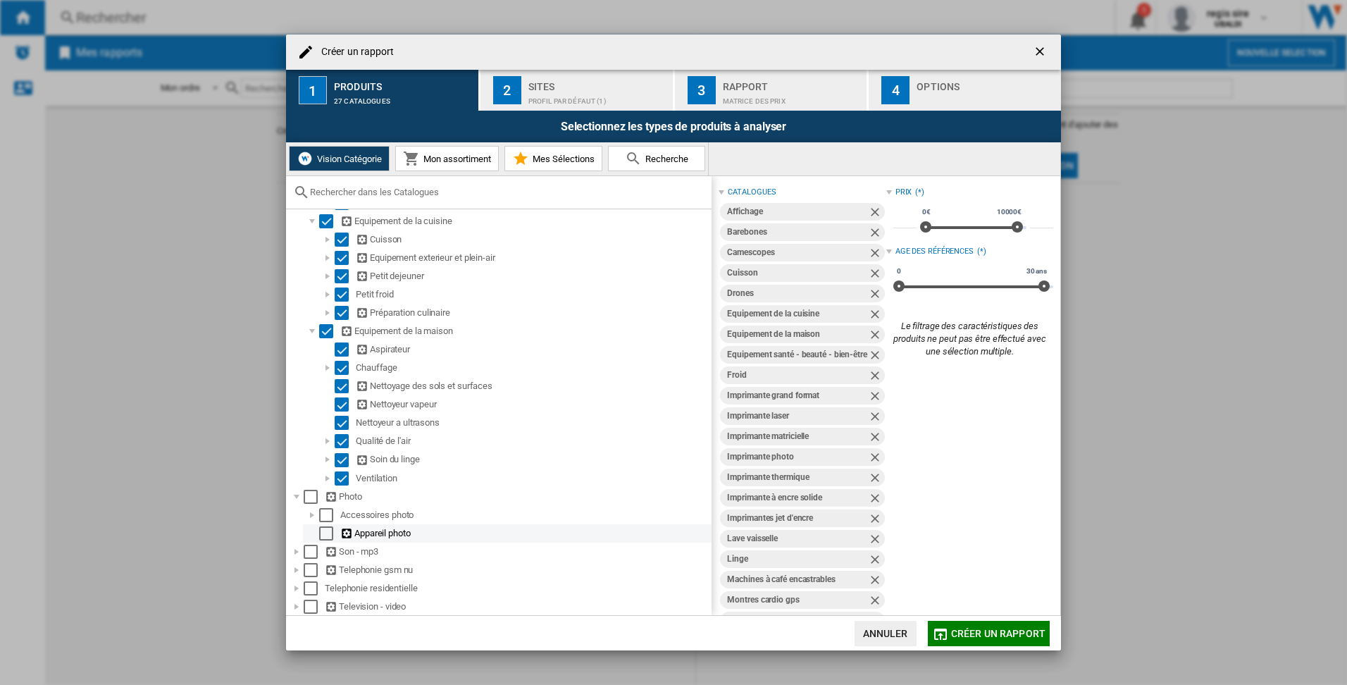
click at [333, 532] on md-checkbox "Select" at bounding box center [329, 533] width 21 height 14
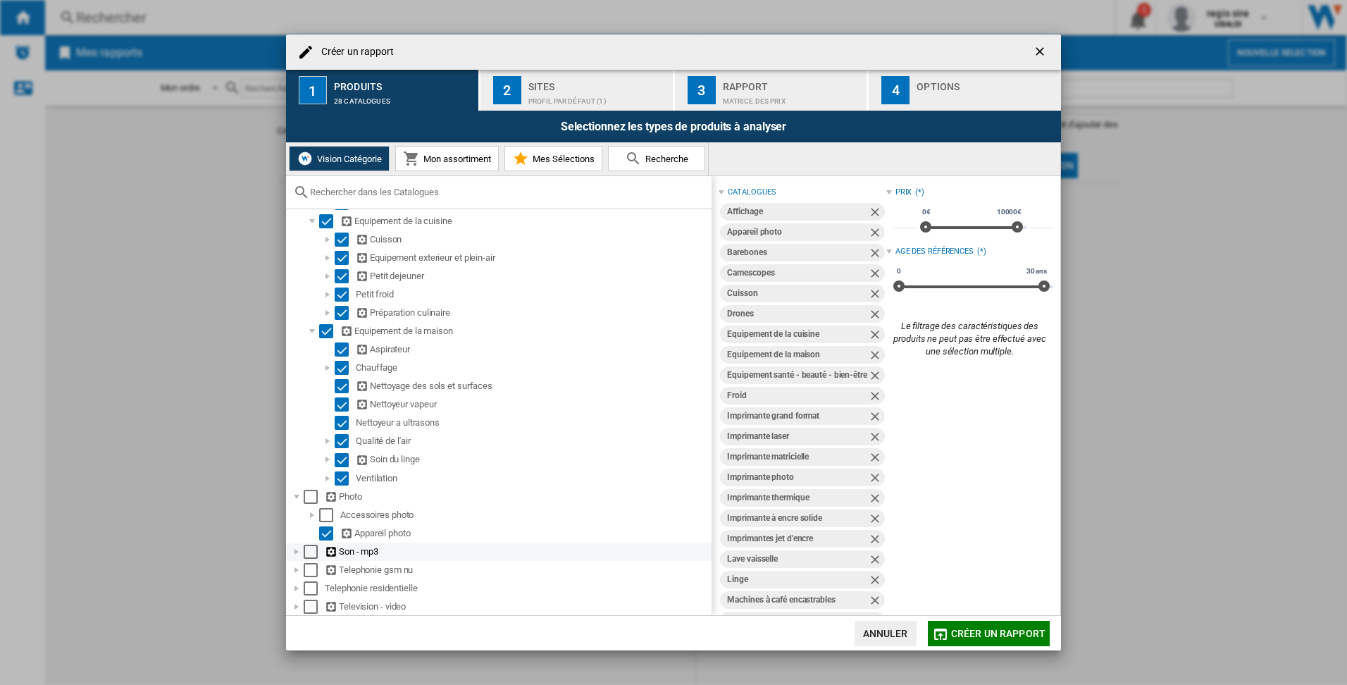
click at [296, 553] on div at bounding box center [297, 552] width 14 height 14
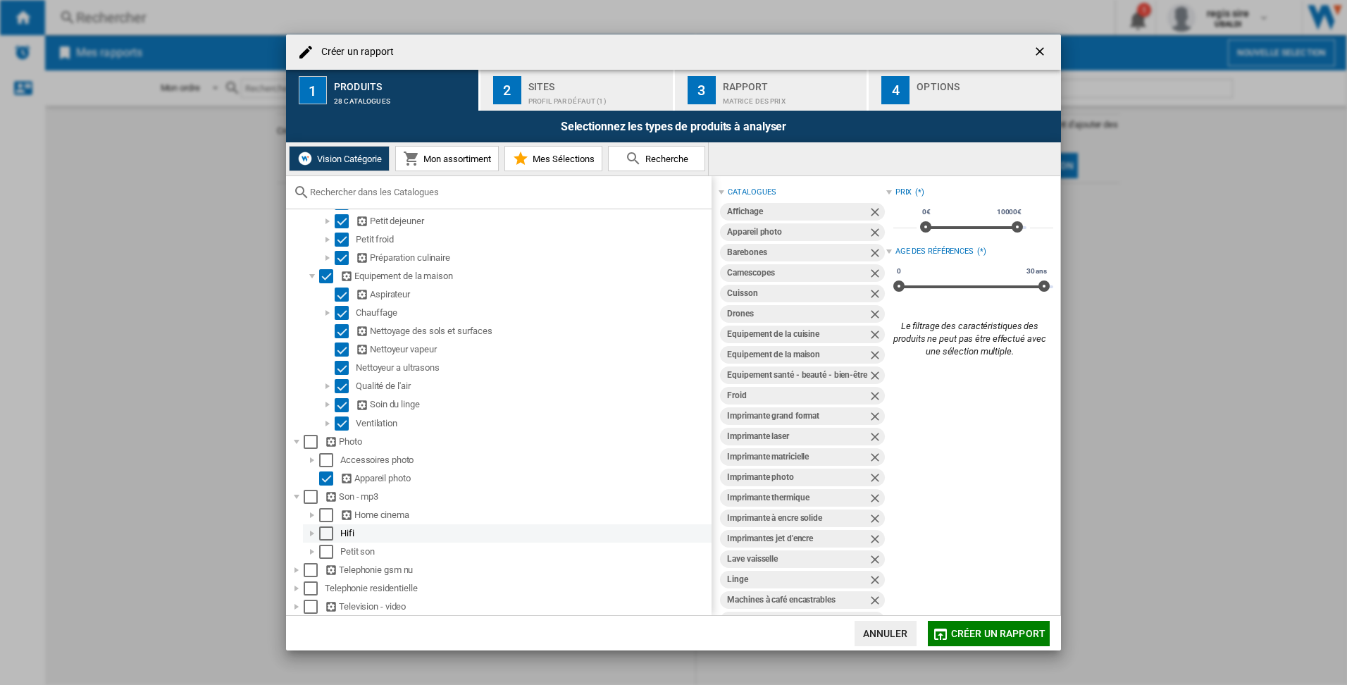
click at [329, 533] on div "Select" at bounding box center [326, 533] width 14 height 14
click at [314, 552] on div at bounding box center [312, 552] width 14 height 14
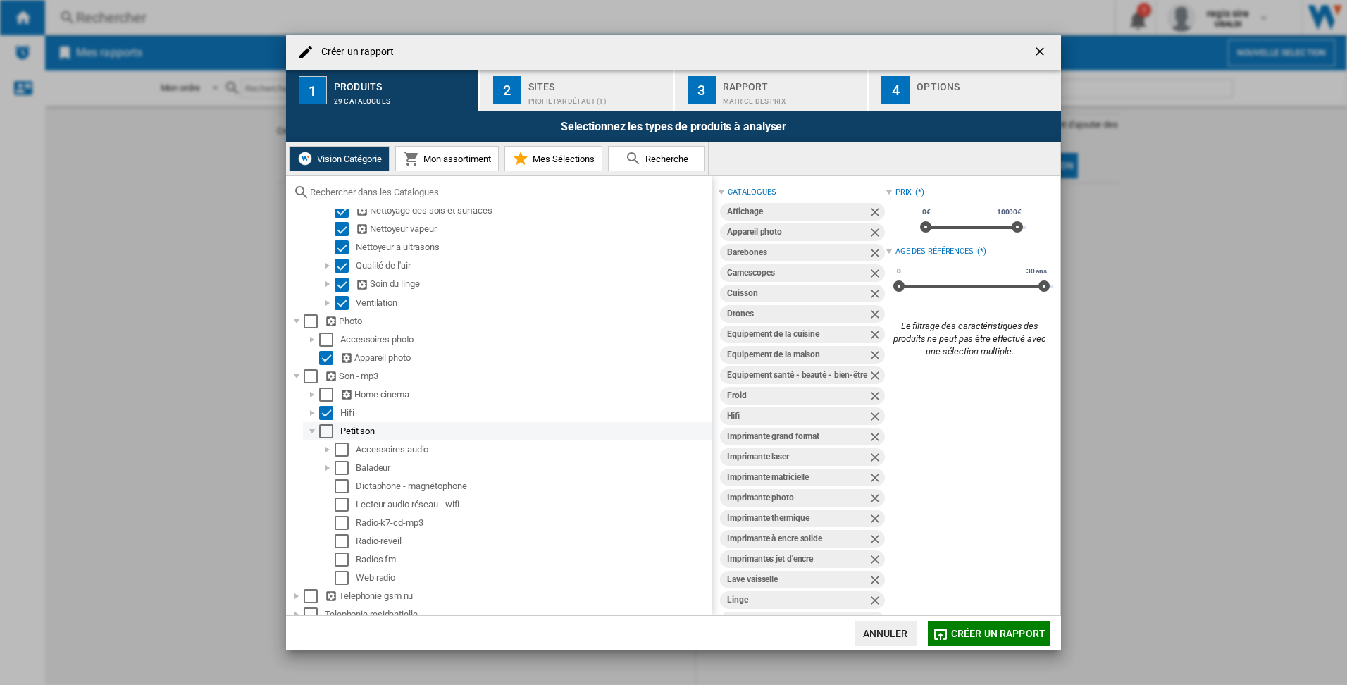
scroll to position [1837, 0]
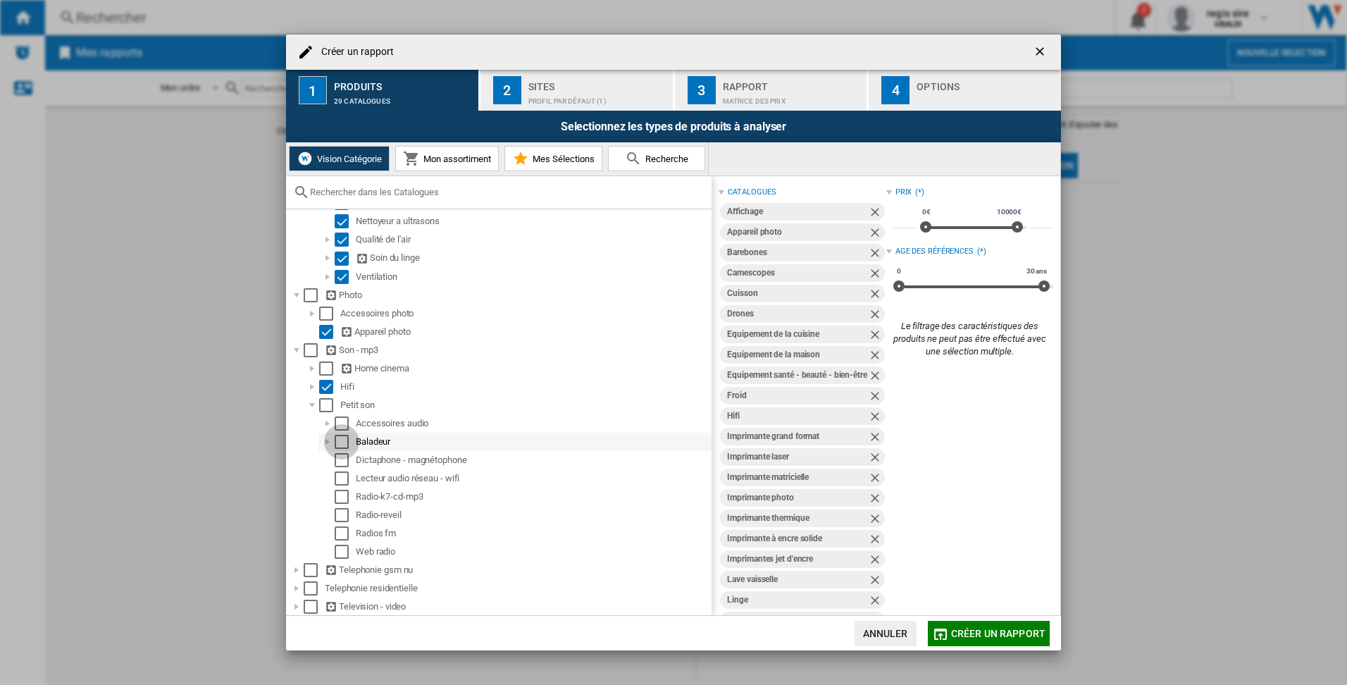
click at [342, 442] on div "Select" at bounding box center [342, 442] width 14 height 14
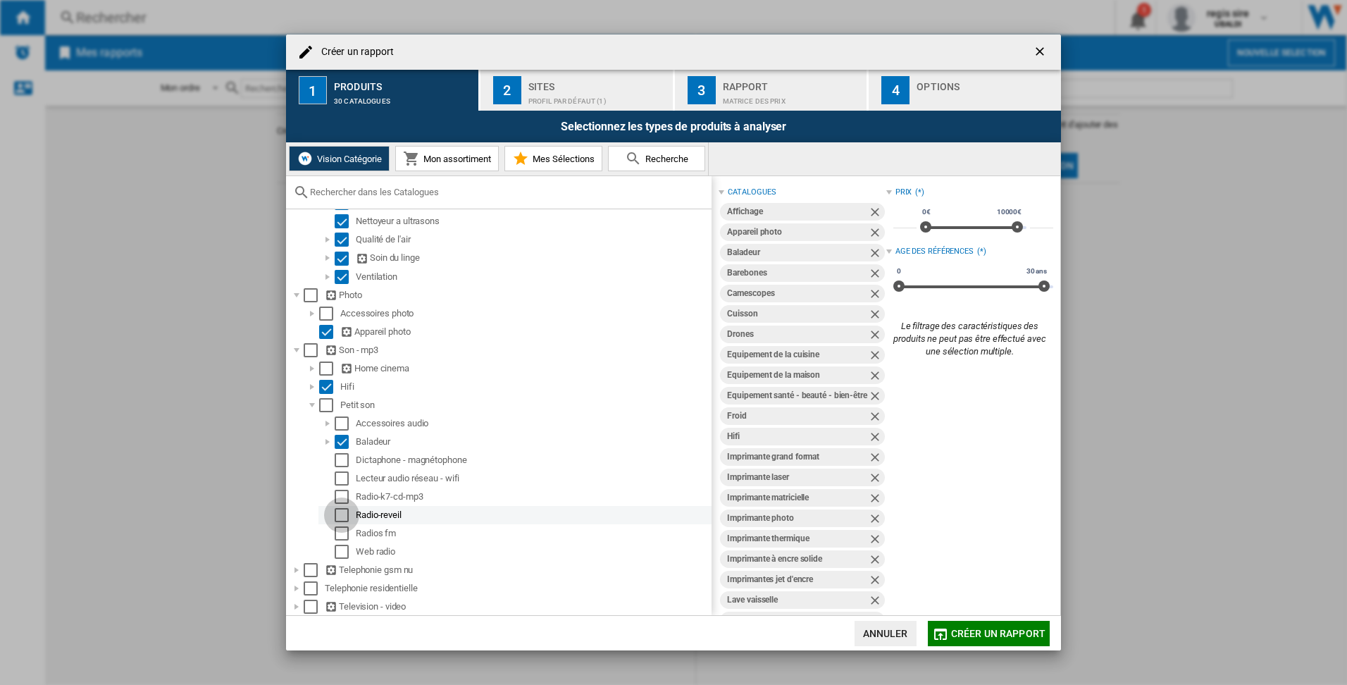
click at [343, 511] on div "Select" at bounding box center [342, 515] width 14 height 14
click at [344, 526] on div "Select" at bounding box center [342, 533] width 14 height 14
click at [344, 494] on div "Select" at bounding box center [342, 497] width 14 height 14
click at [313, 387] on div at bounding box center [312, 387] width 14 height 14
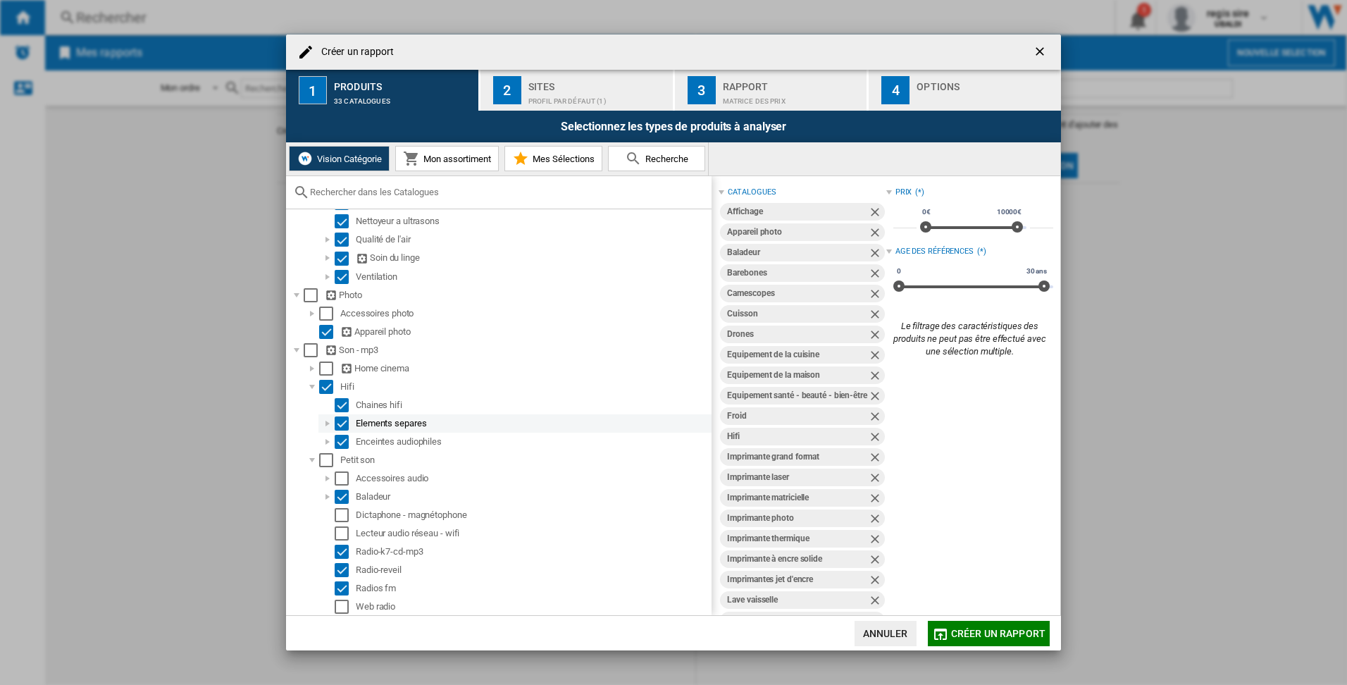
click at [344, 423] on div "Select" at bounding box center [342, 423] width 14 height 14
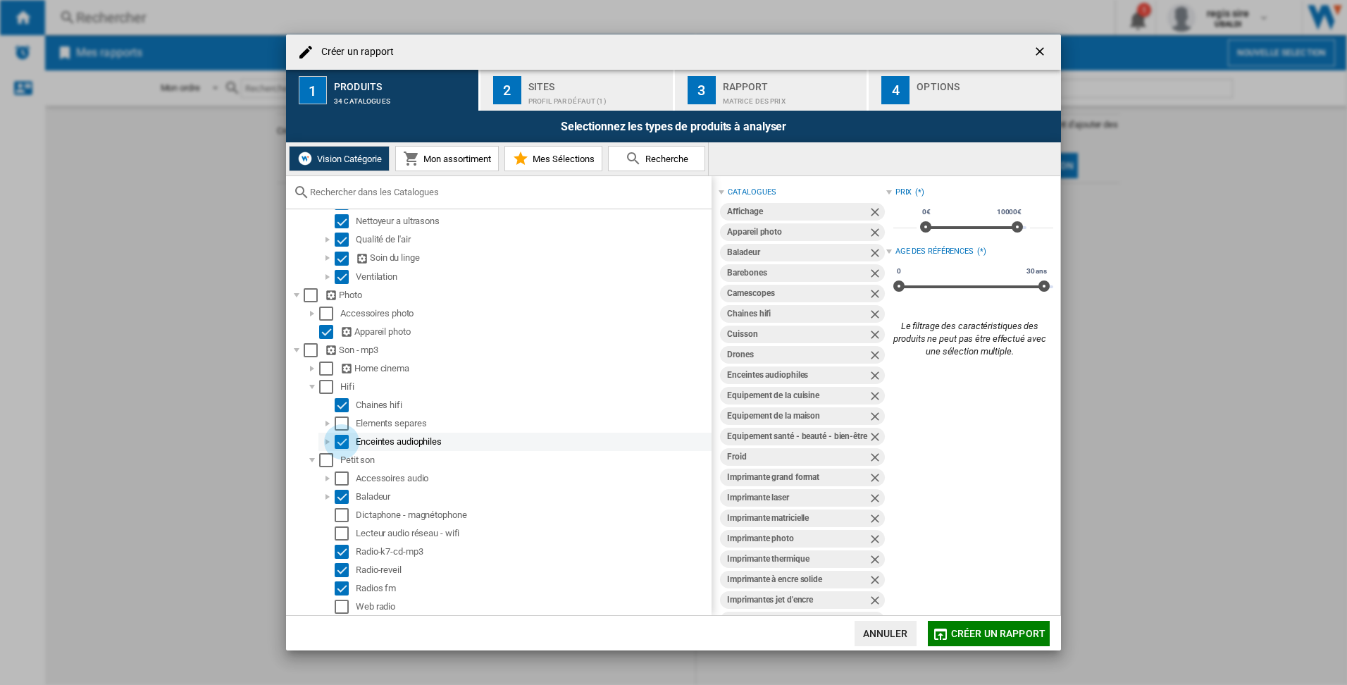
click at [342, 437] on div "Select" at bounding box center [342, 442] width 14 height 14
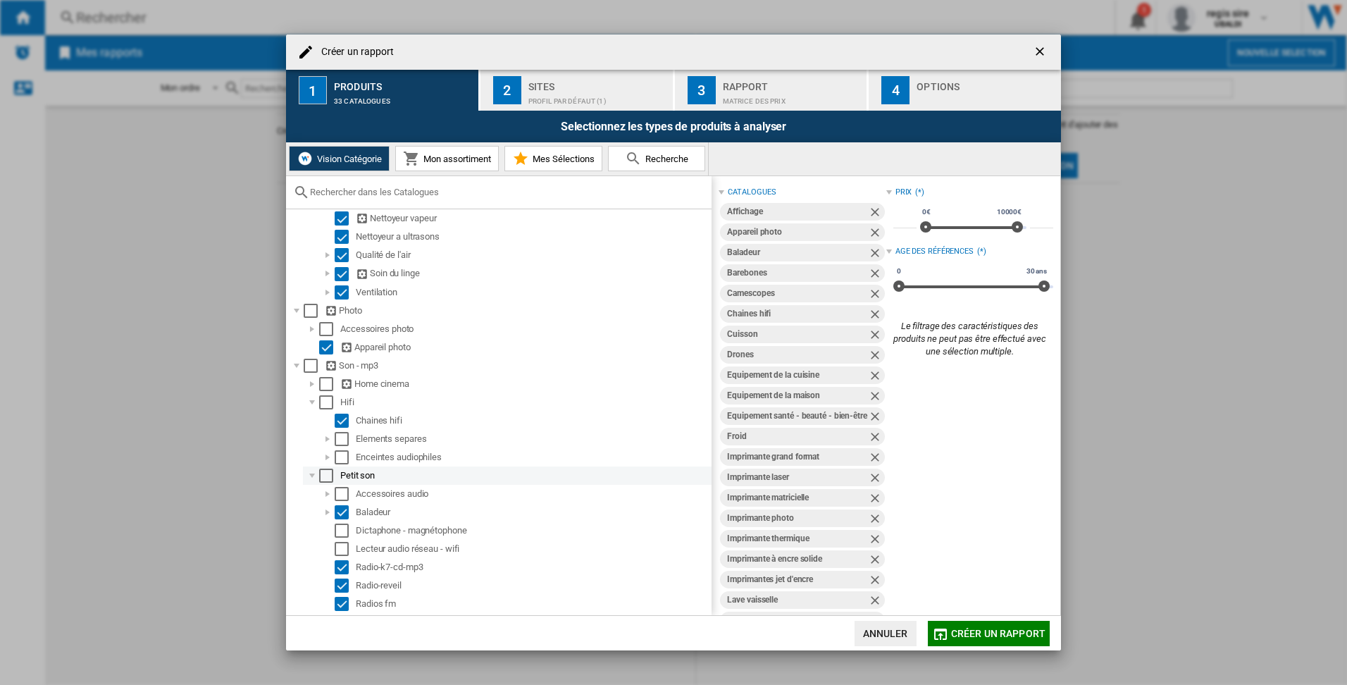
scroll to position [1892, 0]
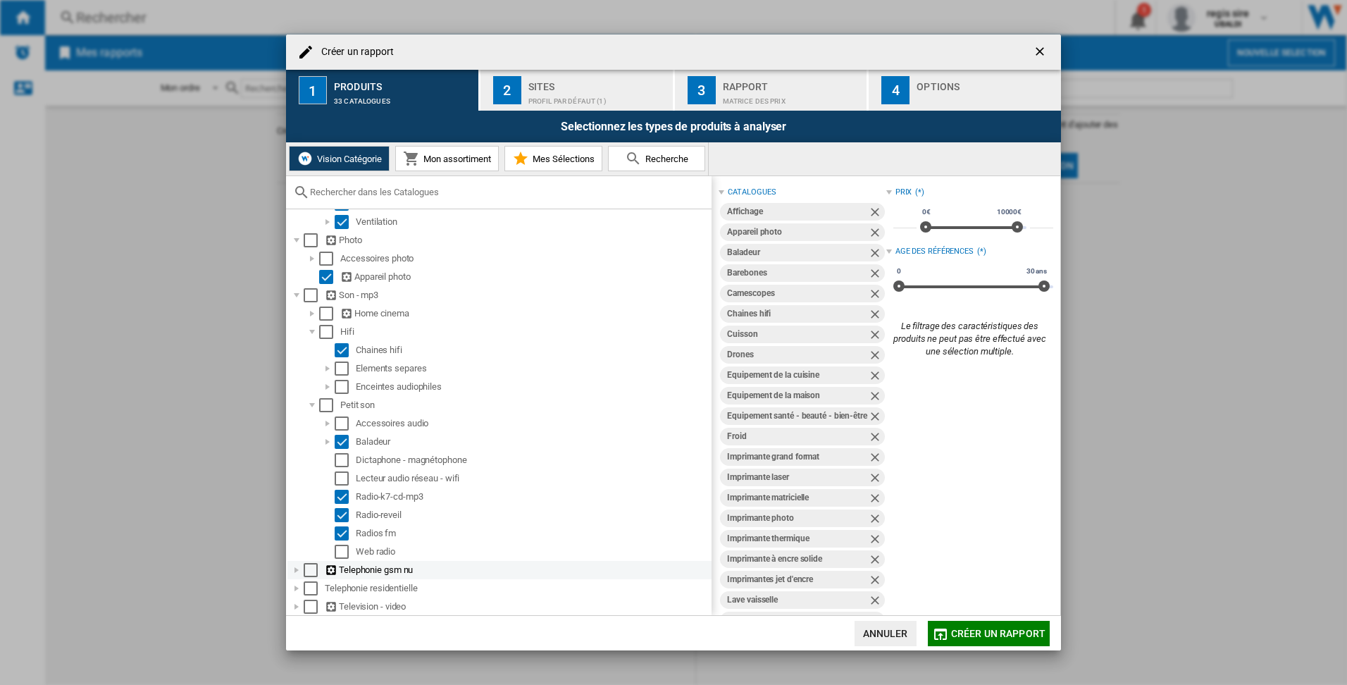
click at [296, 571] on div at bounding box center [297, 570] width 14 height 14
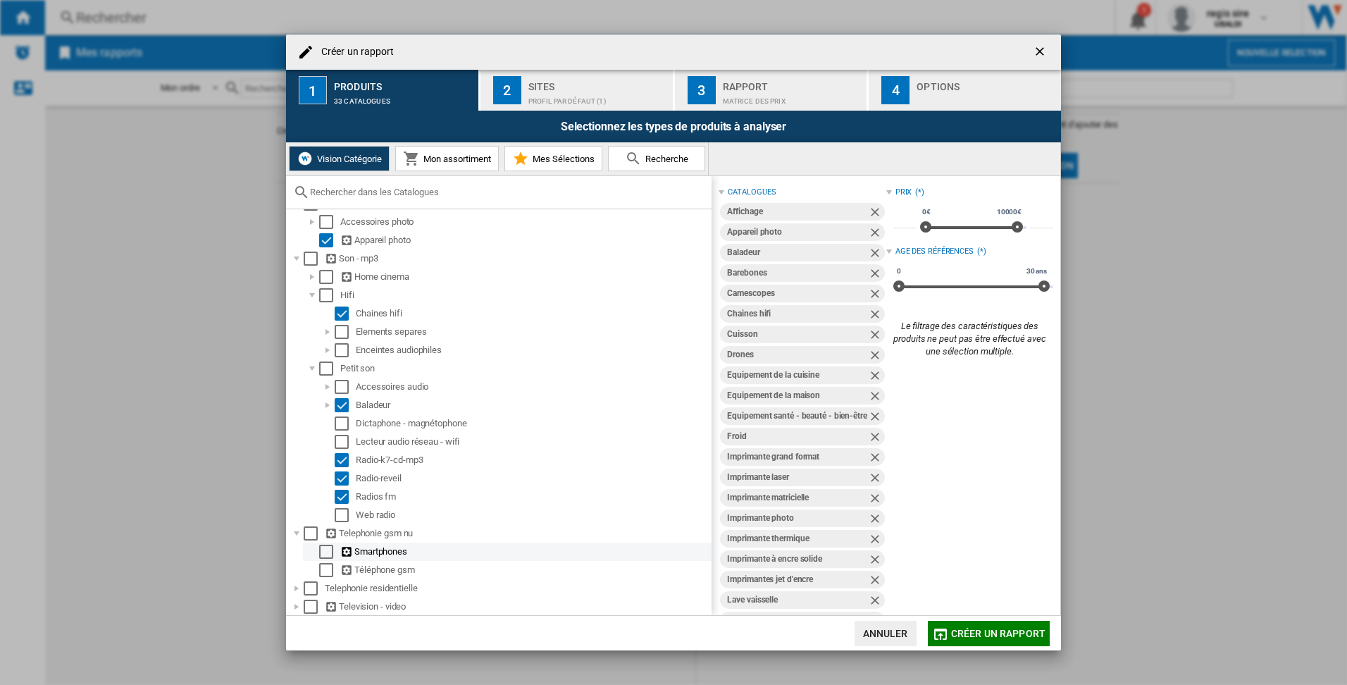
click at [330, 548] on div "Select" at bounding box center [326, 552] width 14 height 14
click at [331, 568] on div "Select" at bounding box center [326, 570] width 14 height 14
click at [299, 590] on div at bounding box center [297, 588] width 14 height 14
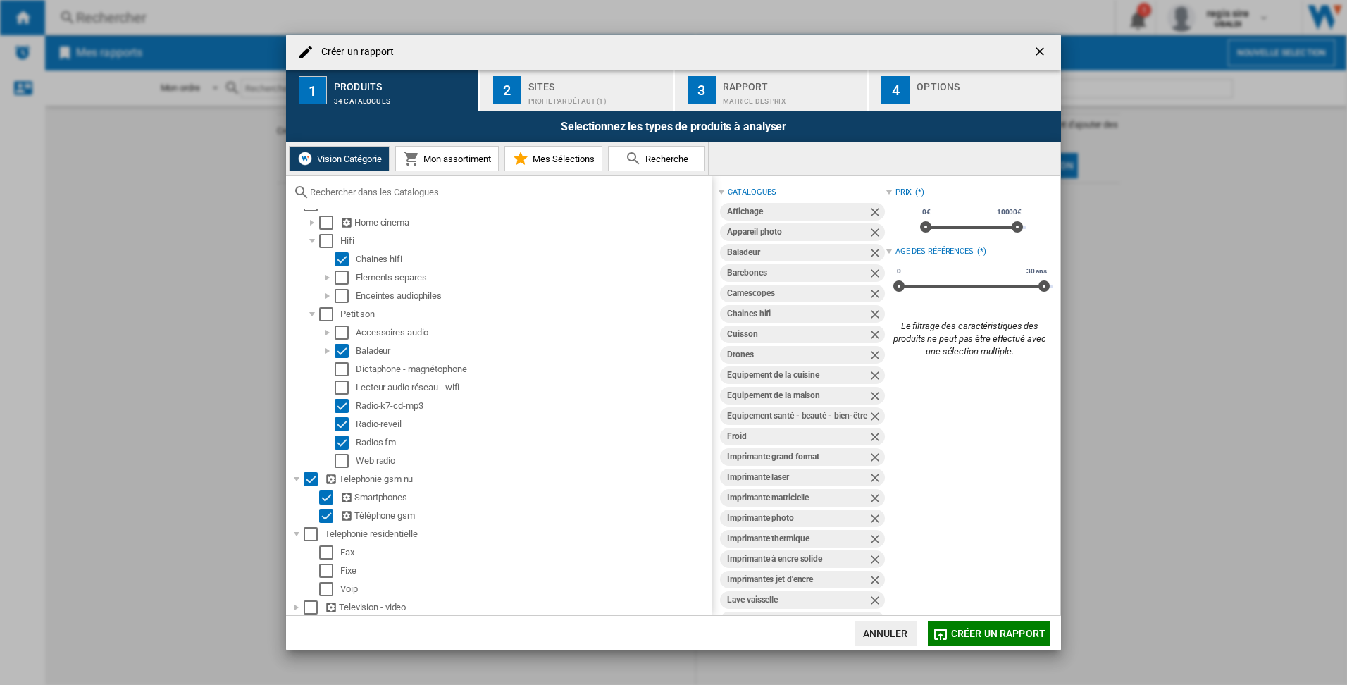
scroll to position [1984, 0]
click at [326, 585] on div "Select" at bounding box center [326, 588] width 14 height 14
click at [328, 568] on div "Select" at bounding box center [326, 570] width 14 height 14
click at [299, 604] on div at bounding box center [297, 606] width 14 height 14
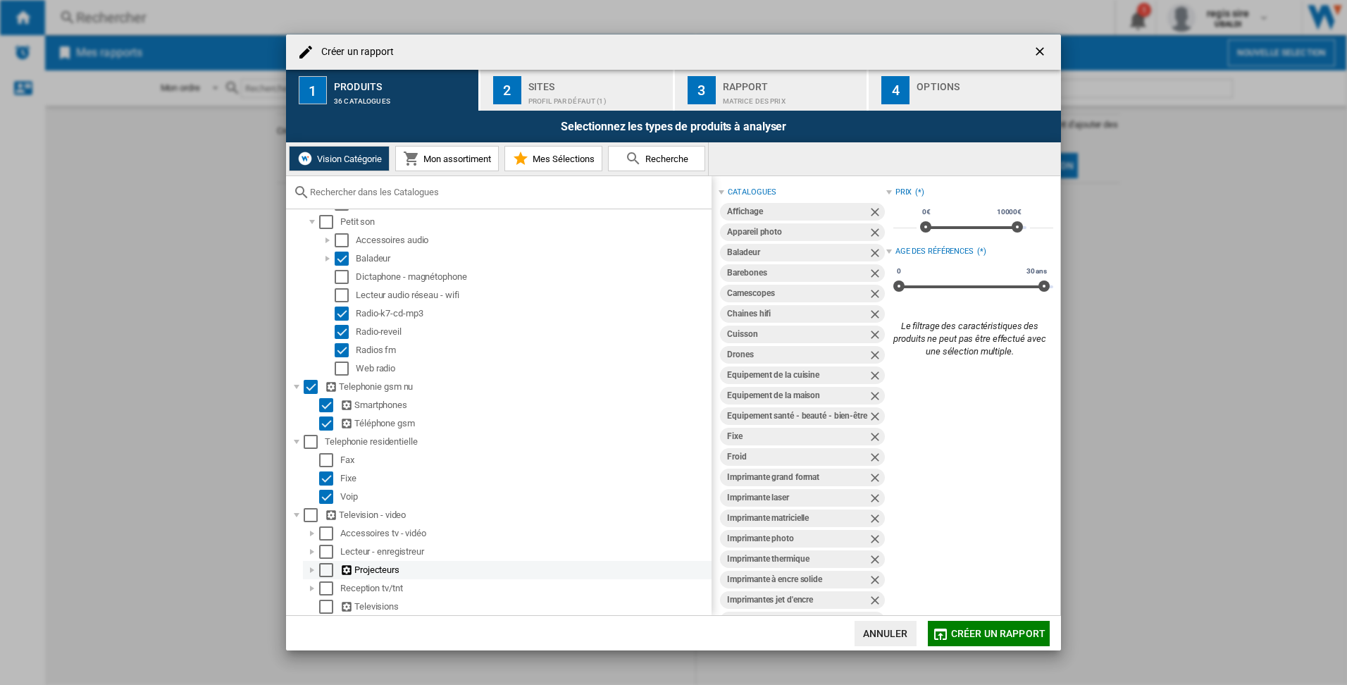
scroll to position [2076, 0]
click at [327, 549] on div "Select" at bounding box center [326, 551] width 14 height 14
click at [327, 565] on div "Select" at bounding box center [326, 569] width 14 height 14
click at [326, 583] on div "Select" at bounding box center [326, 587] width 14 height 14
click at [323, 603] on div "Select" at bounding box center [326, 606] width 14 height 14
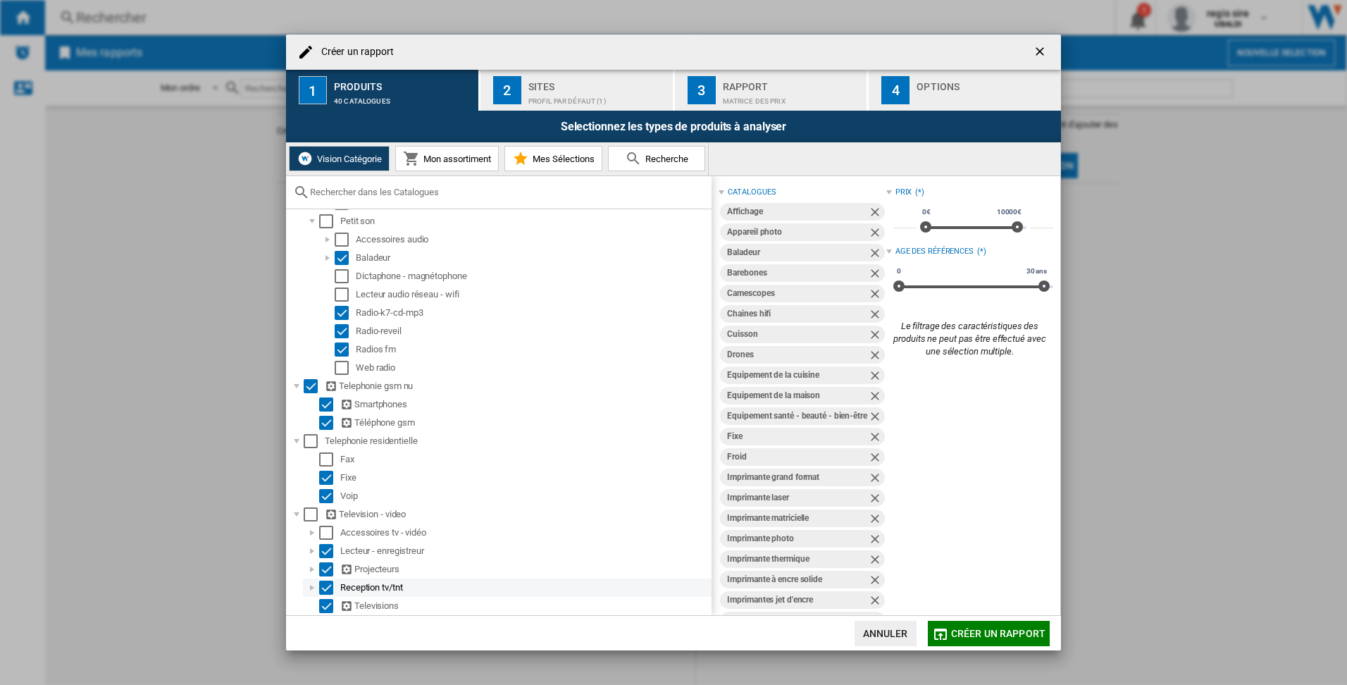
click at [311, 585] on div at bounding box center [312, 587] width 14 height 14
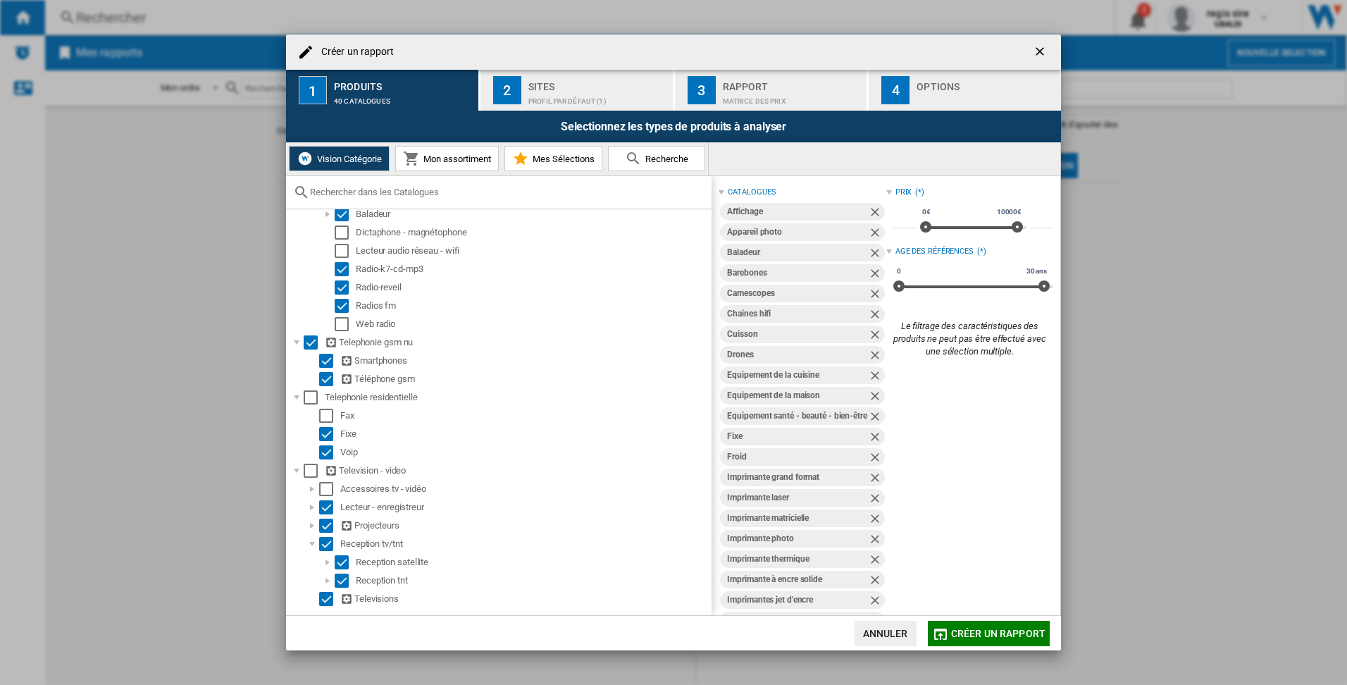
scroll to position [2121, 0]
click at [324, 544] on div "Select" at bounding box center [326, 542] width 14 height 14
click at [316, 523] on div at bounding box center [312, 524] width 14 height 14
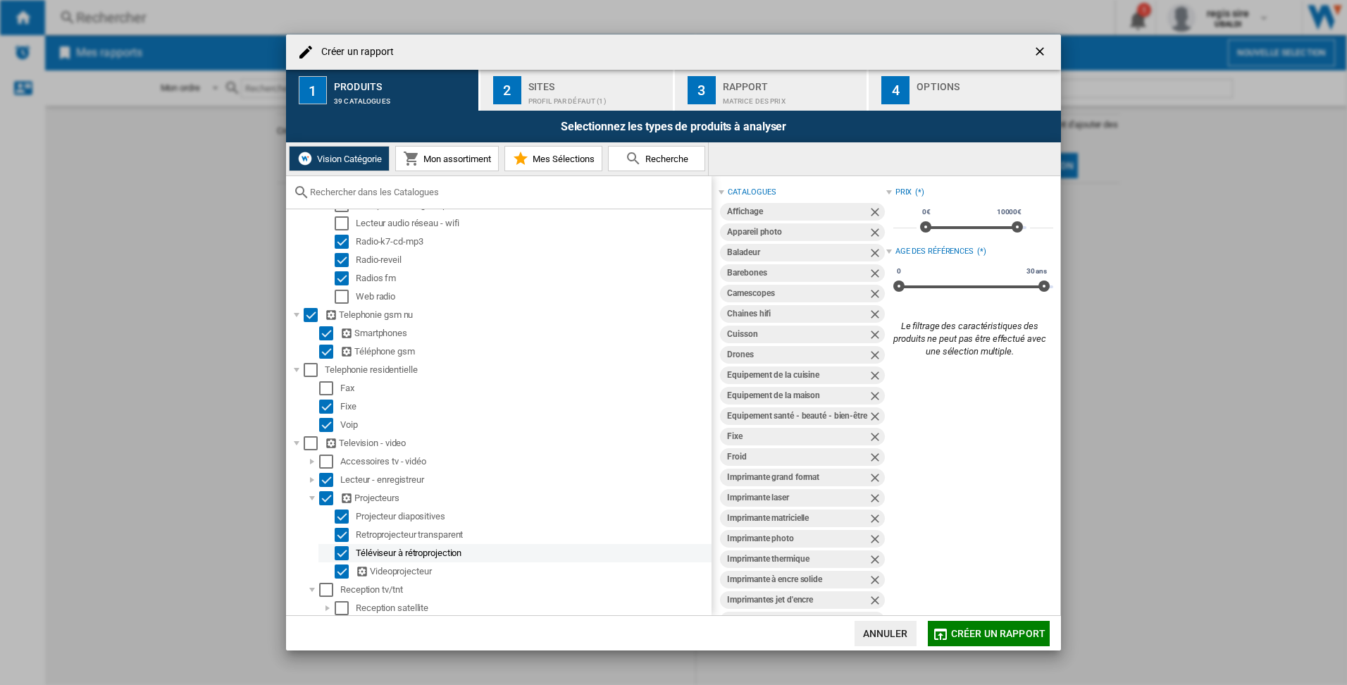
scroll to position [2194, 0]
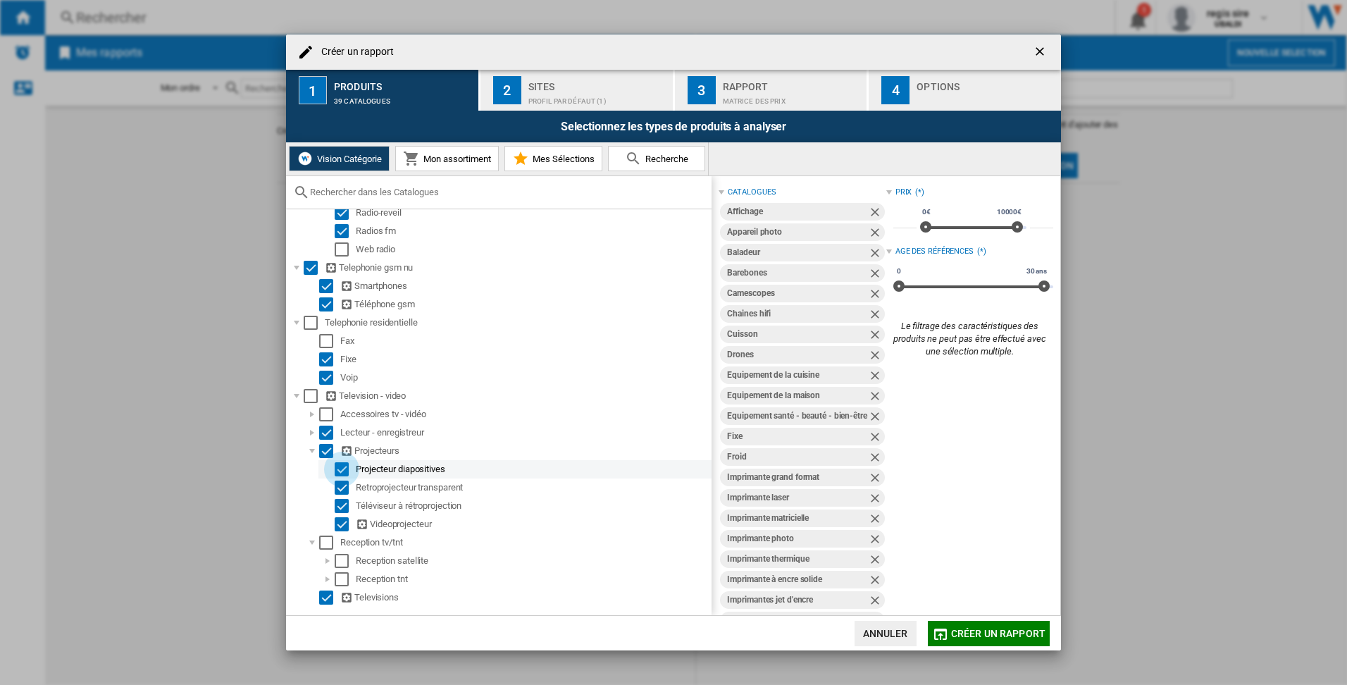
click at [340, 469] on div "Select" at bounding box center [342, 469] width 14 height 14
click at [345, 487] on div "Select" at bounding box center [342, 487] width 14 height 14
click at [314, 433] on div at bounding box center [312, 432] width 14 height 14
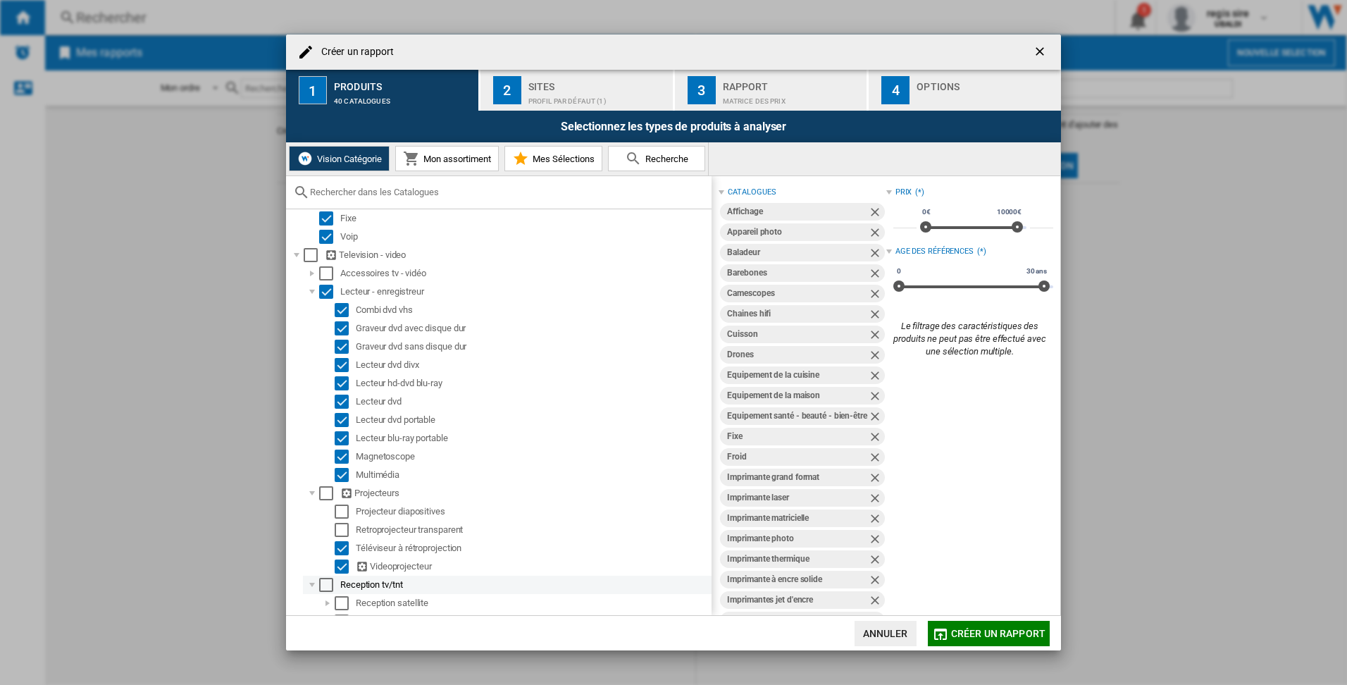
scroll to position [2377, 0]
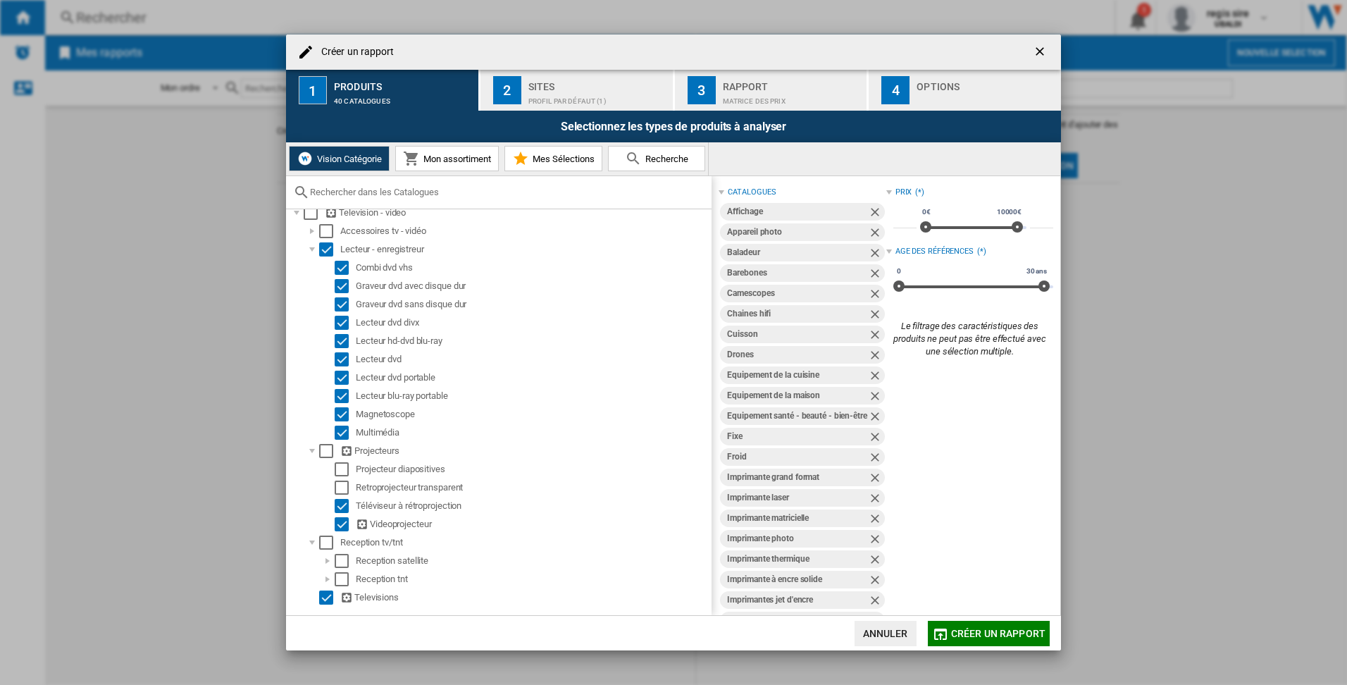
click at [580, 86] on div "Sites" at bounding box center [597, 82] width 139 height 15
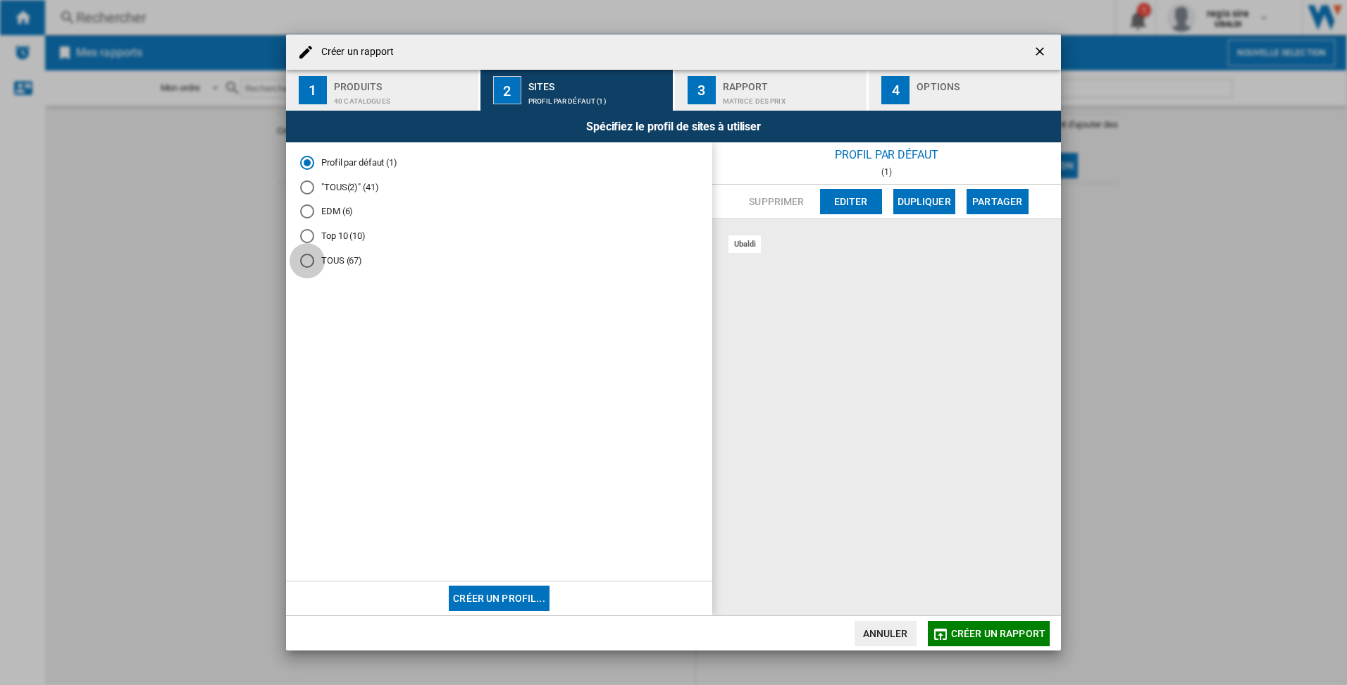
click at [306, 261] on div "TOUS (67)" at bounding box center [307, 261] width 14 height 14
click at [794, 87] on div "Rapport" at bounding box center [792, 82] width 139 height 15
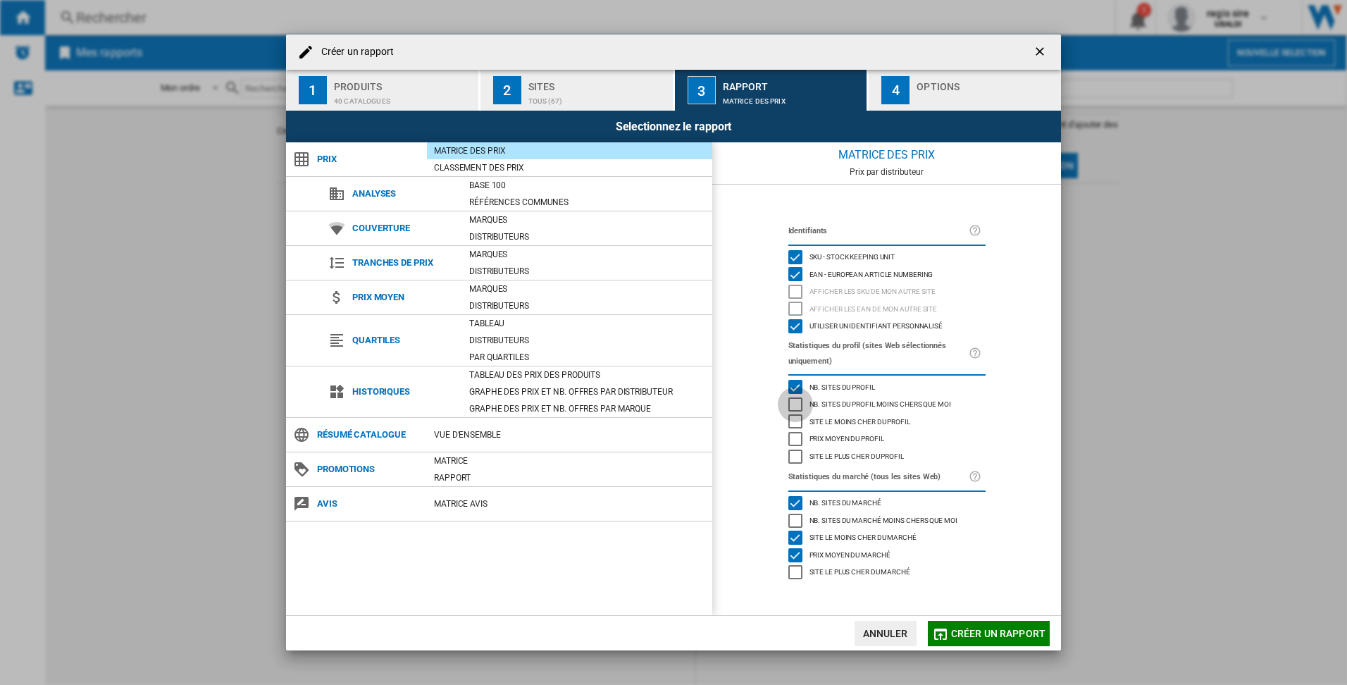
click at [795, 404] on div "Nb. sites du profil moins chers que moi" at bounding box center [795, 404] width 14 height 14
click at [926, 100] on div "button" at bounding box center [985, 97] width 139 height 15
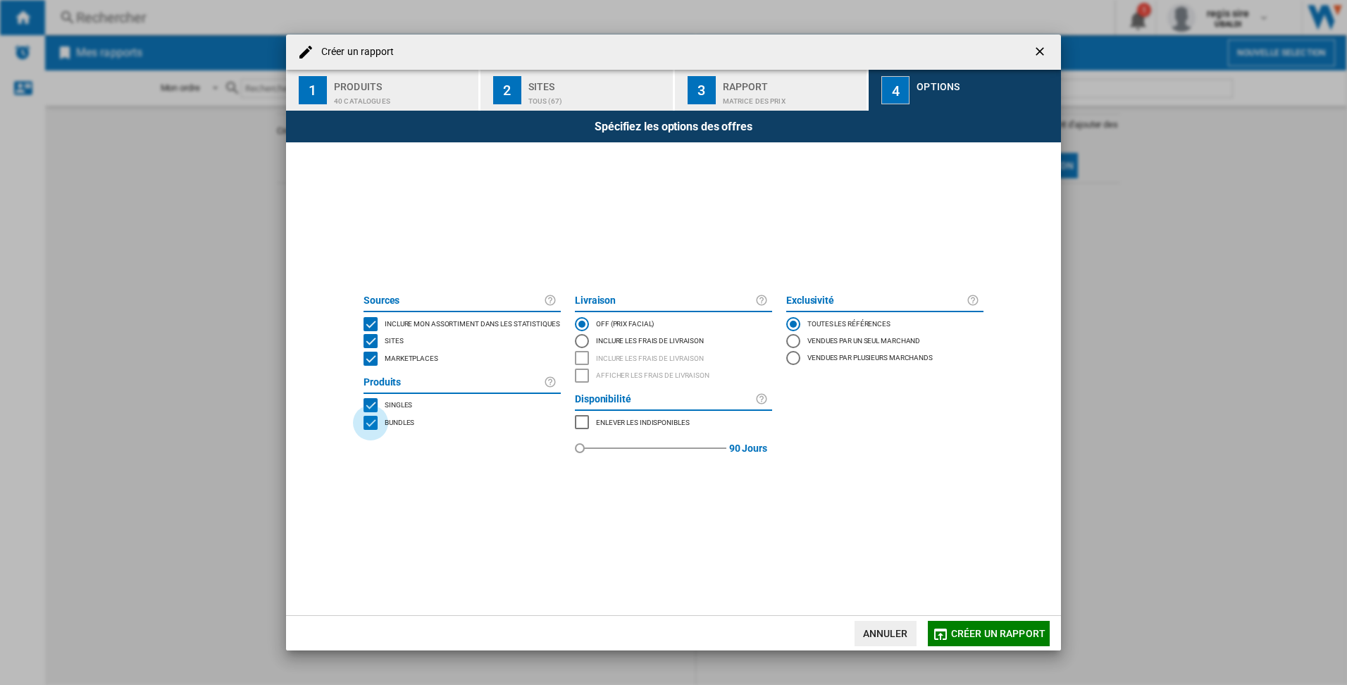
click at [370, 422] on div "BUNDLES" at bounding box center [370, 423] width 14 height 14
click at [985, 632] on span "Créer un rapport" at bounding box center [998, 633] width 94 height 11
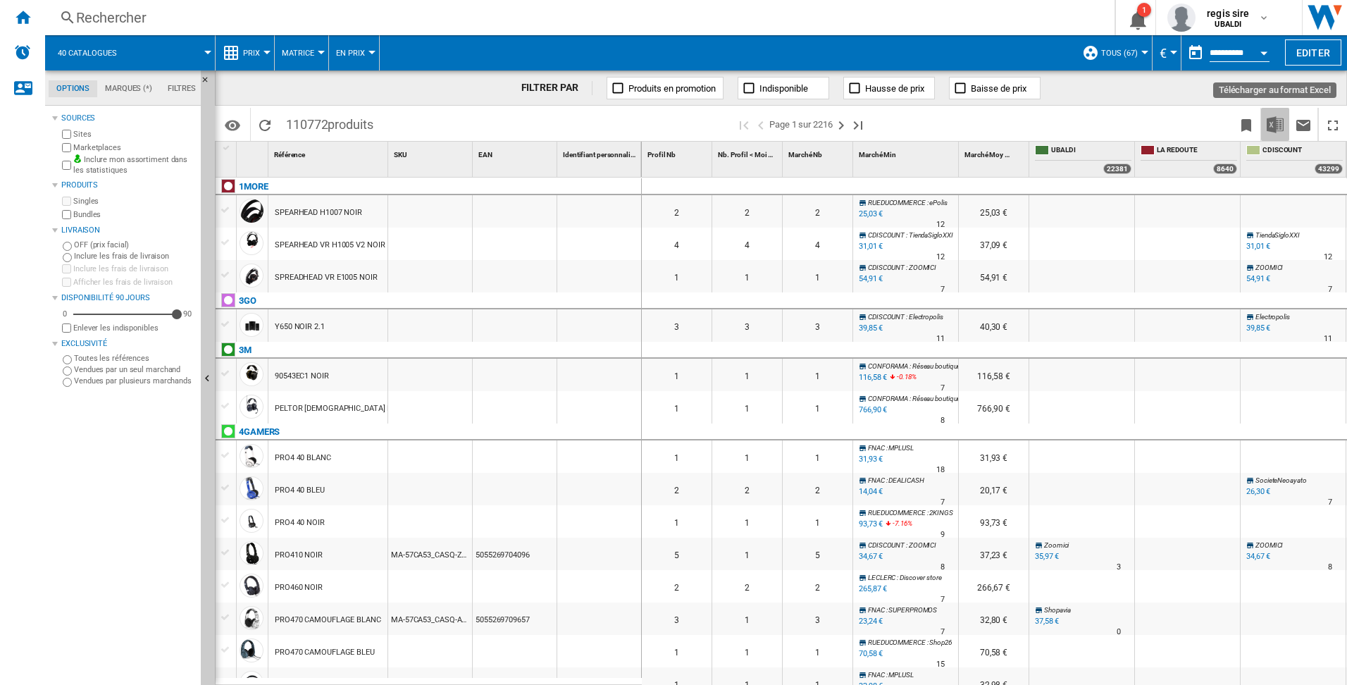
click at [1272, 125] on img "Télécharger au format Excel" at bounding box center [1275, 124] width 17 height 17
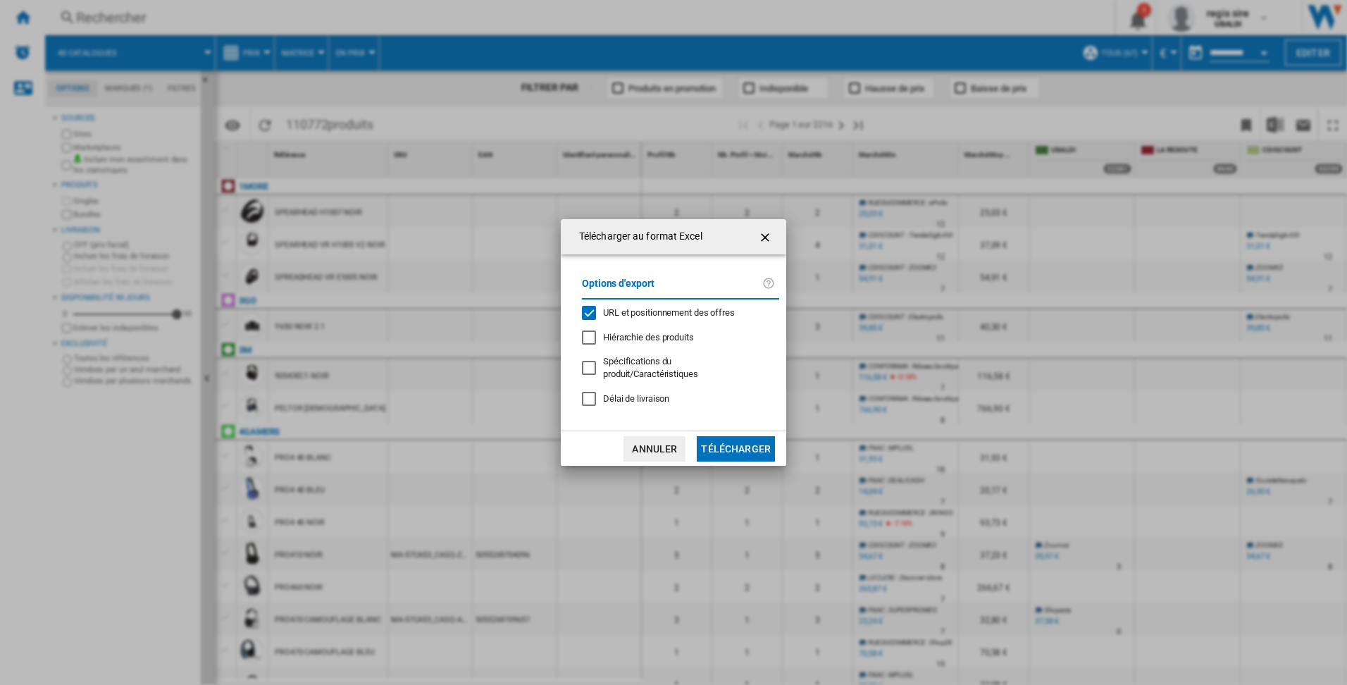
click at [733, 450] on button "Télécharger" at bounding box center [736, 448] width 78 height 25
